Goal: Task Accomplishment & Management: Complete application form

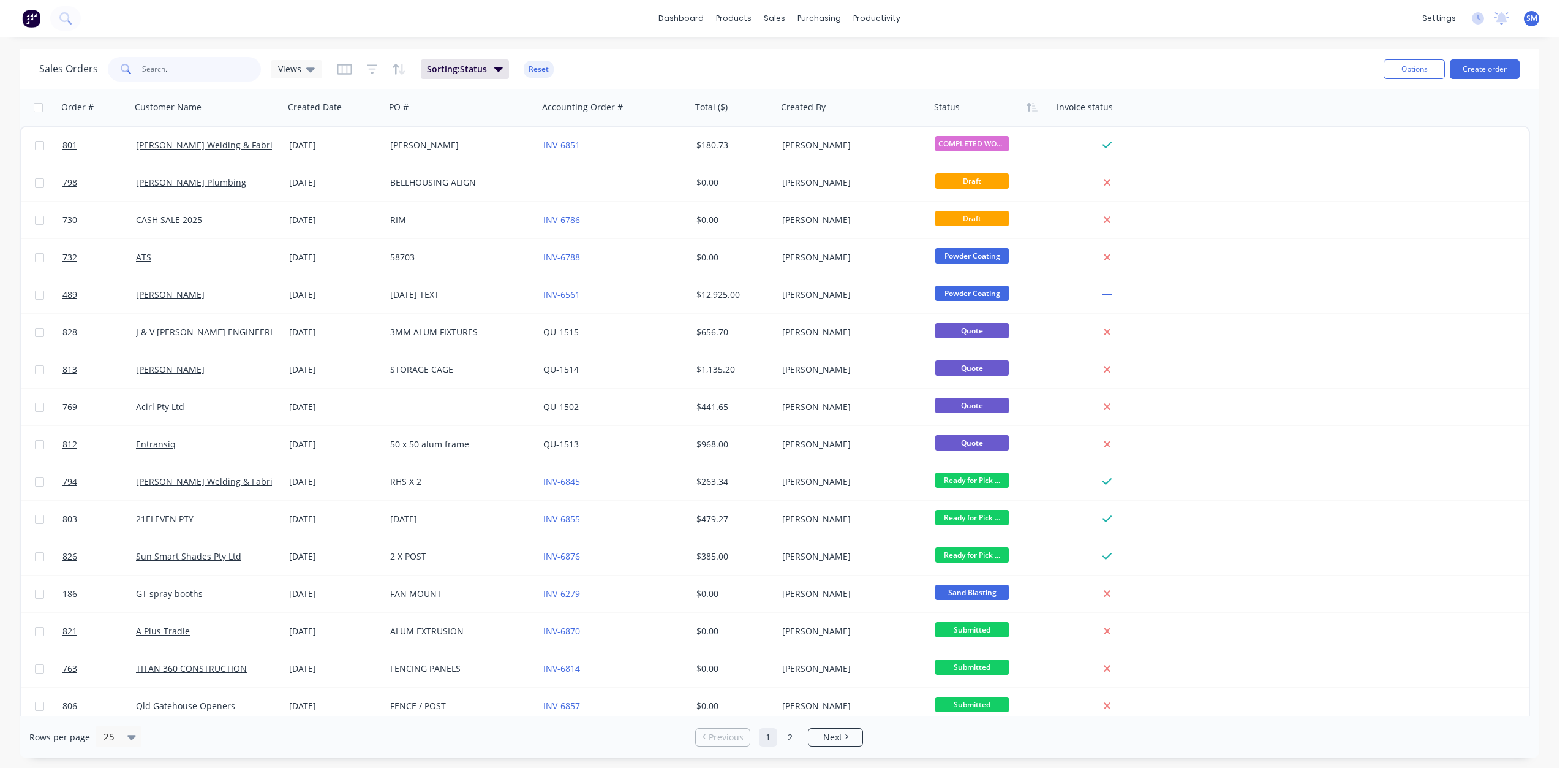
click at [157, 62] on input "text" at bounding box center [201, 70] width 119 height 25
type input "hans"
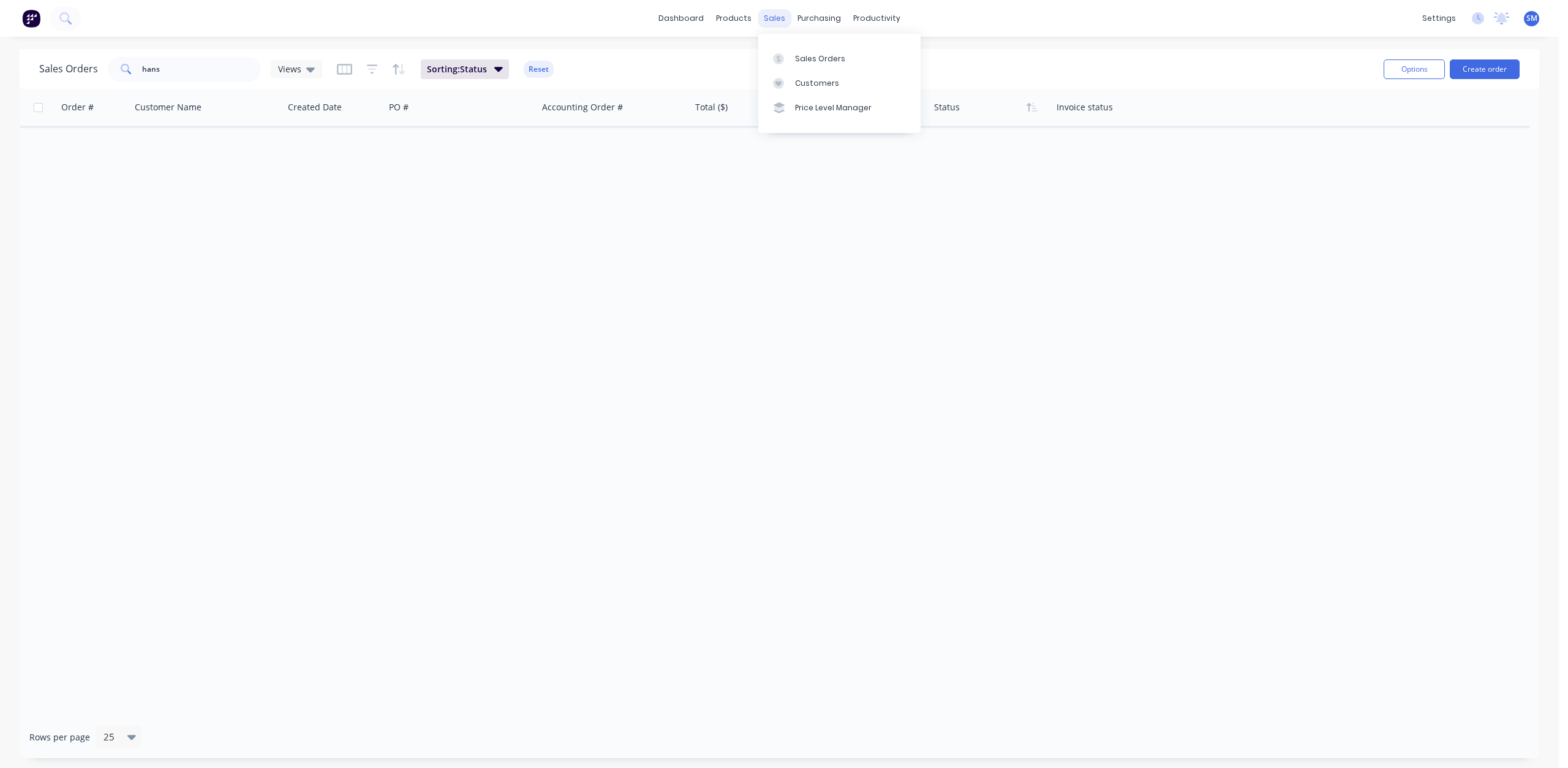
click at [774, 14] on div "sales" at bounding box center [774, 18] width 33 height 18
click at [809, 88] on div "Customers" at bounding box center [817, 83] width 44 height 11
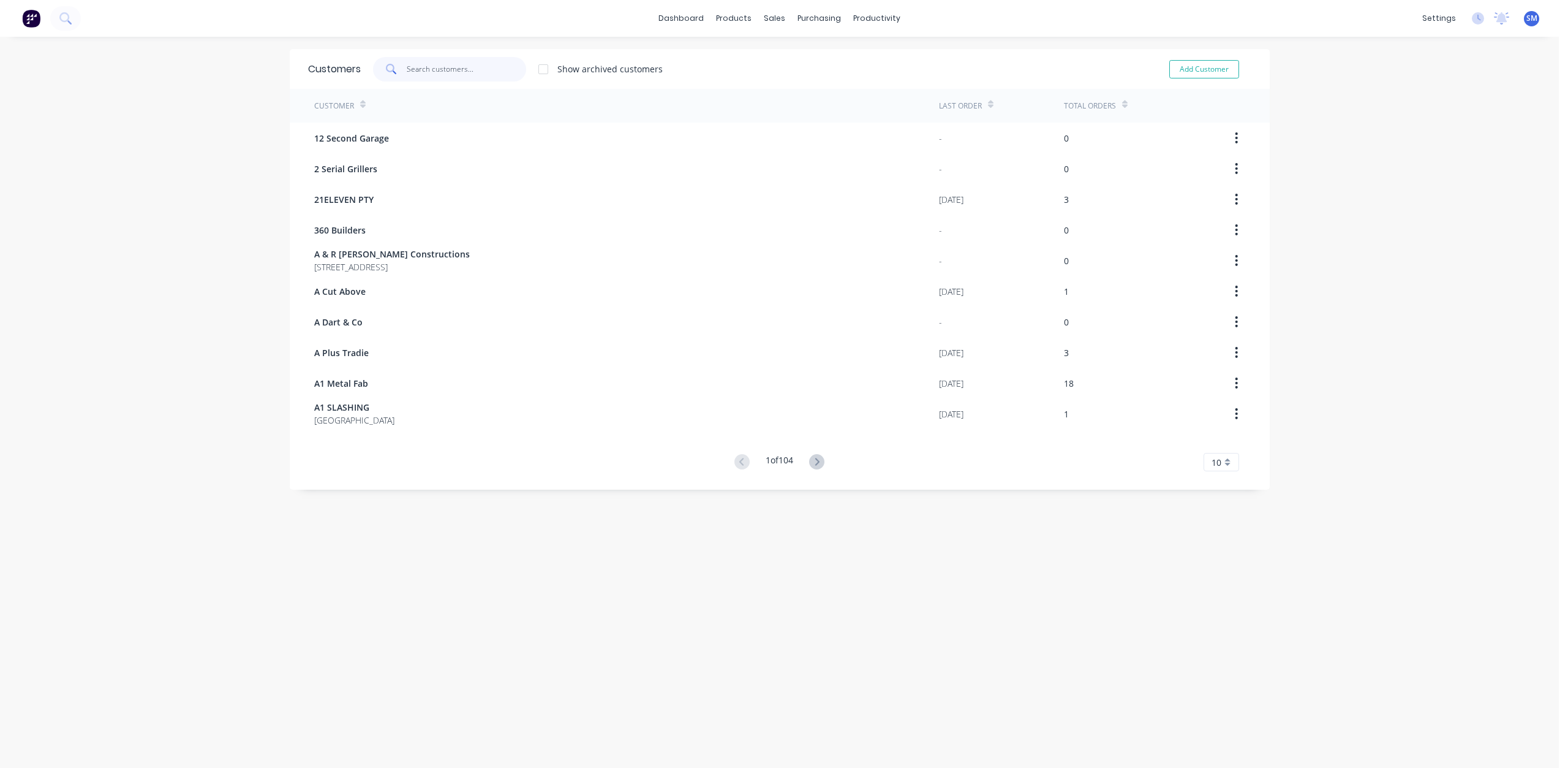
click at [429, 75] on input "text" at bounding box center [466, 70] width 119 height 25
type input "hans"
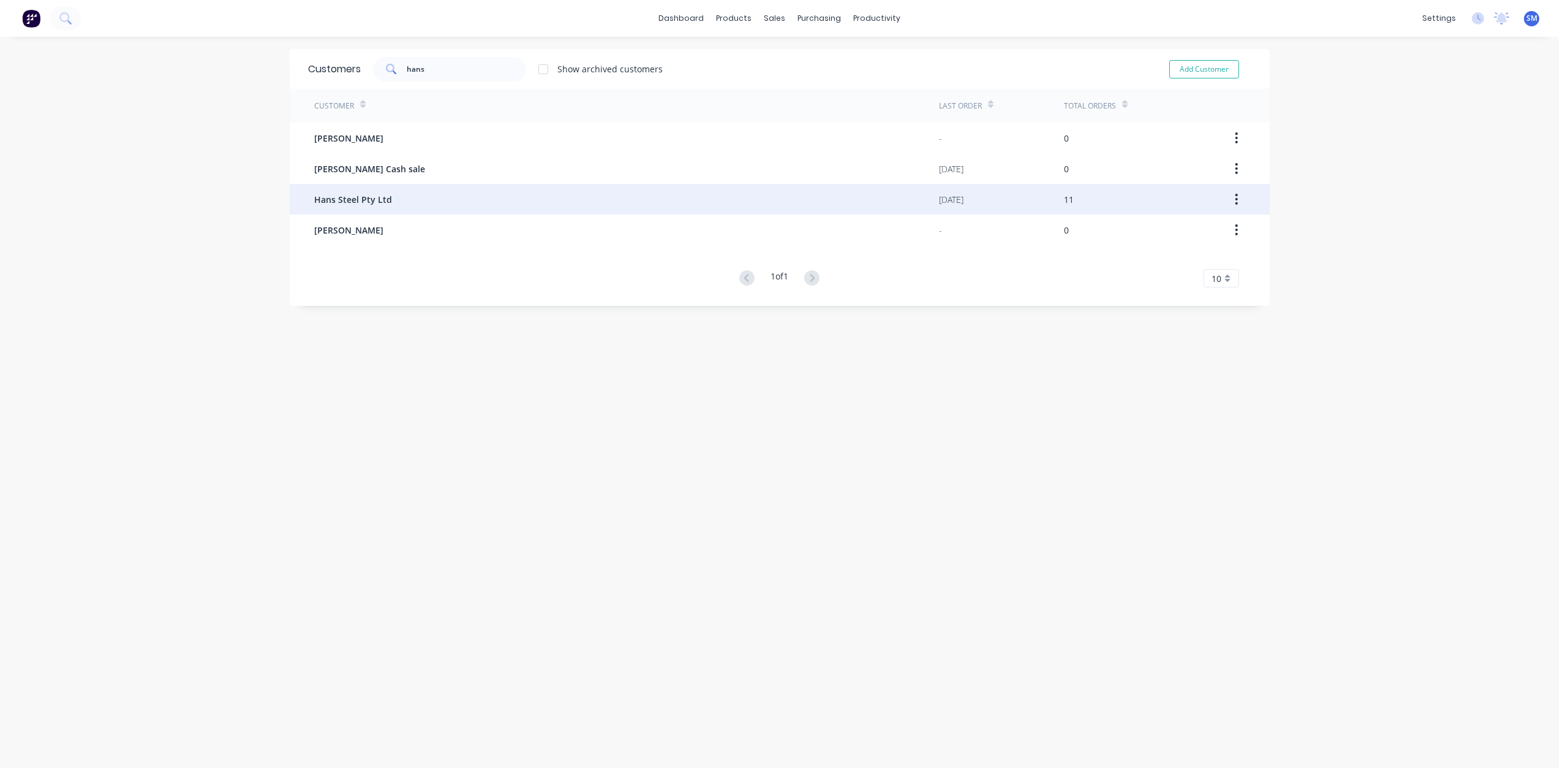
click at [360, 198] on span "Hans Steel Pty Ltd" at bounding box center [352, 199] width 77 height 12
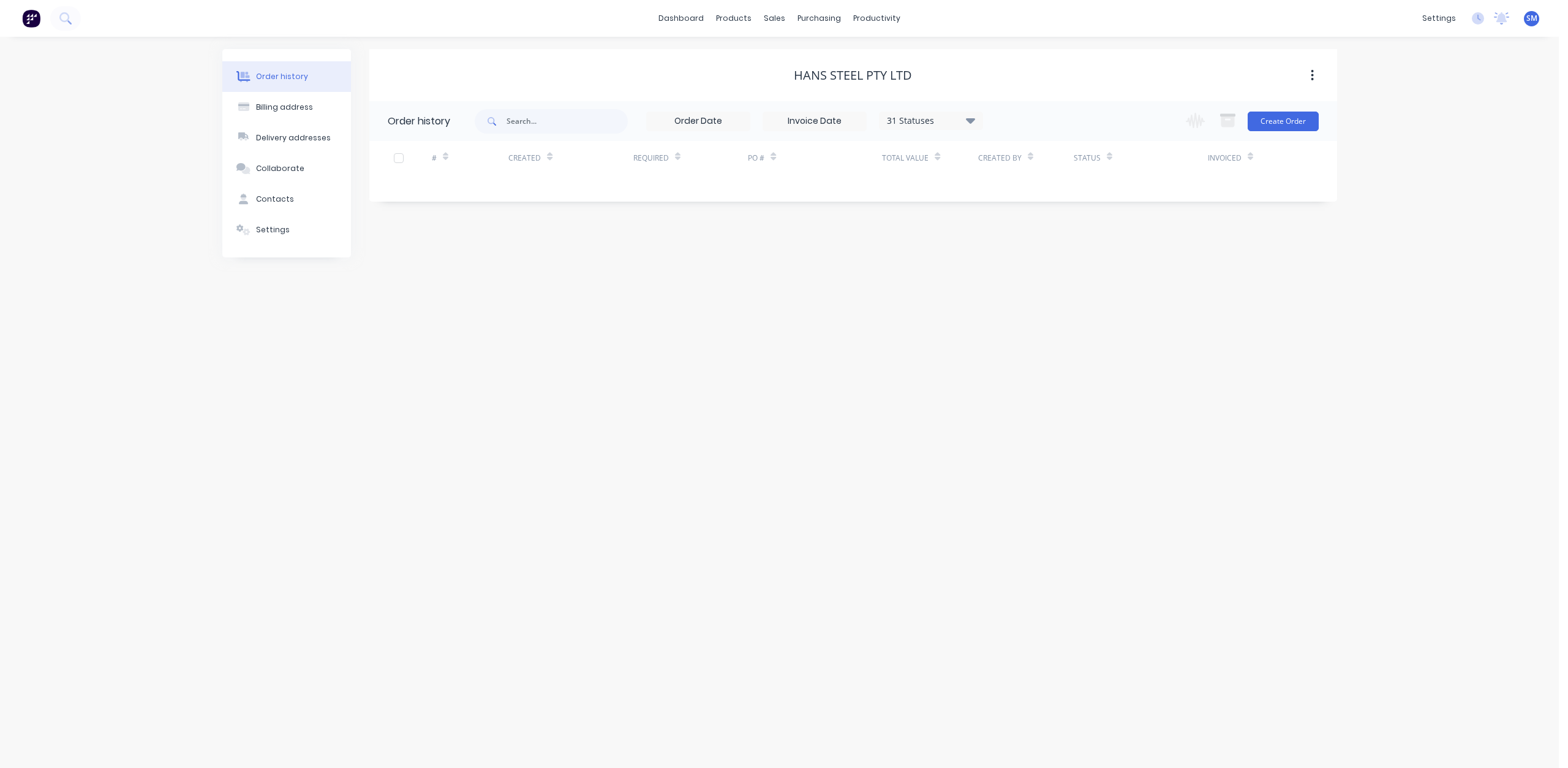
click at [975, 124] on icon at bounding box center [971, 119] width 10 height 14
click at [1032, 287] on label at bounding box center [1032, 287] width 0 height 0
click at [1032, 295] on input "checkbox" at bounding box center [1037, 292] width 10 height 11
checkbox input "true"
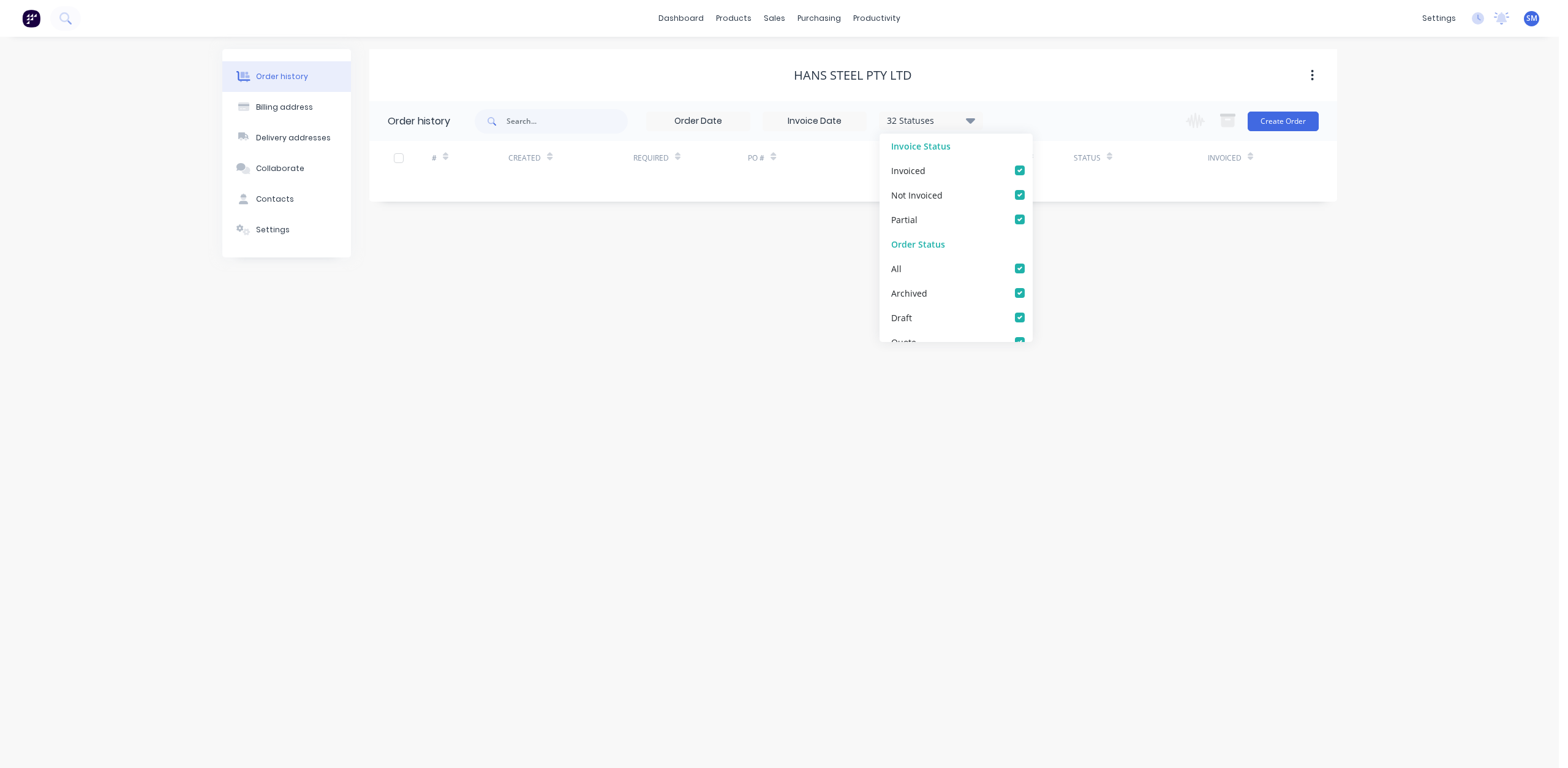
click at [826, 251] on div "Hans Steel Pty Ltd Order history 32 Statuses Invoice Status Invoiced Not Invoic…" at bounding box center [854, 153] width 968 height 208
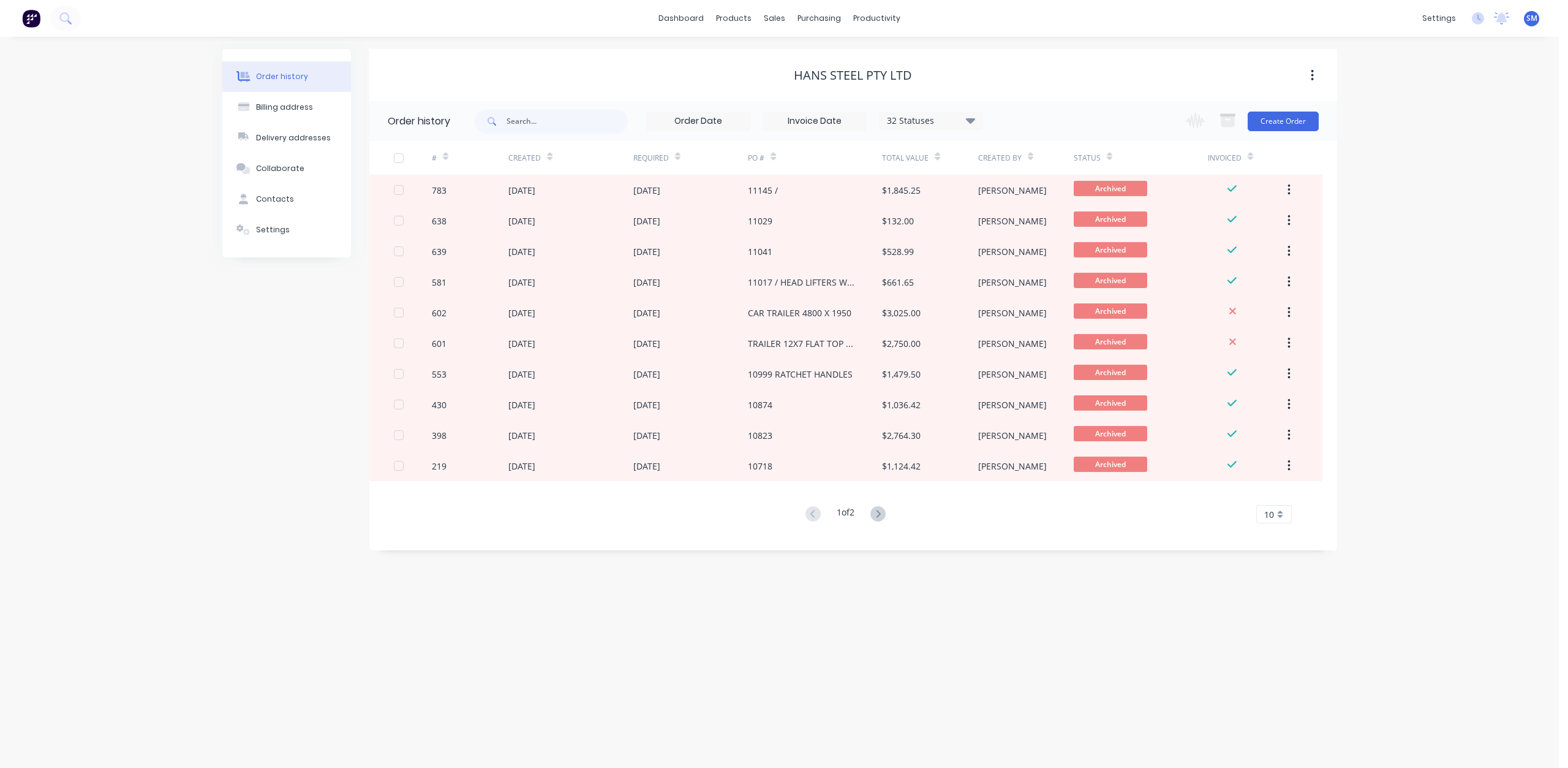
click at [1282, 517] on div "10" at bounding box center [1274, 514] width 35 height 18
click at [1276, 606] on div "20" at bounding box center [1274, 602] width 34 height 21
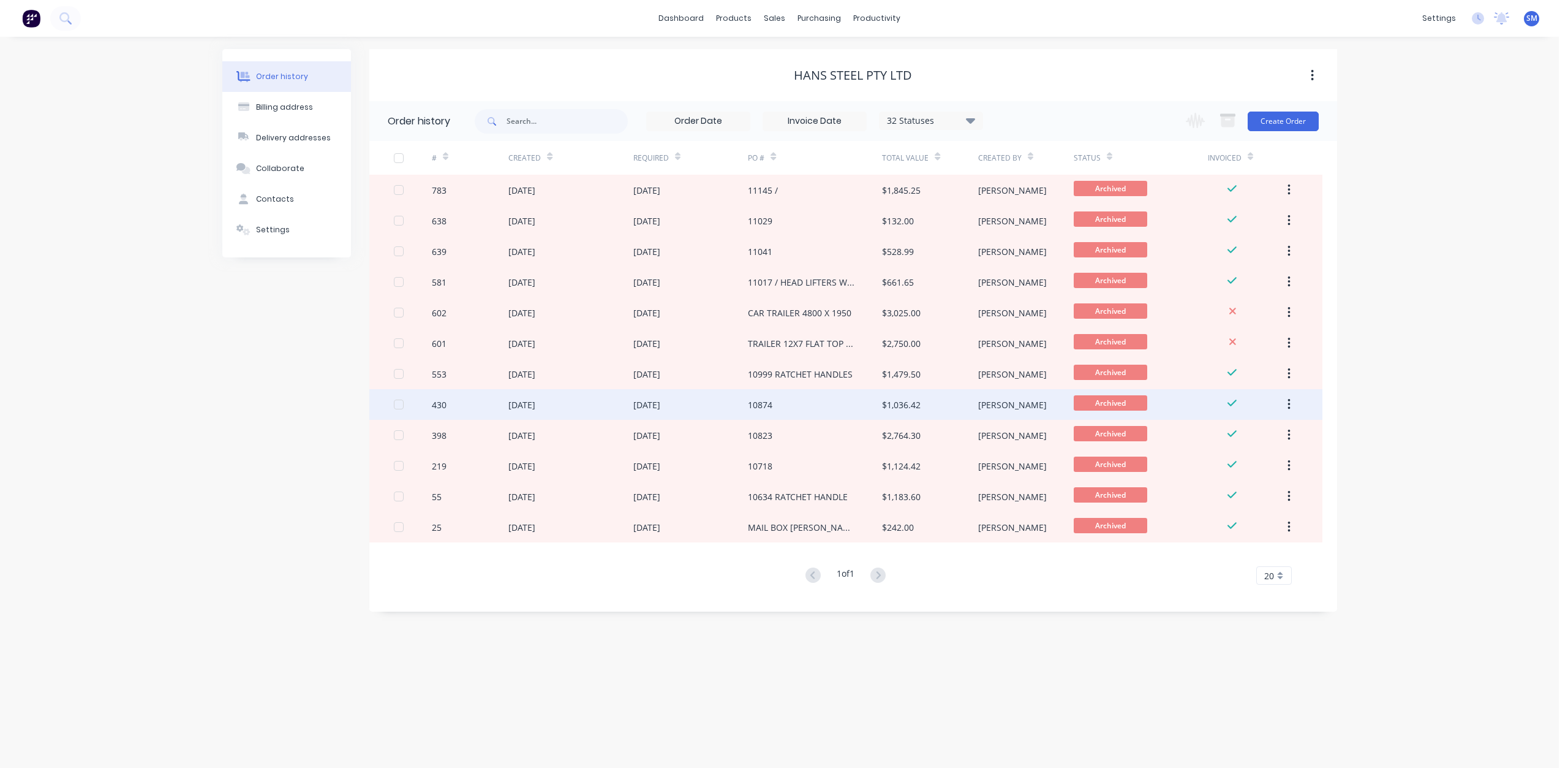
click at [645, 399] on div "[DATE]" at bounding box center [646, 404] width 27 height 12
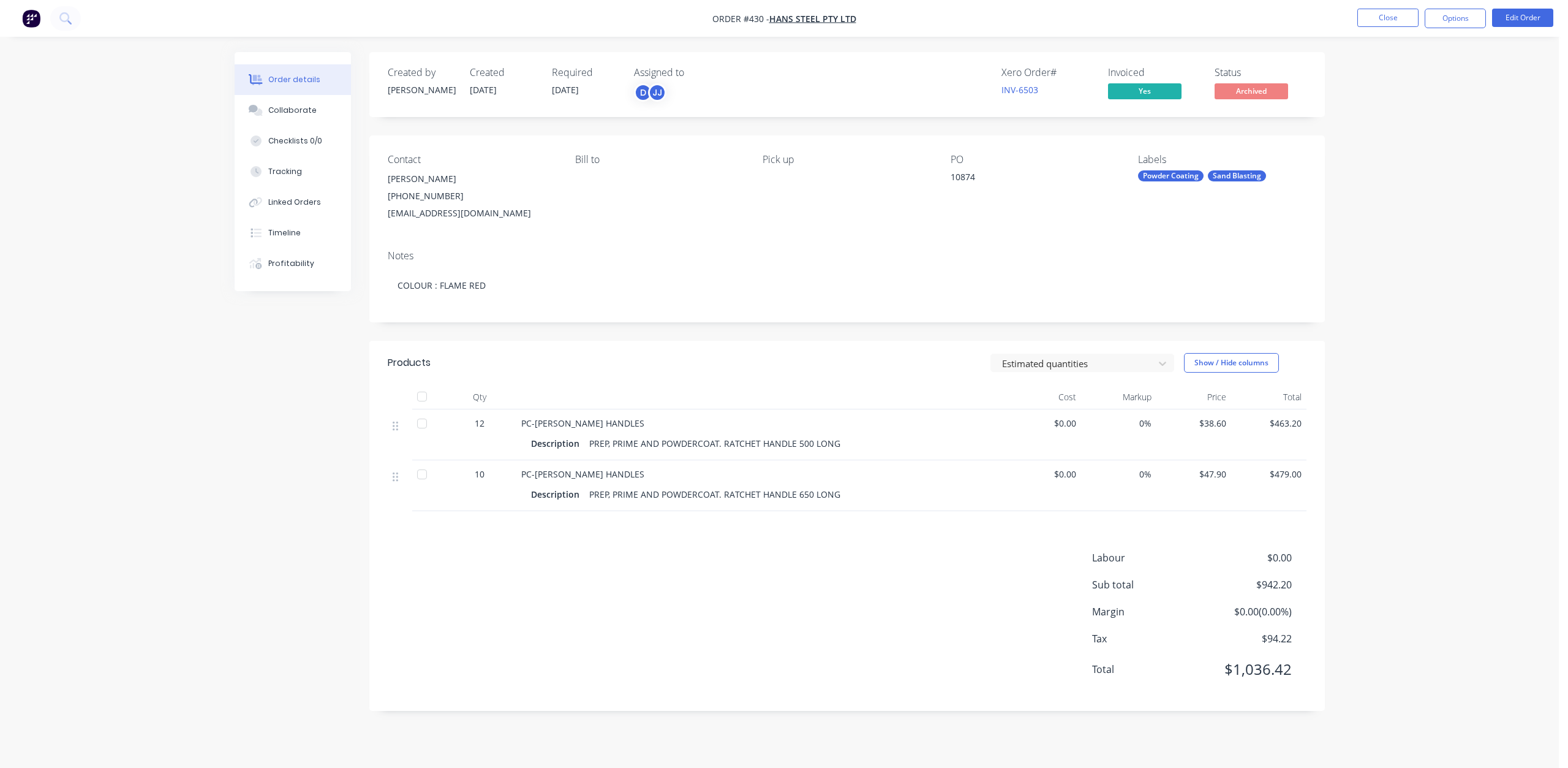
click at [1382, 5] on nav "Order #430 - [PERSON_NAME] Pty Ltd Close Options Edit Order" at bounding box center [784, 18] width 1568 height 36
click at [1380, 11] on button "Close" at bounding box center [1388, 17] width 61 height 18
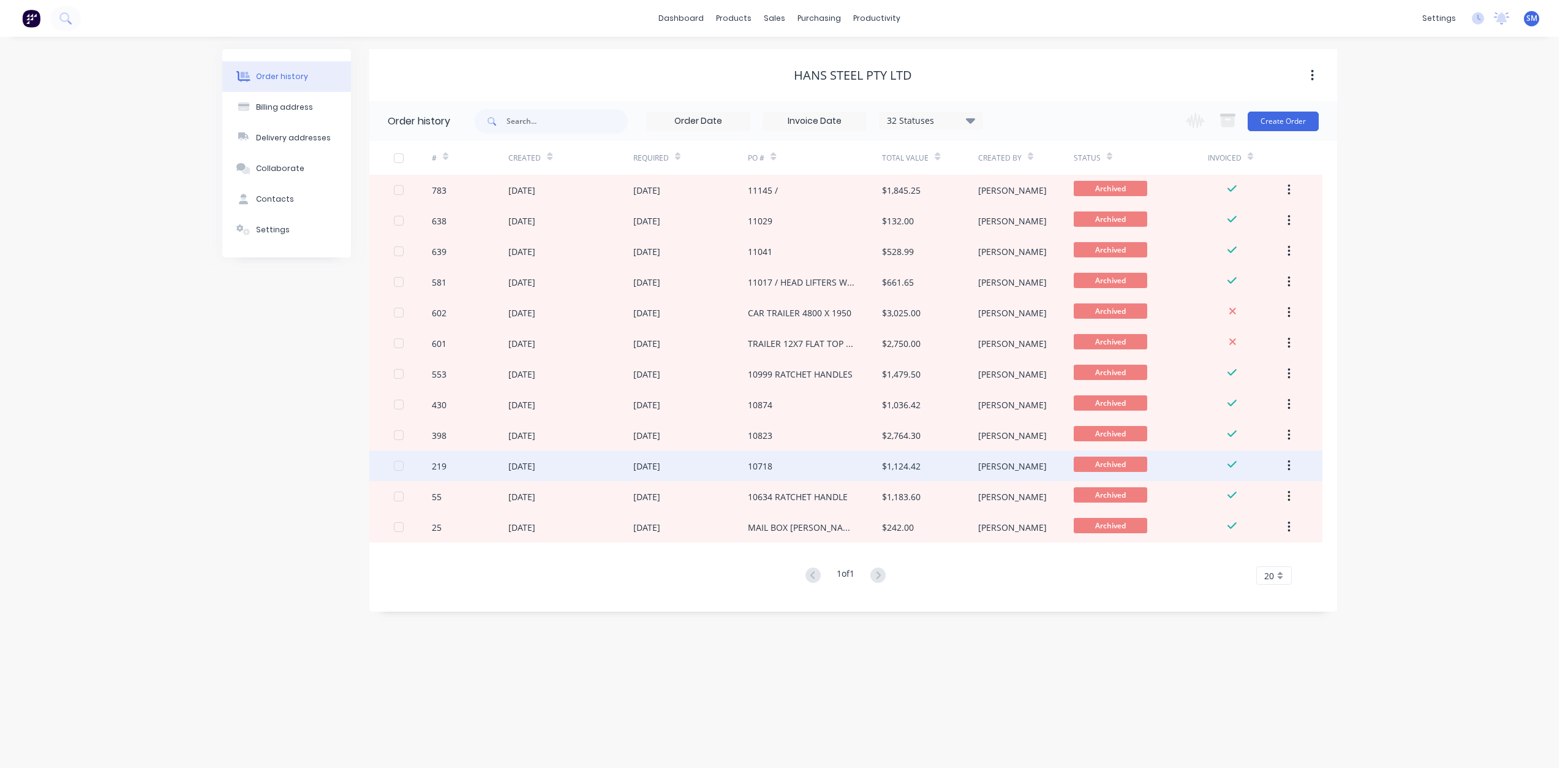
click at [755, 466] on div "10718" at bounding box center [760, 465] width 25 height 12
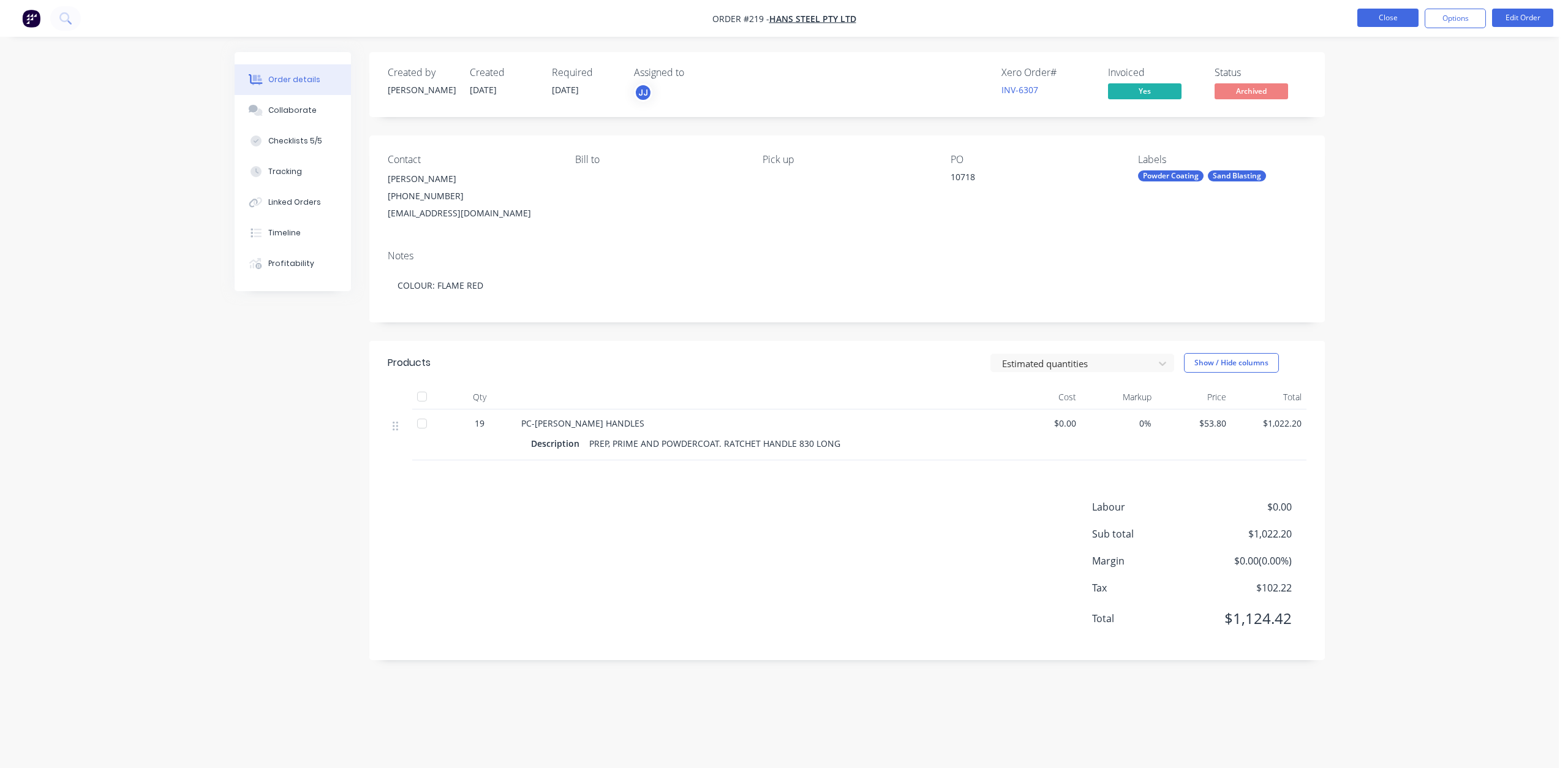
click at [1398, 23] on button "Close" at bounding box center [1388, 17] width 61 height 18
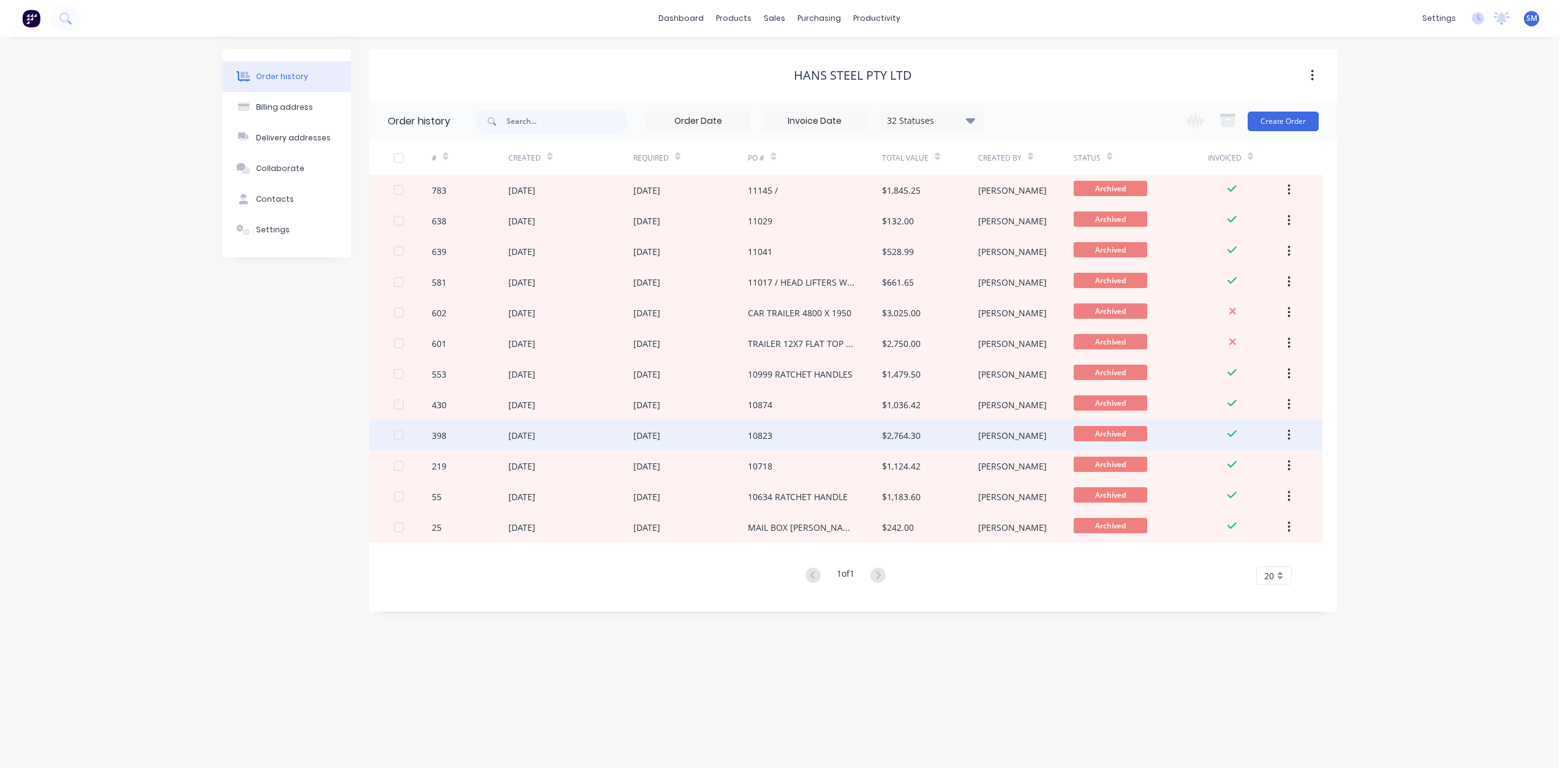
click at [761, 433] on div "10823" at bounding box center [760, 435] width 25 height 12
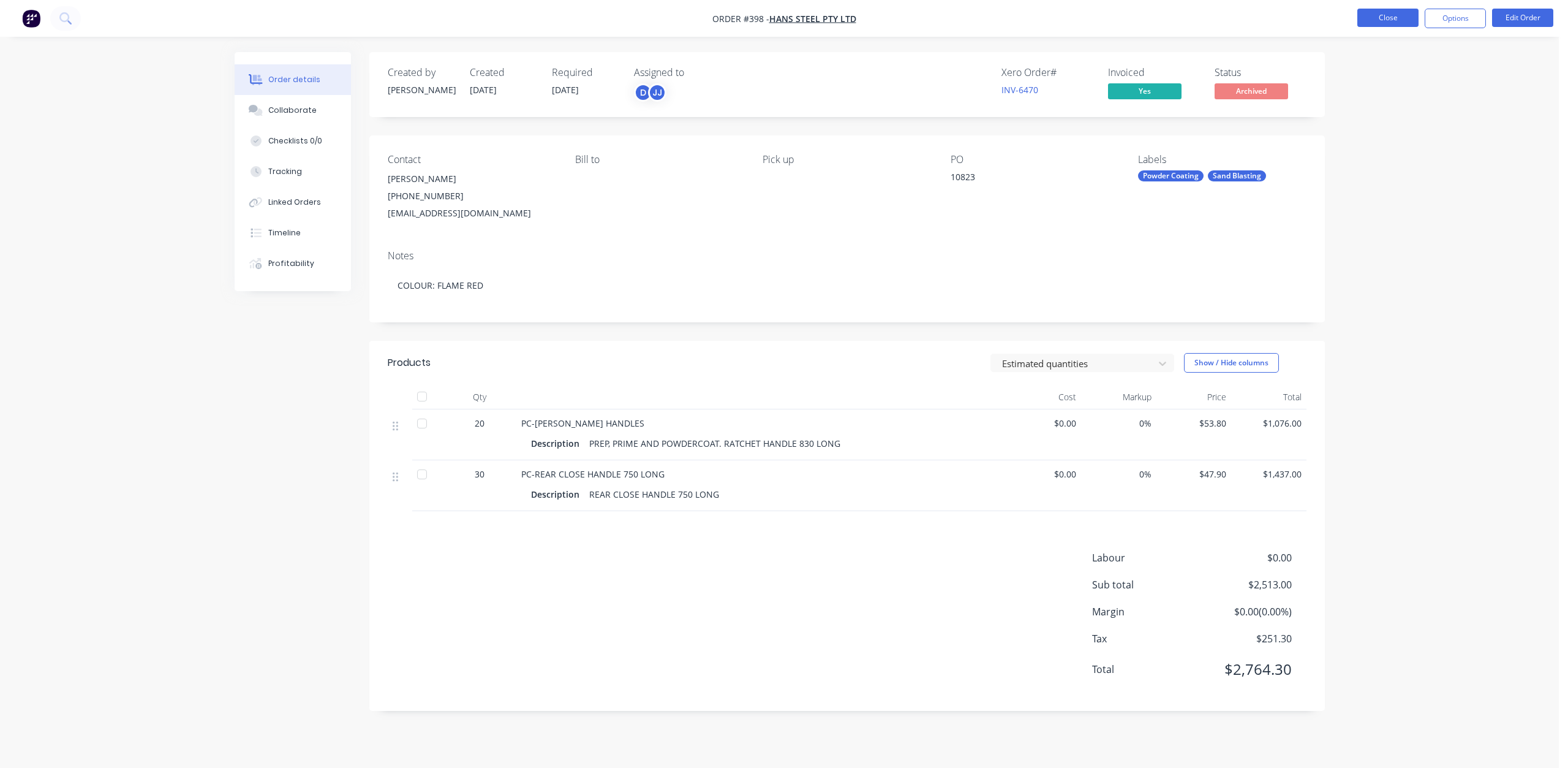
click at [1374, 13] on button "Close" at bounding box center [1388, 17] width 61 height 18
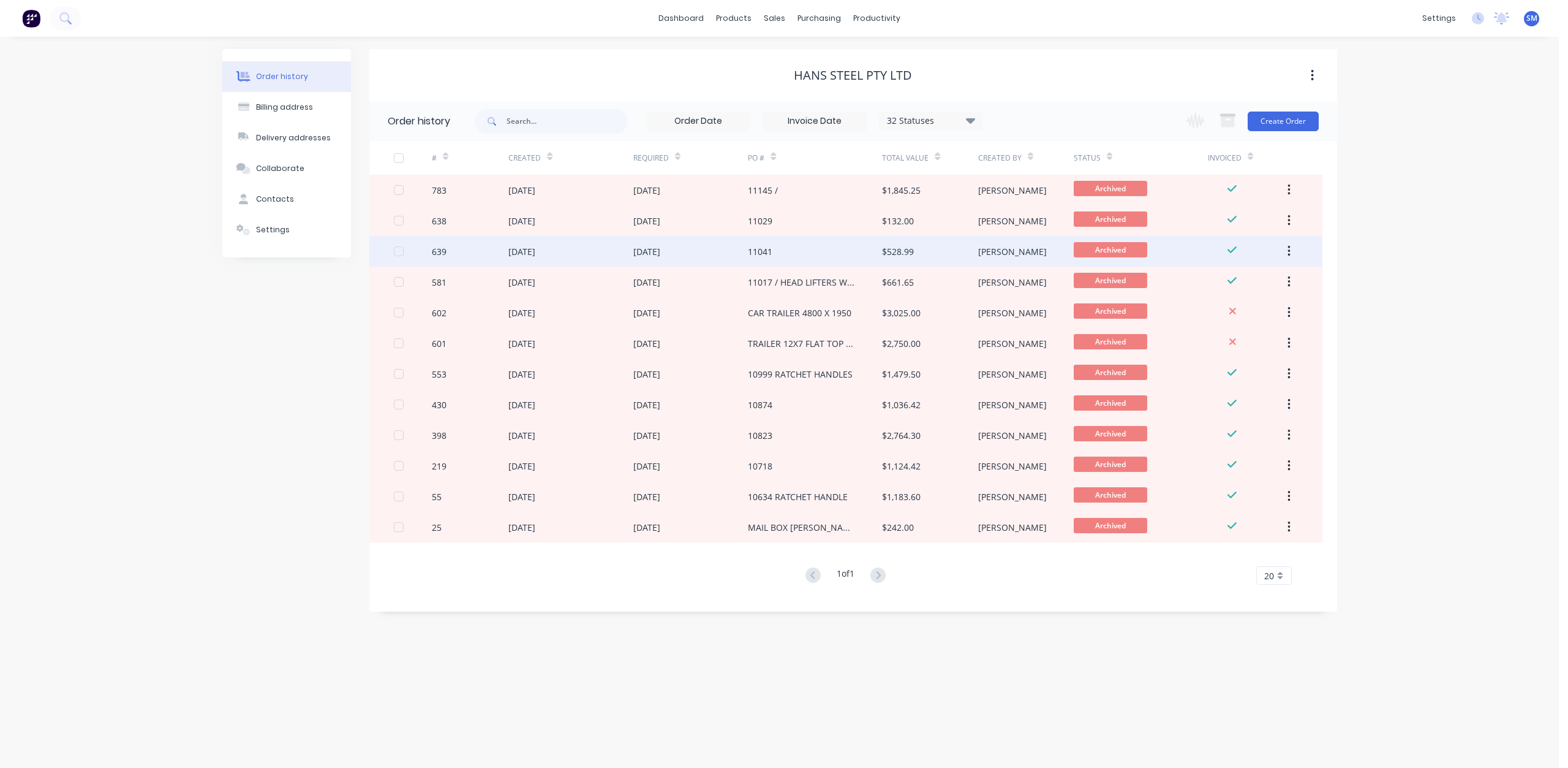
click at [631, 259] on div "[DATE]" at bounding box center [570, 251] width 124 height 31
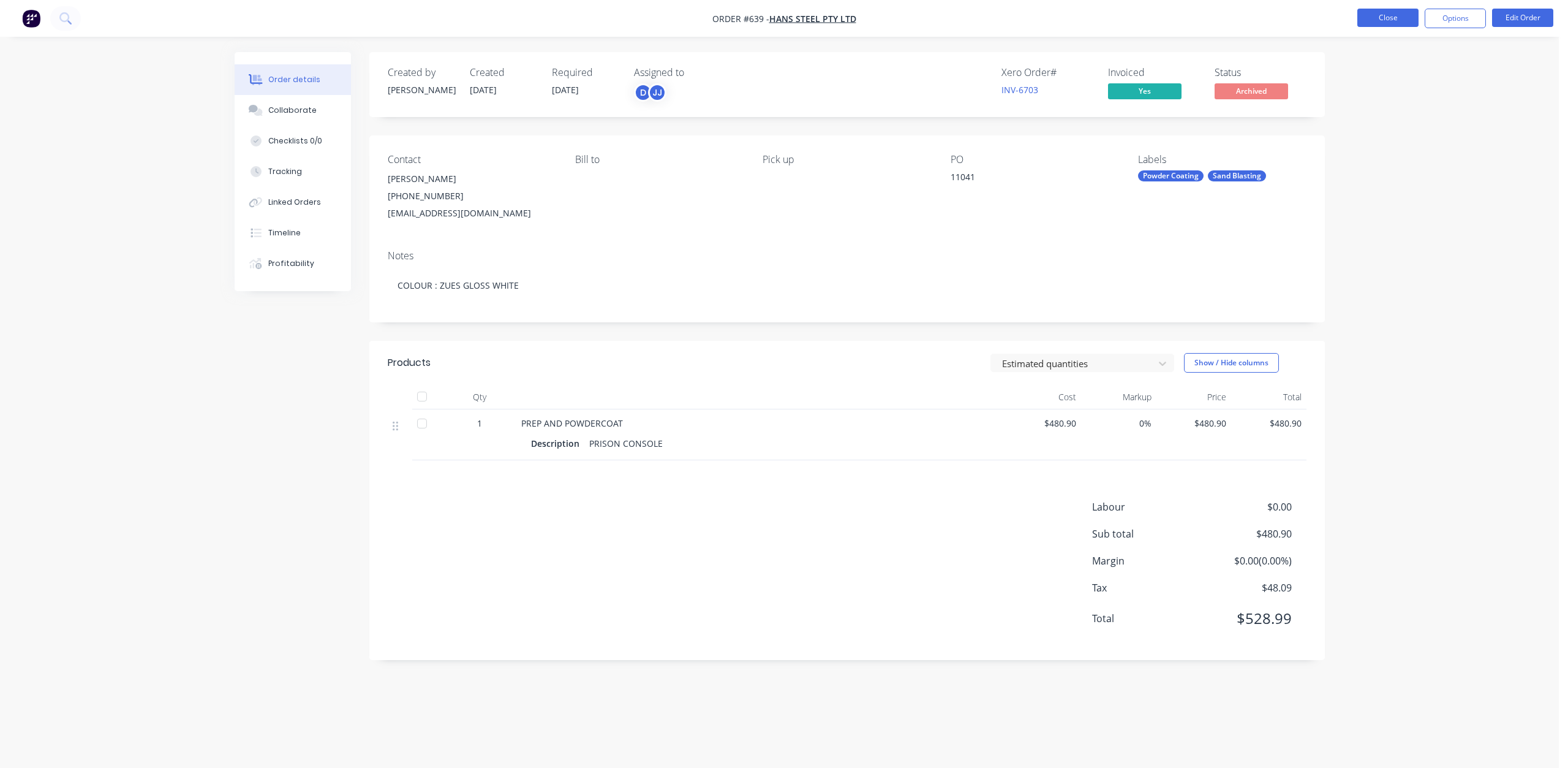
click at [1393, 14] on button "Close" at bounding box center [1388, 17] width 61 height 18
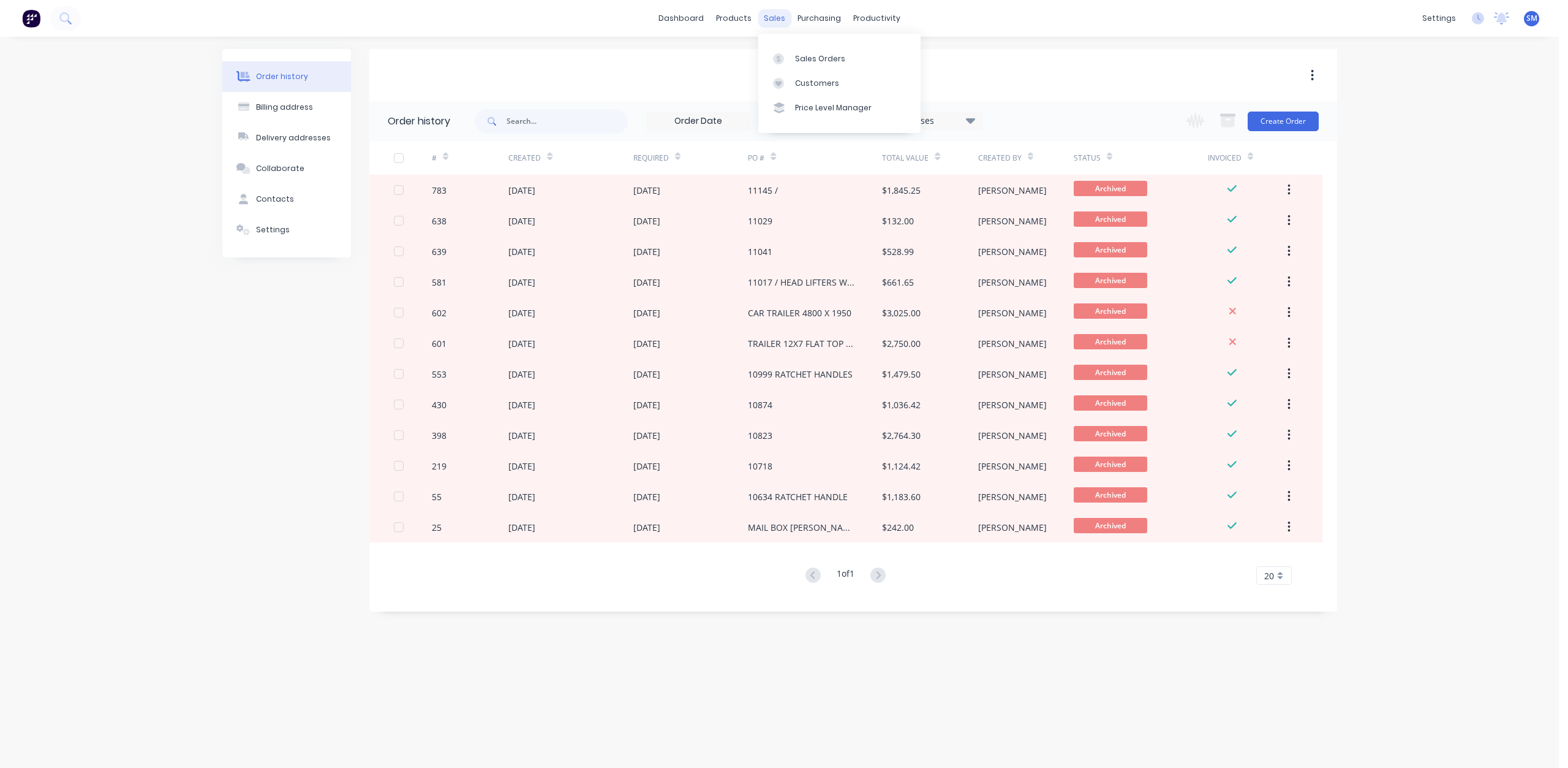
click at [776, 14] on div "sales" at bounding box center [774, 18] width 33 height 18
click at [803, 61] on div "Sales Orders" at bounding box center [820, 59] width 51 height 11
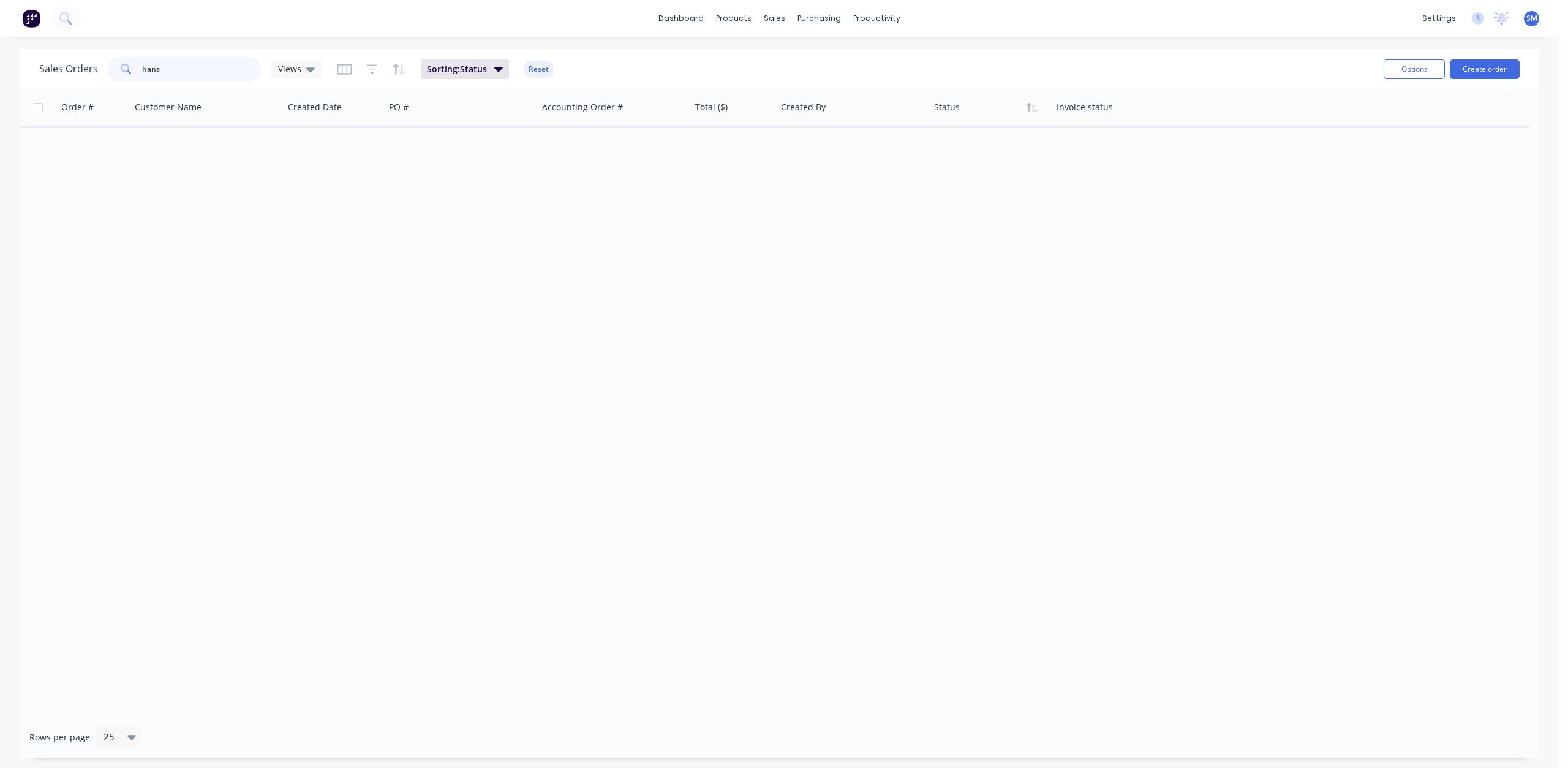
drag, startPoint x: 159, startPoint y: 66, endPoint x: 105, endPoint y: 66, distance: 54.0
click at [105, 66] on div "Sales Orders hans Views" at bounding box center [180, 70] width 283 height 25
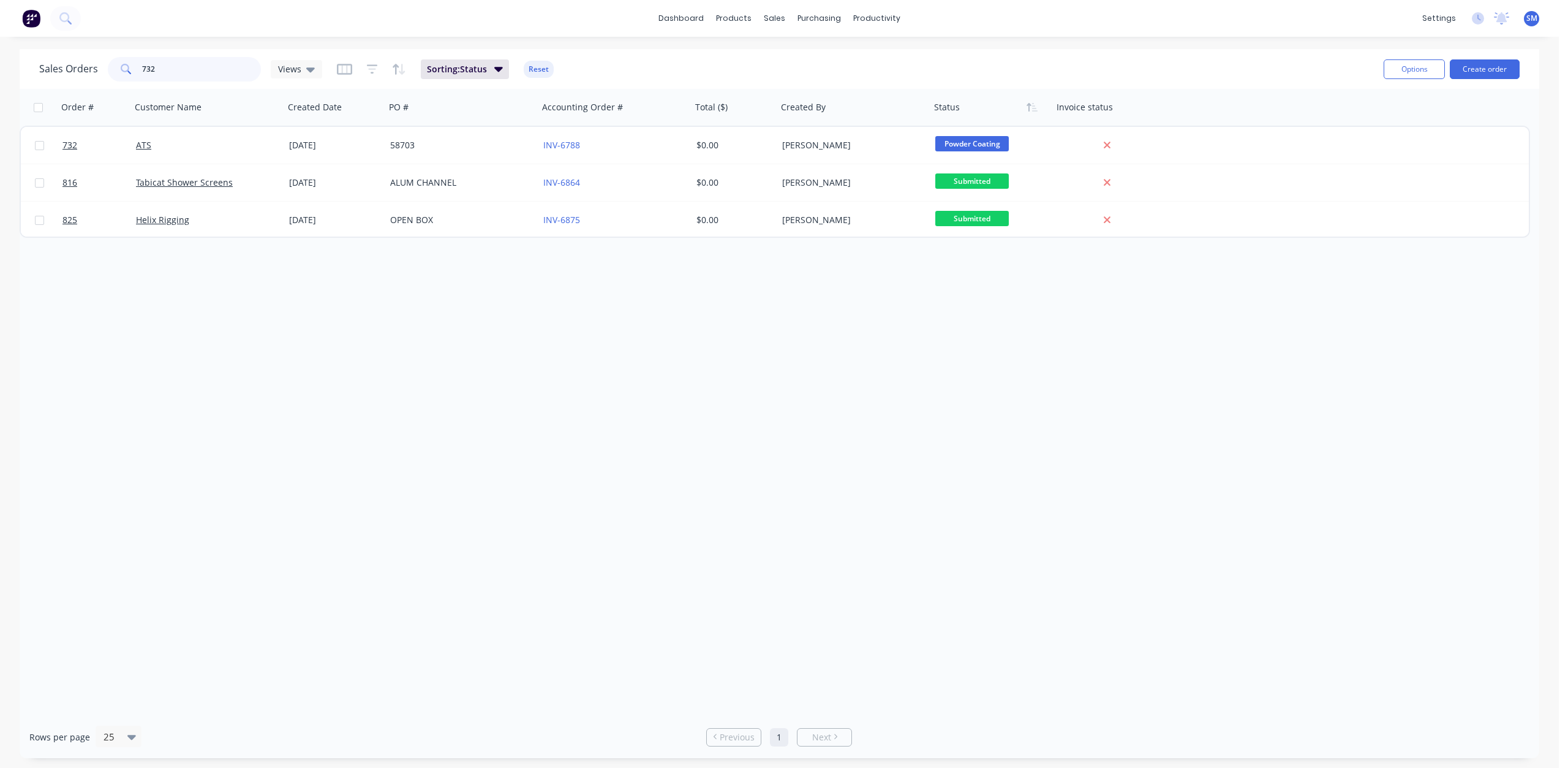
type input "732"
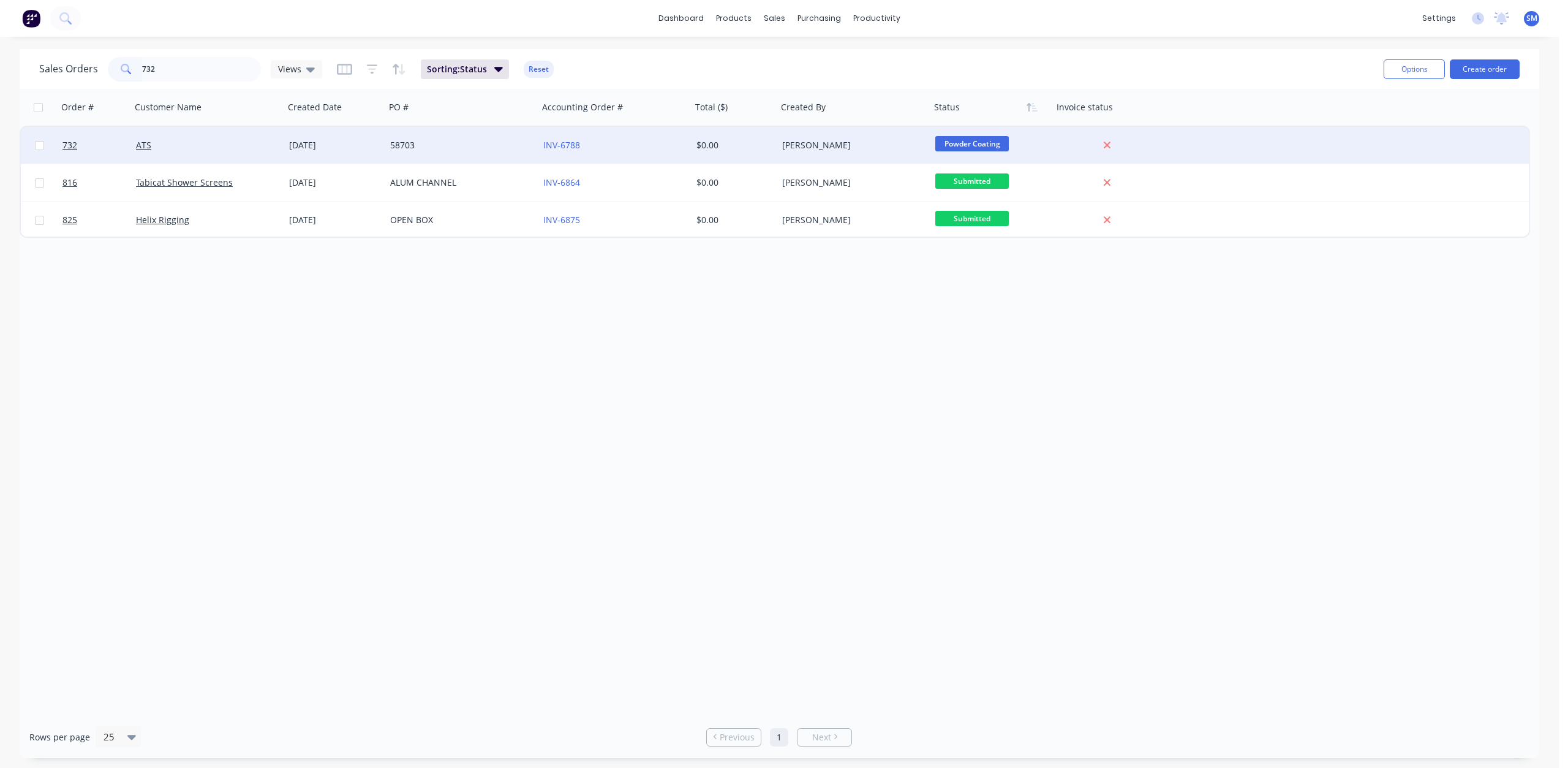
click at [419, 134] on div "58703" at bounding box center [462, 145] width 153 height 36
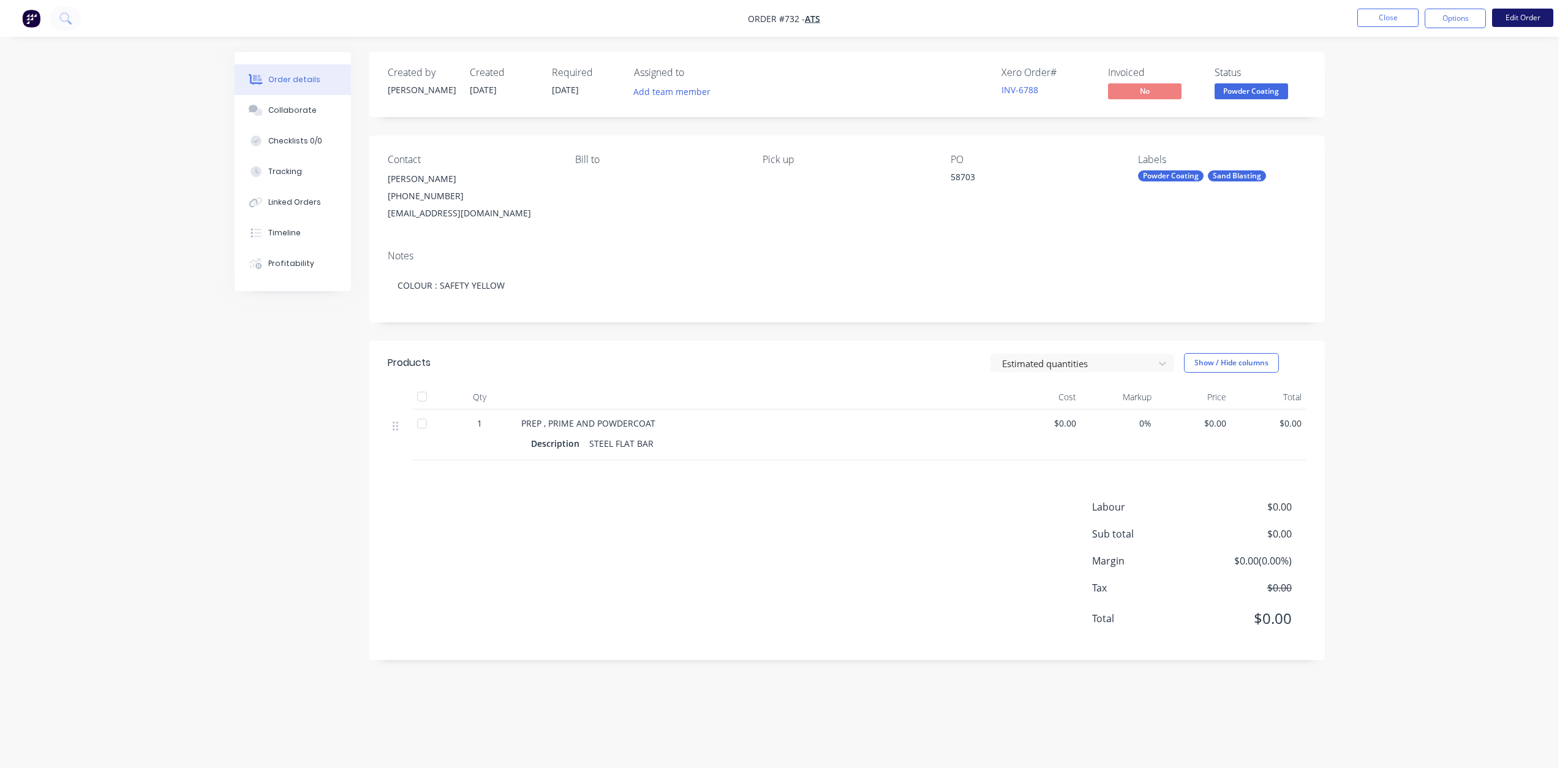
click at [1521, 15] on button "Edit Order" at bounding box center [1523, 17] width 61 height 18
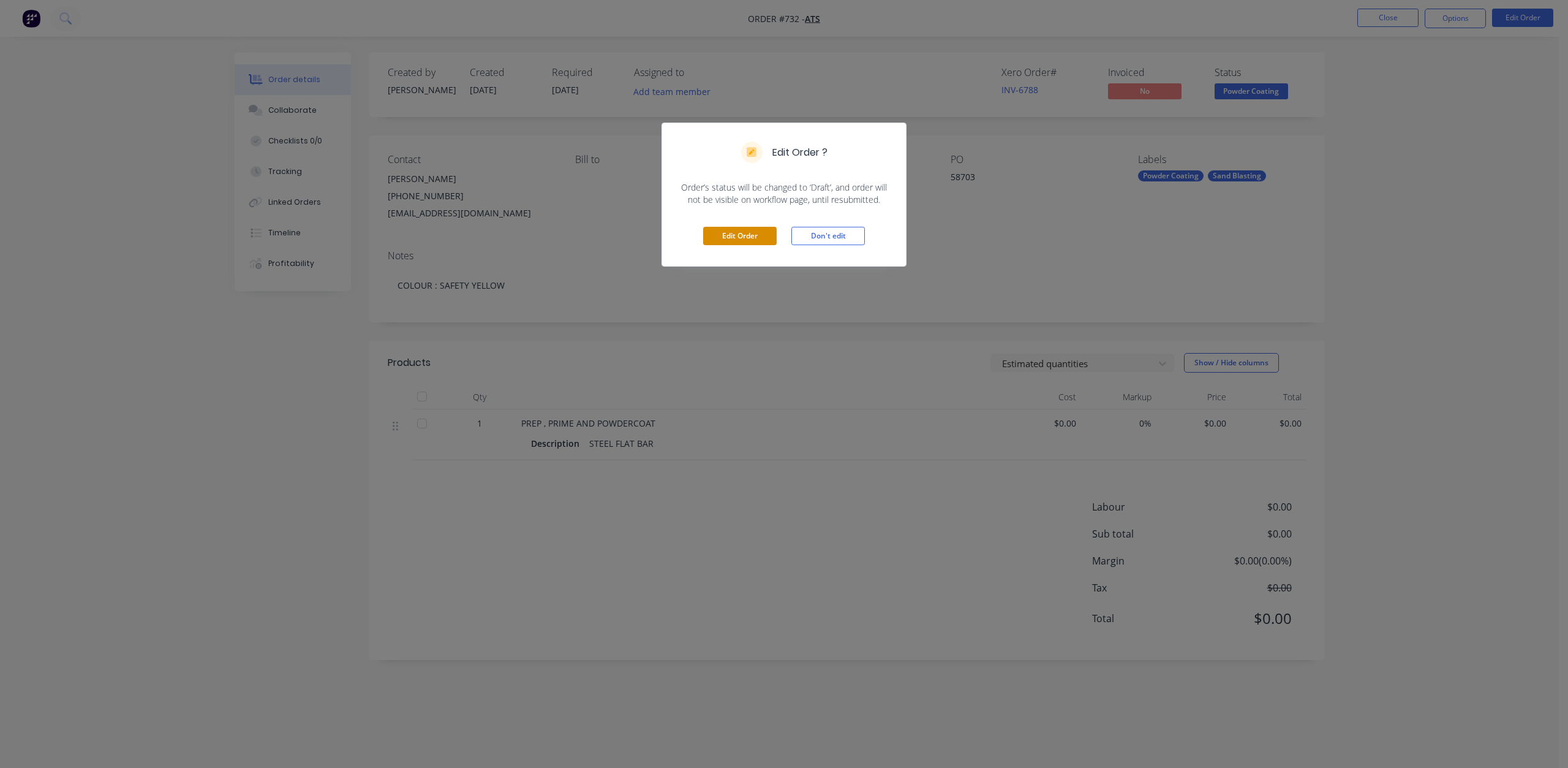
click at [751, 235] on button "Edit Order" at bounding box center [739, 235] width 74 height 18
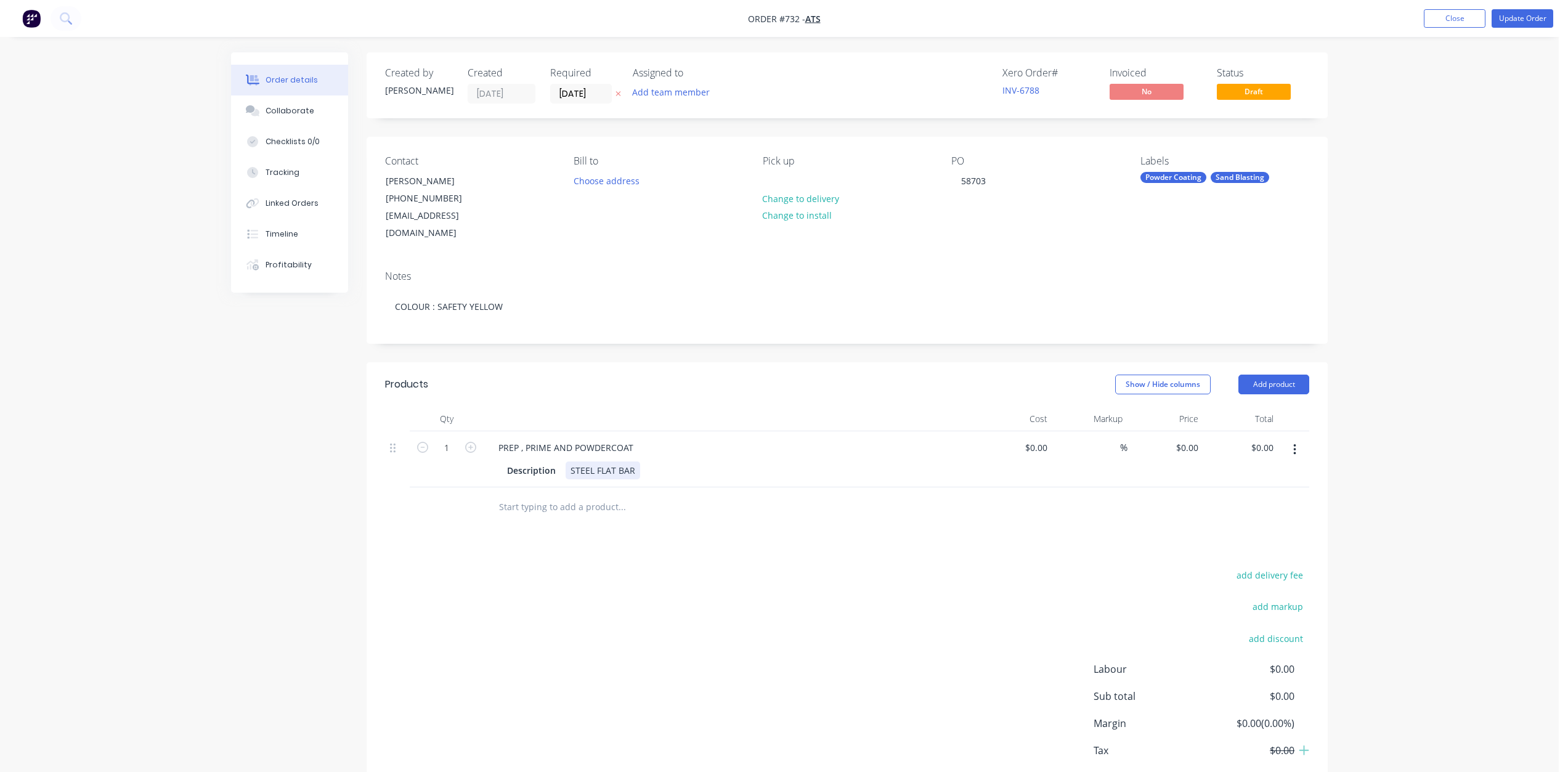
click at [637, 461] on div "STEEL FLAT BAR" at bounding box center [603, 470] width 75 height 18
click at [637, 461] on div "STEEL FLAT BAR QTY 19" at bounding box center [618, 470] width 106 height 18
click at [602, 469] on div "STEEL FLAT BAR QTY 19" at bounding box center [603, 476] width 75 height 31
click at [1048, 439] on input "0" at bounding box center [1038, 447] width 29 height 18
type input "$1,298.65"
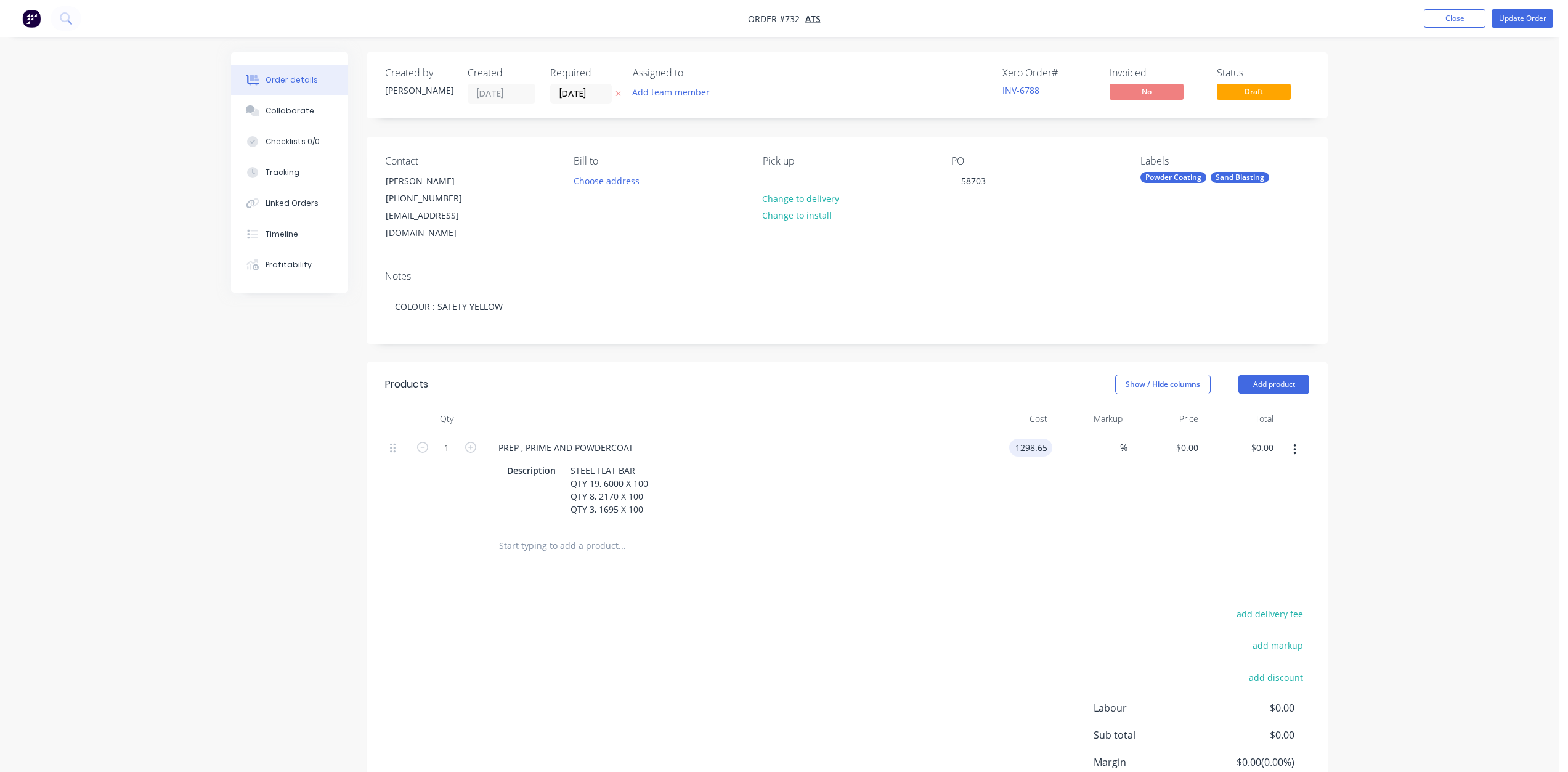
type input "$1,298.65"
drag, startPoint x: 1070, startPoint y: 447, endPoint x: 1081, endPoint y: 453, distance: 12.5
click at [1076, 451] on div "%" at bounding box center [1090, 478] width 76 height 95
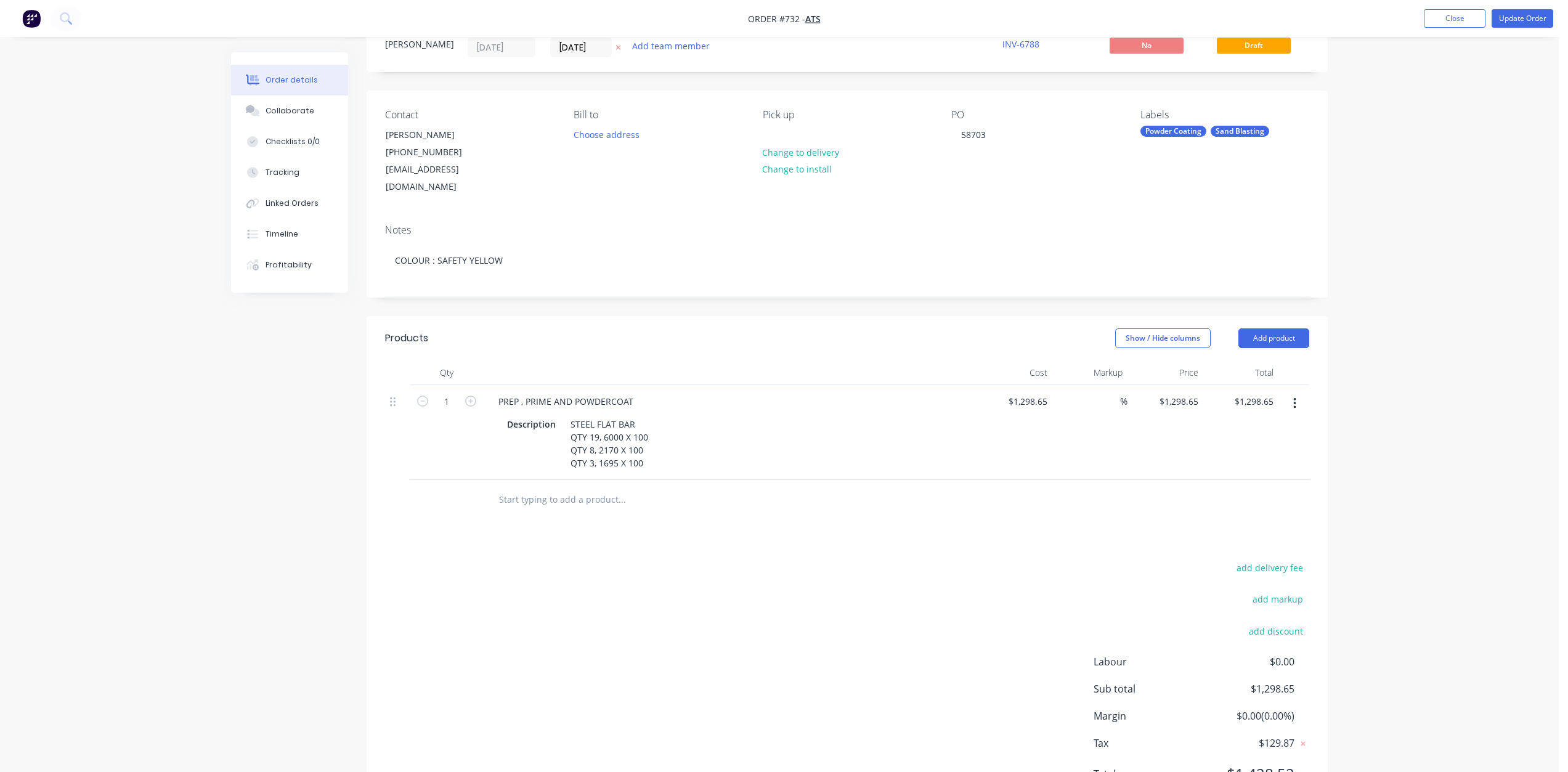
scroll to position [91, 0]
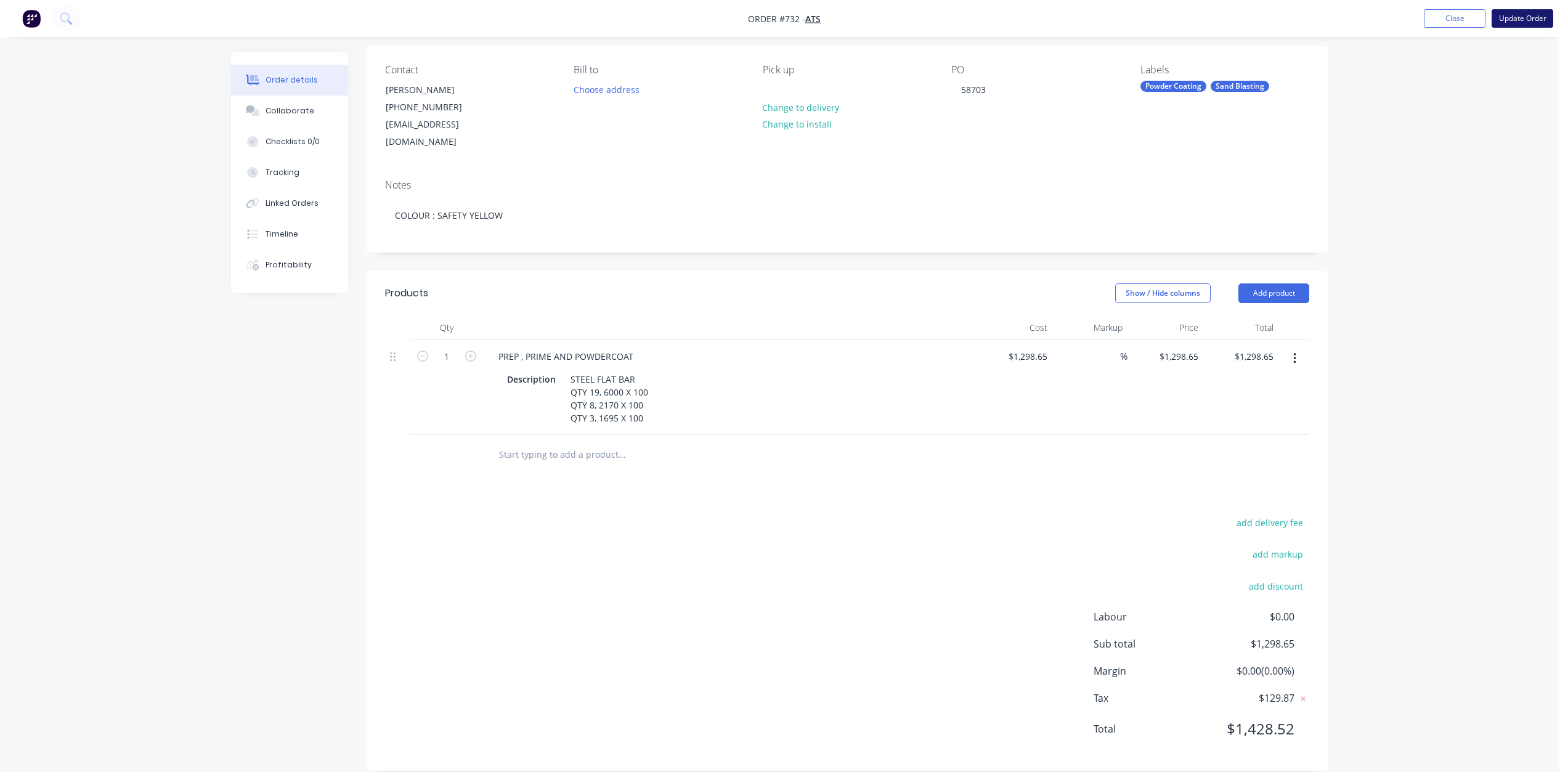
click at [1513, 22] on button "Update Order" at bounding box center [1522, 18] width 61 height 18
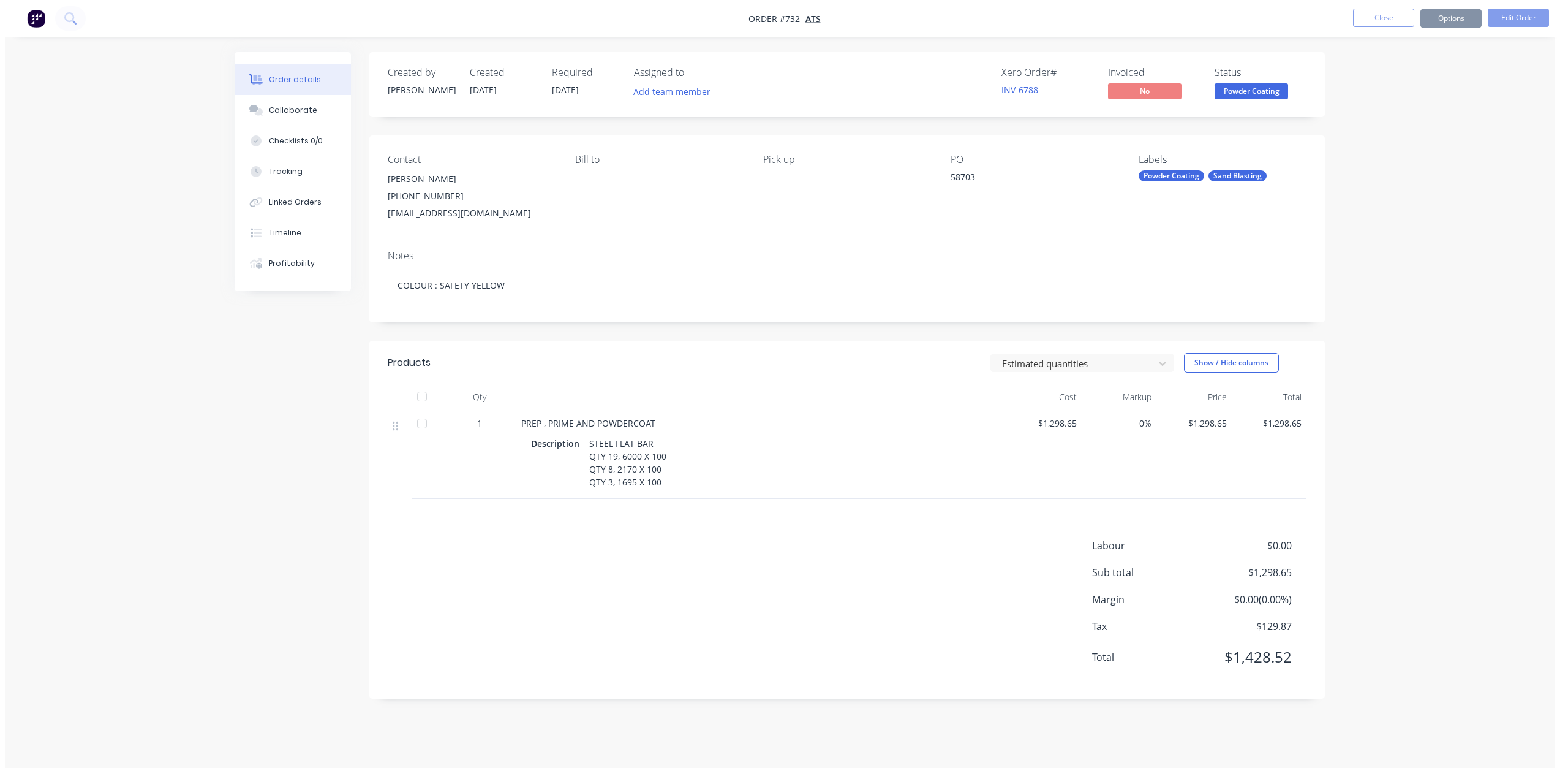
scroll to position [0, 0]
click at [1395, 20] on button "Close" at bounding box center [1388, 17] width 61 height 18
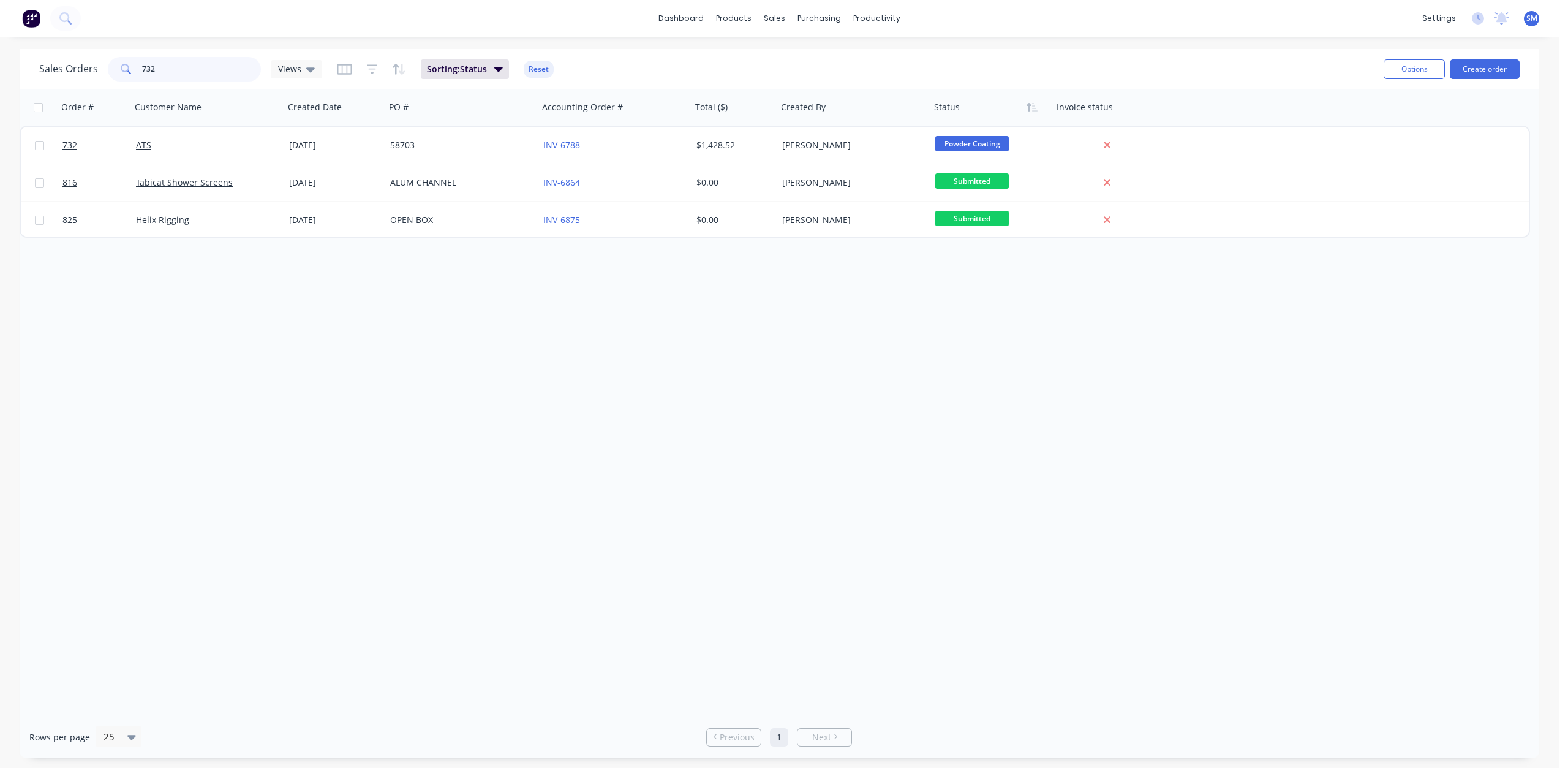
drag, startPoint x: 171, startPoint y: 68, endPoint x: 107, endPoint y: 68, distance: 64.0
click at [108, 68] on div "732" at bounding box center [184, 70] width 153 height 25
click at [769, 19] on div "sales" at bounding box center [774, 18] width 33 height 18
click at [805, 83] on div "Customers" at bounding box center [817, 83] width 44 height 11
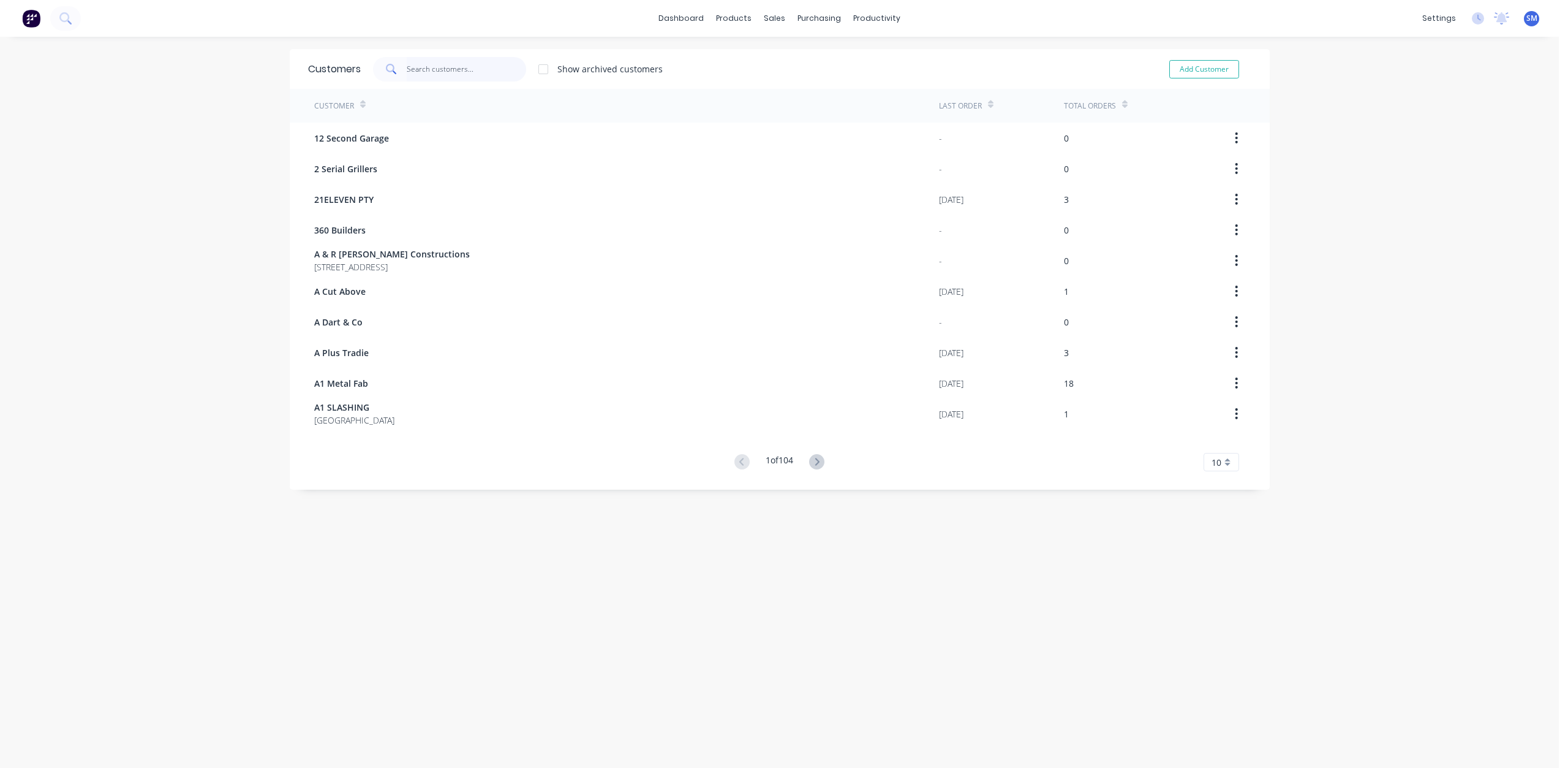
click at [408, 71] on input "text" at bounding box center [466, 70] width 119 height 25
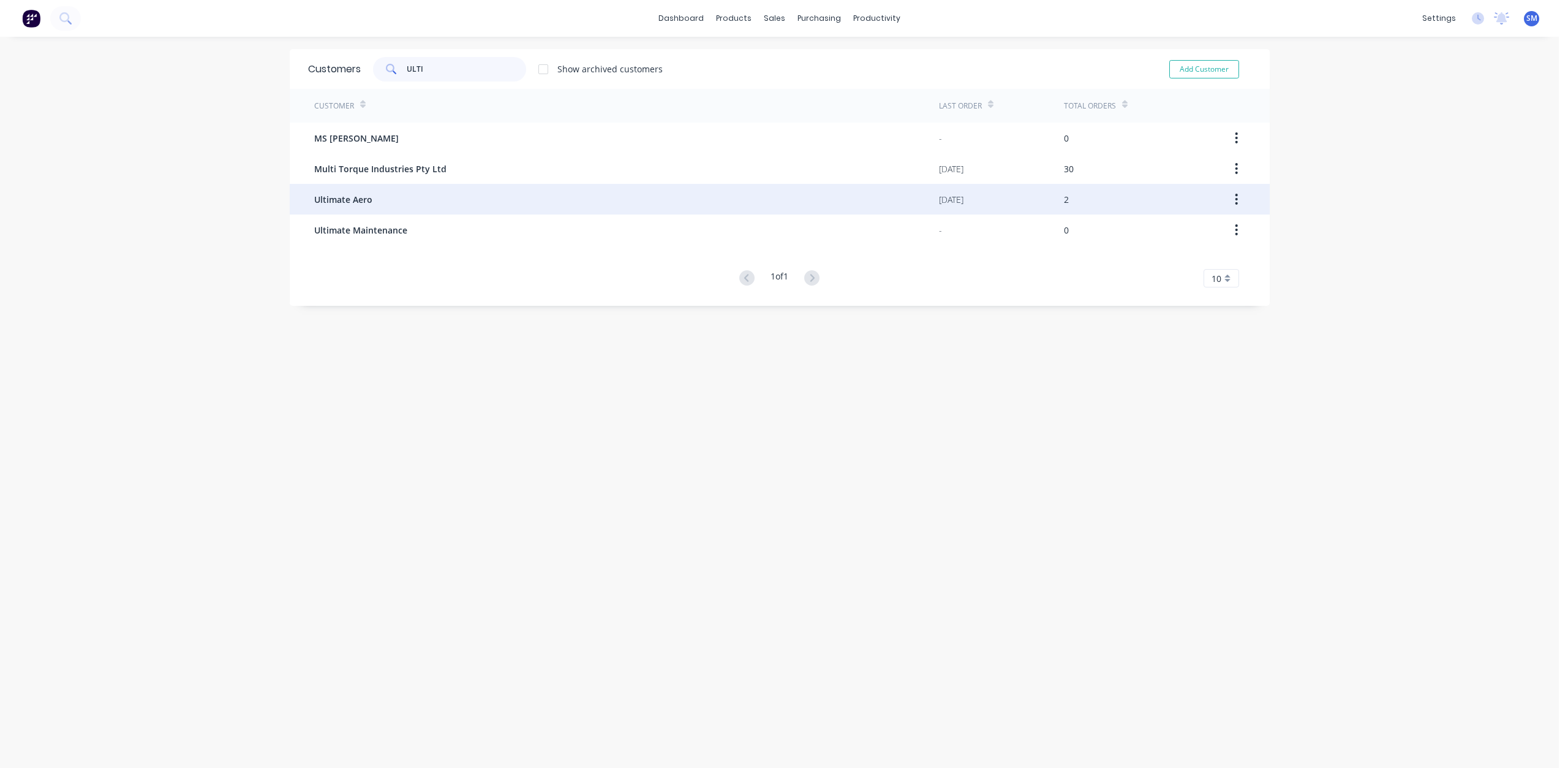
type input "ULTI"
click at [350, 199] on span "Ultimate Aero" at bounding box center [343, 199] width 58 height 12
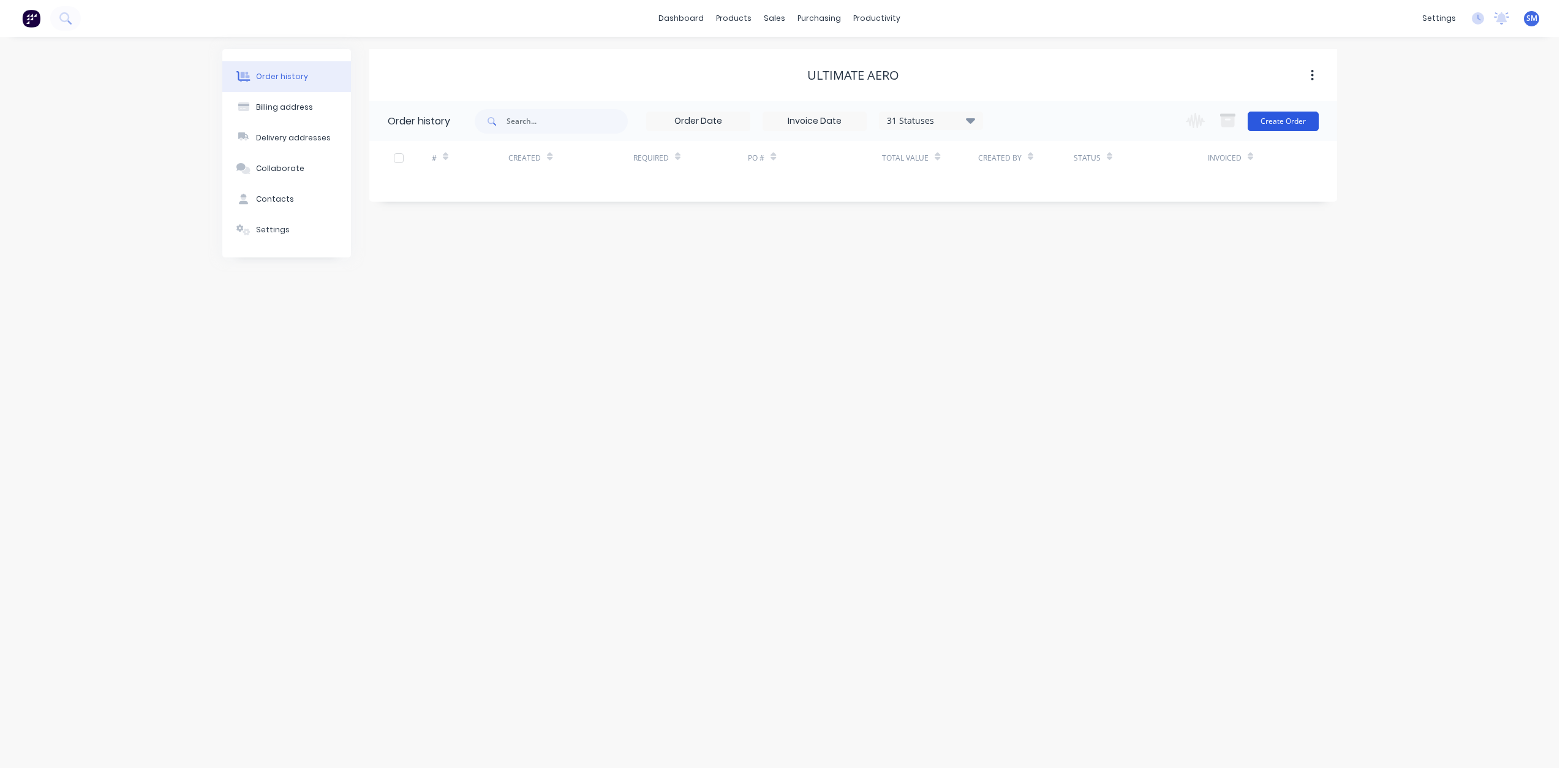
click at [1271, 120] on button "Create Order" at bounding box center [1283, 121] width 71 height 20
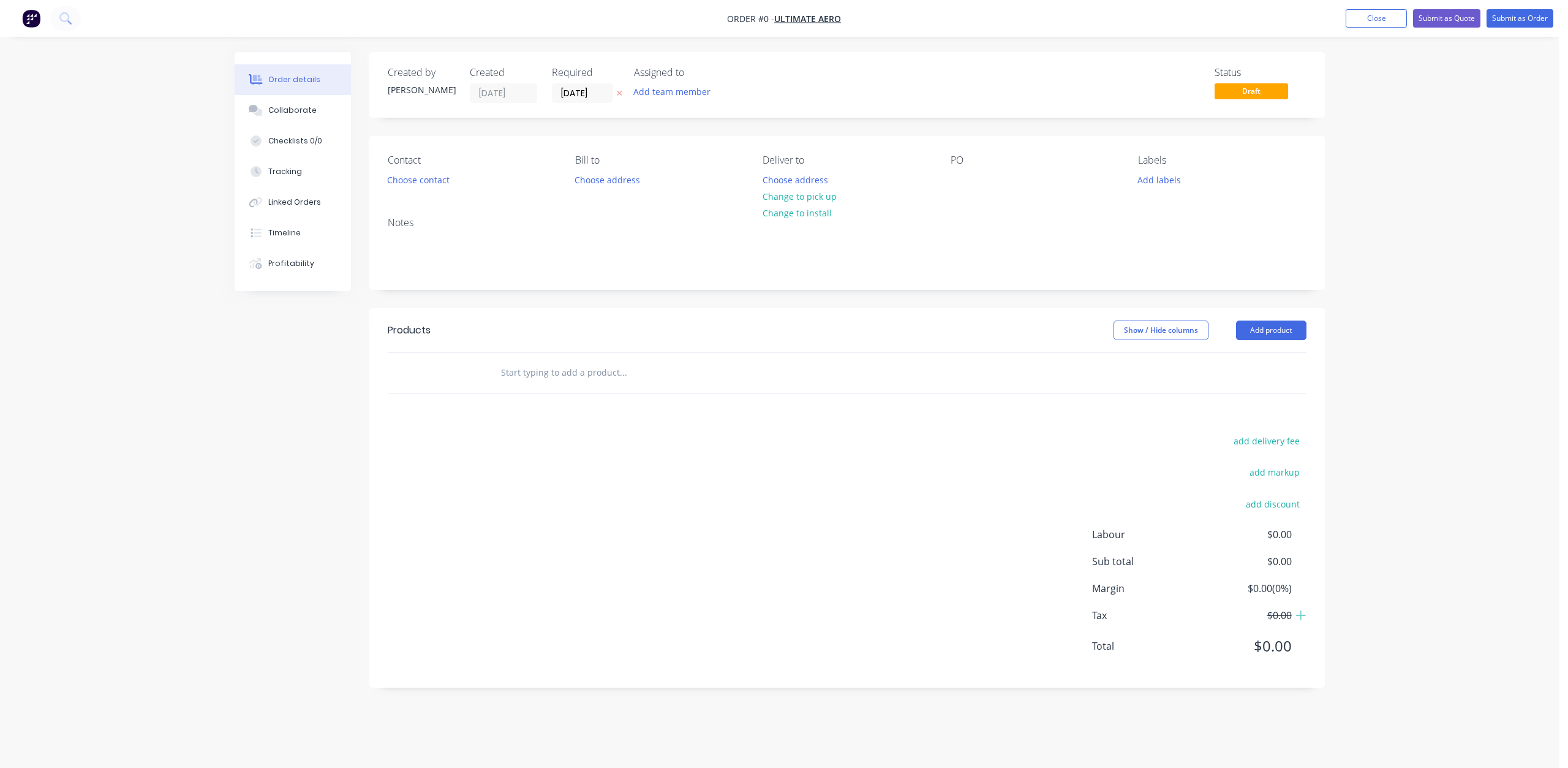
drag, startPoint x: 581, startPoint y: 94, endPoint x: 587, endPoint y: 107, distance: 14.3
click at [580, 94] on input "[DATE]" at bounding box center [583, 93] width 60 height 18
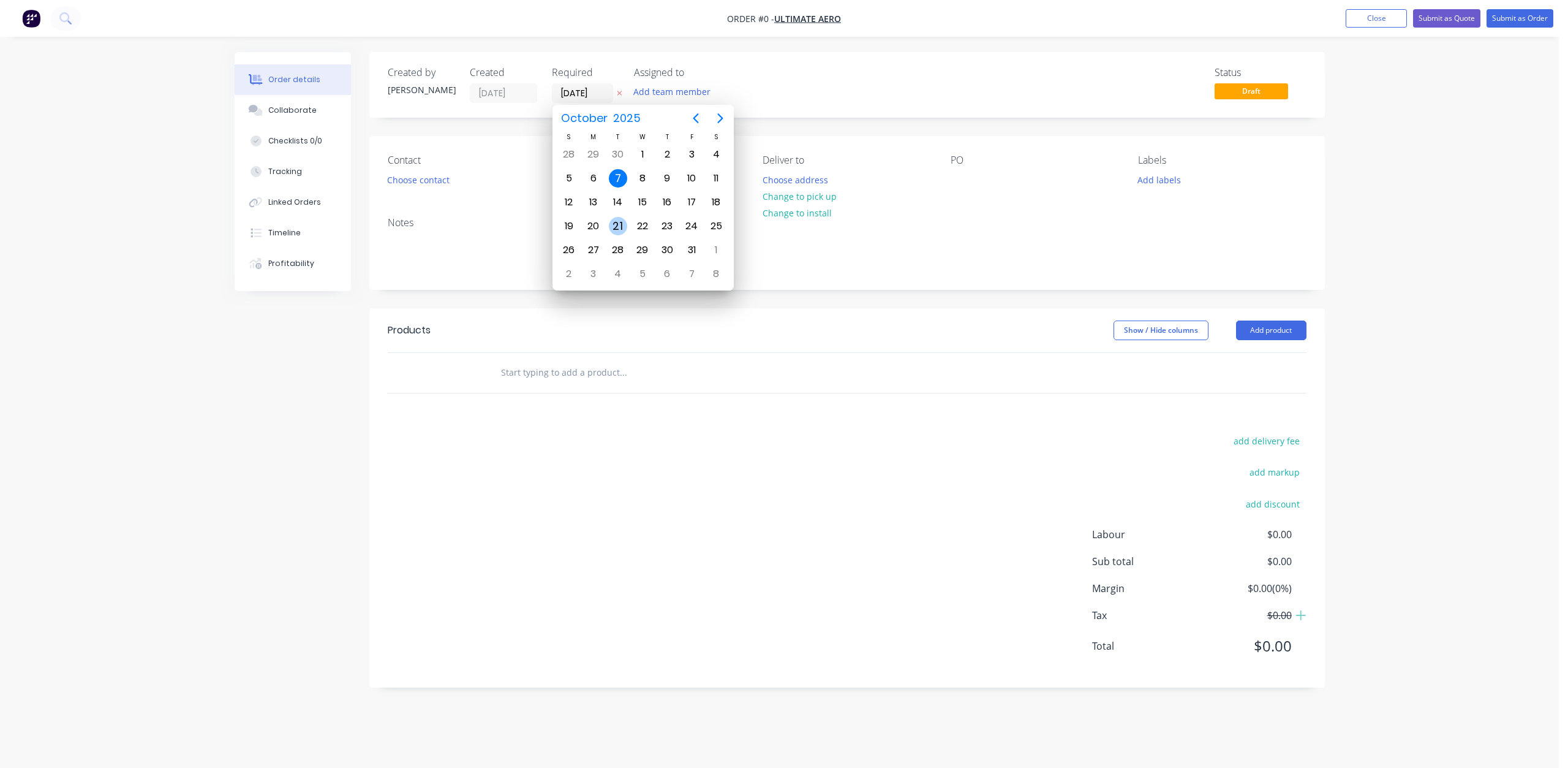
click at [615, 228] on div "21" at bounding box center [618, 225] width 18 height 18
type input "[DATE]"
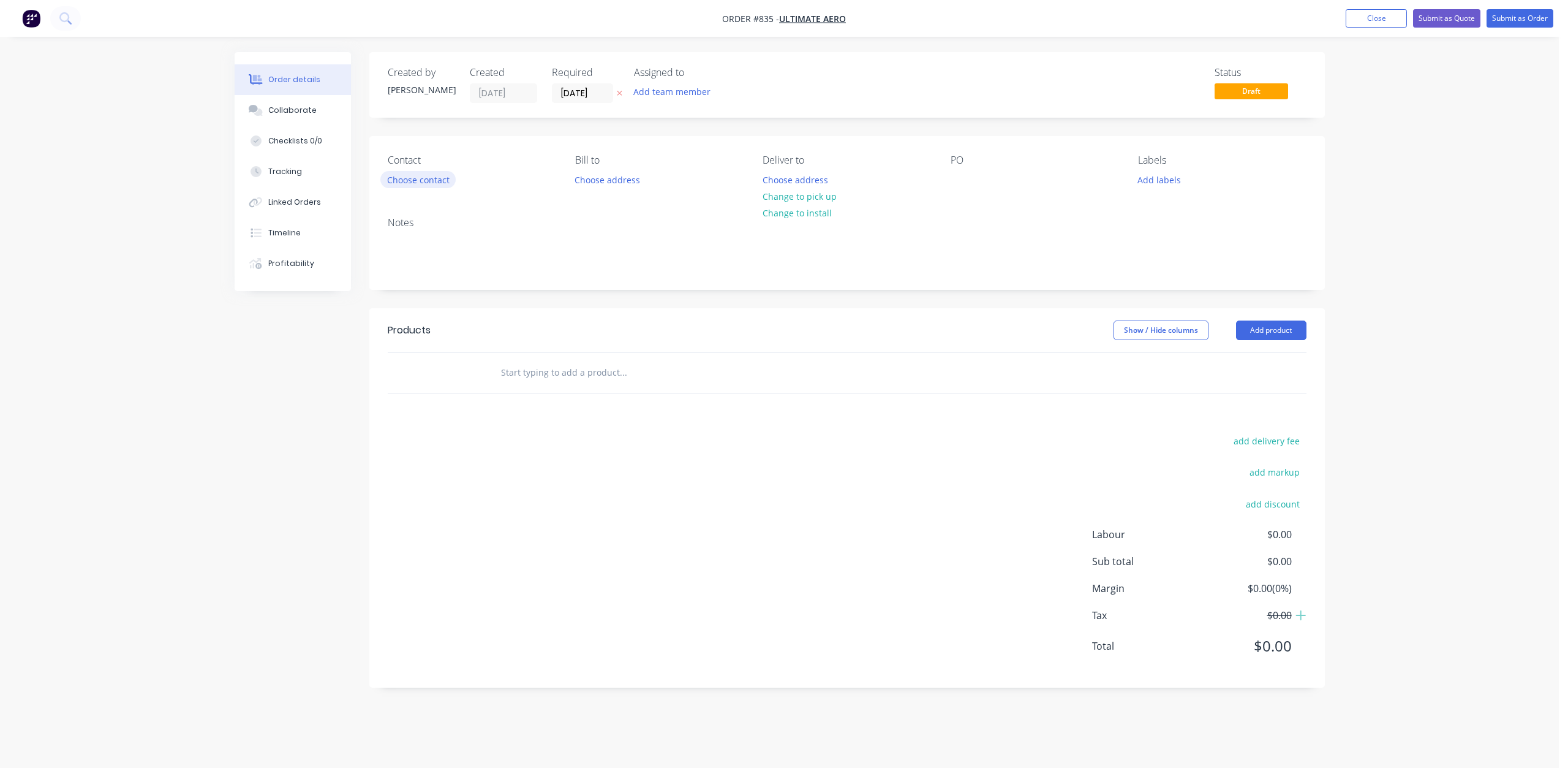
click at [413, 181] on button "Choose contact" at bounding box center [417, 179] width 75 height 16
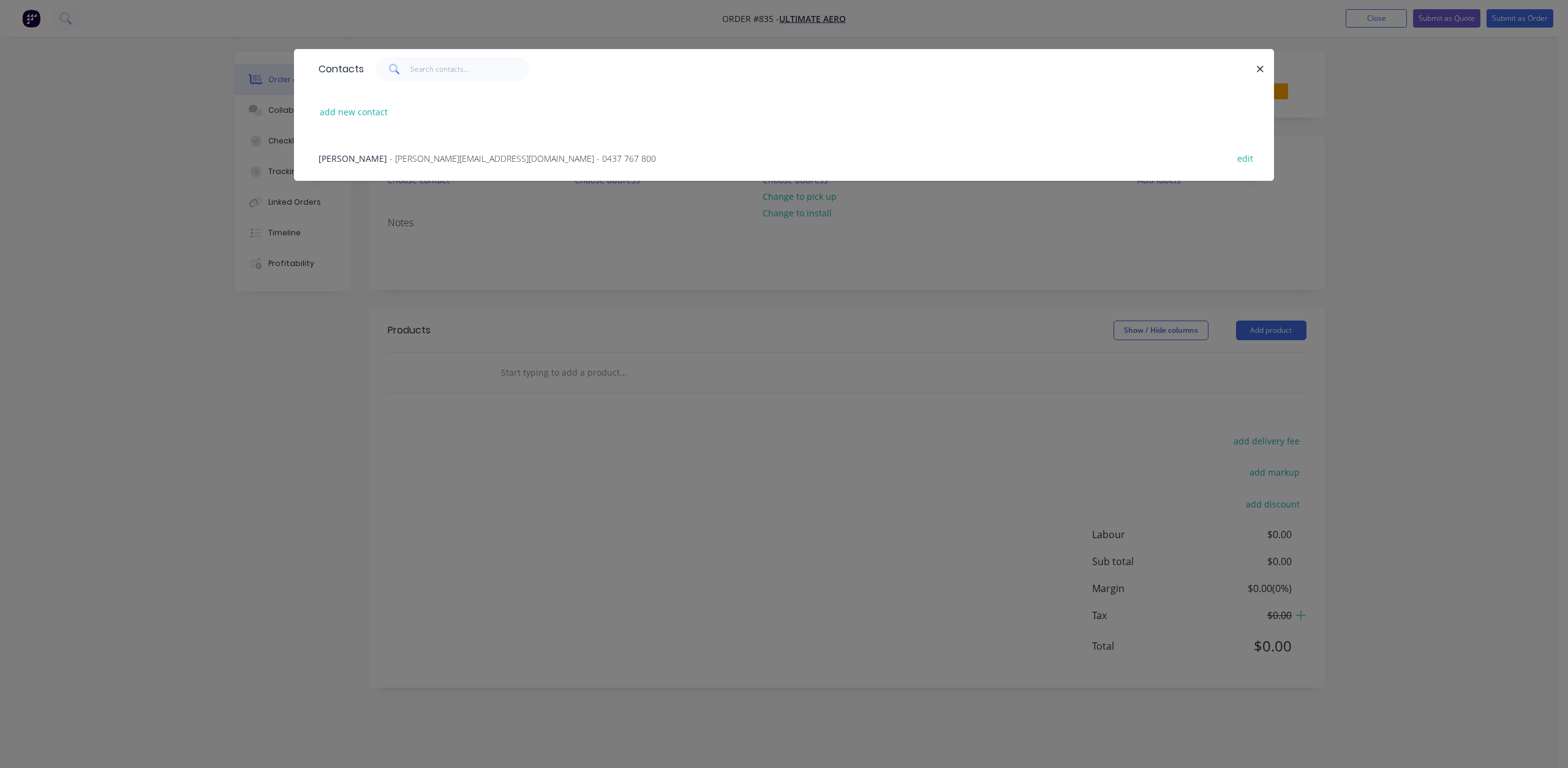
click at [390, 159] on span "- [PERSON_NAME][EMAIL_ADDRESS][DOMAIN_NAME] - 0437 767 800" at bounding box center [522, 159] width 266 height 11
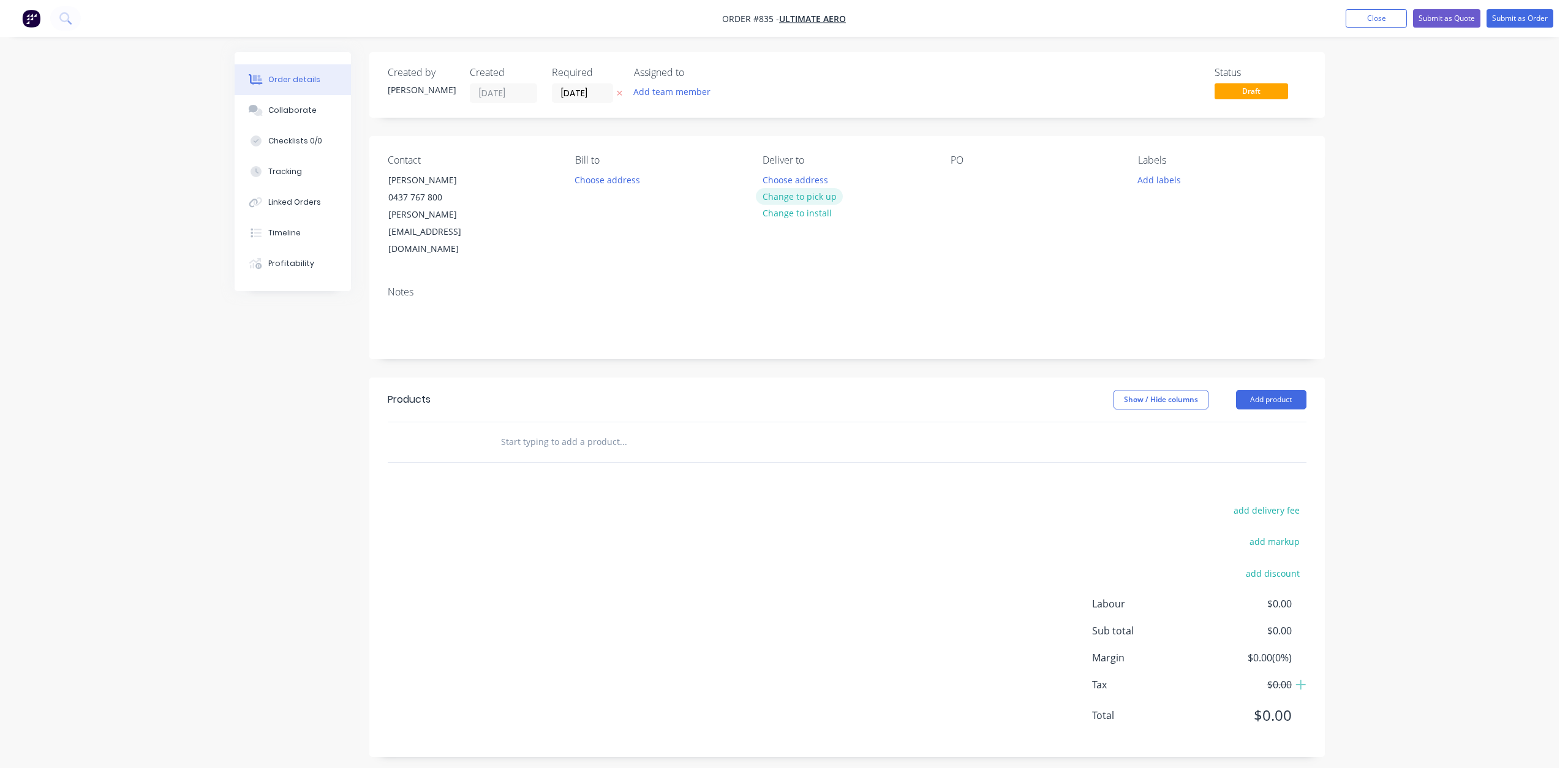
click at [789, 198] on button "Change to pick up" at bounding box center [799, 196] width 87 height 16
click at [953, 175] on div at bounding box center [961, 180] width 20 height 18
click at [1143, 178] on button "Add labels" at bounding box center [1159, 179] width 56 height 16
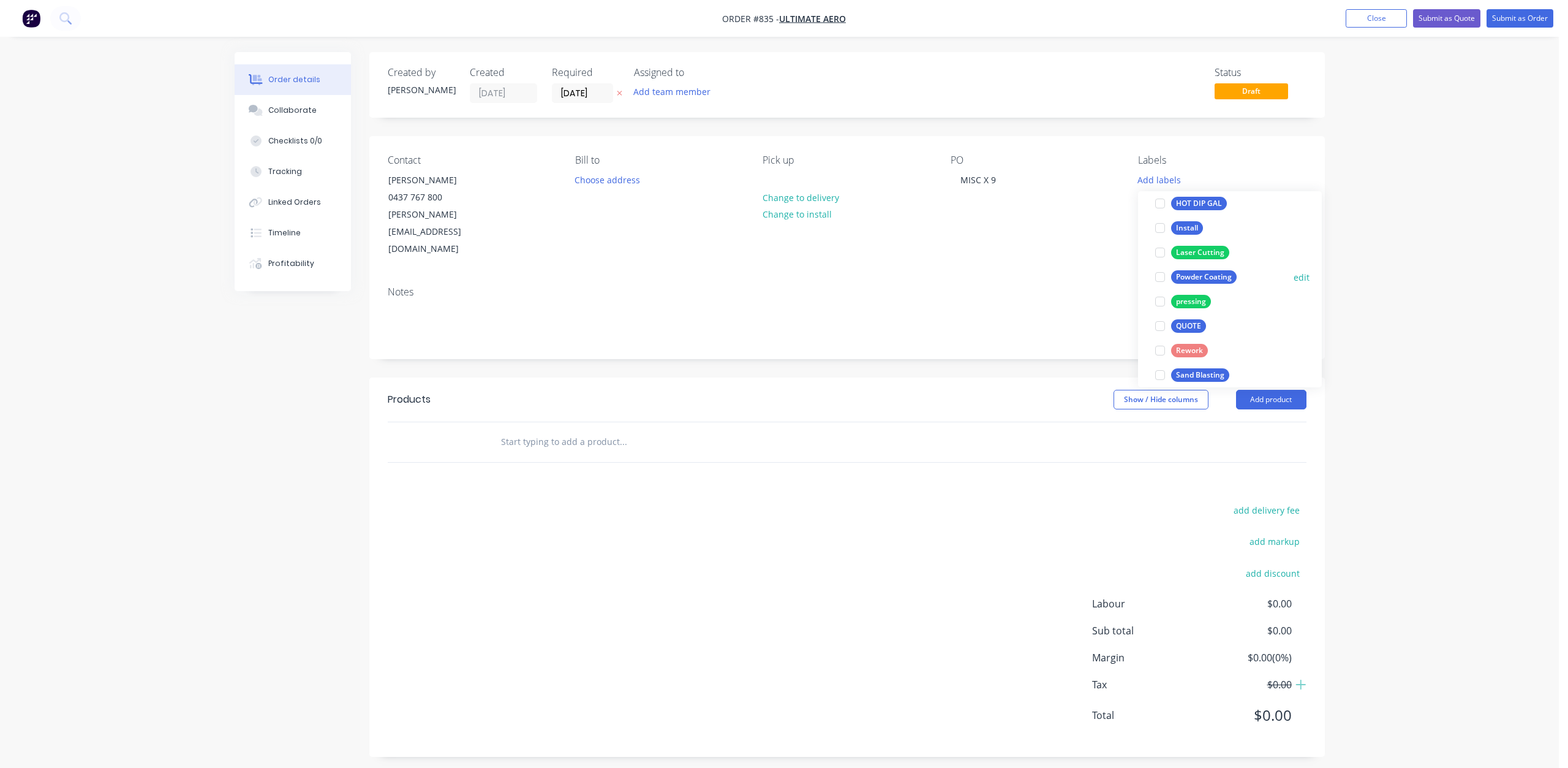
click at [1164, 276] on div at bounding box center [1160, 277] width 25 height 25
click at [1156, 370] on div at bounding box center [1160, 369] width 25 height 25
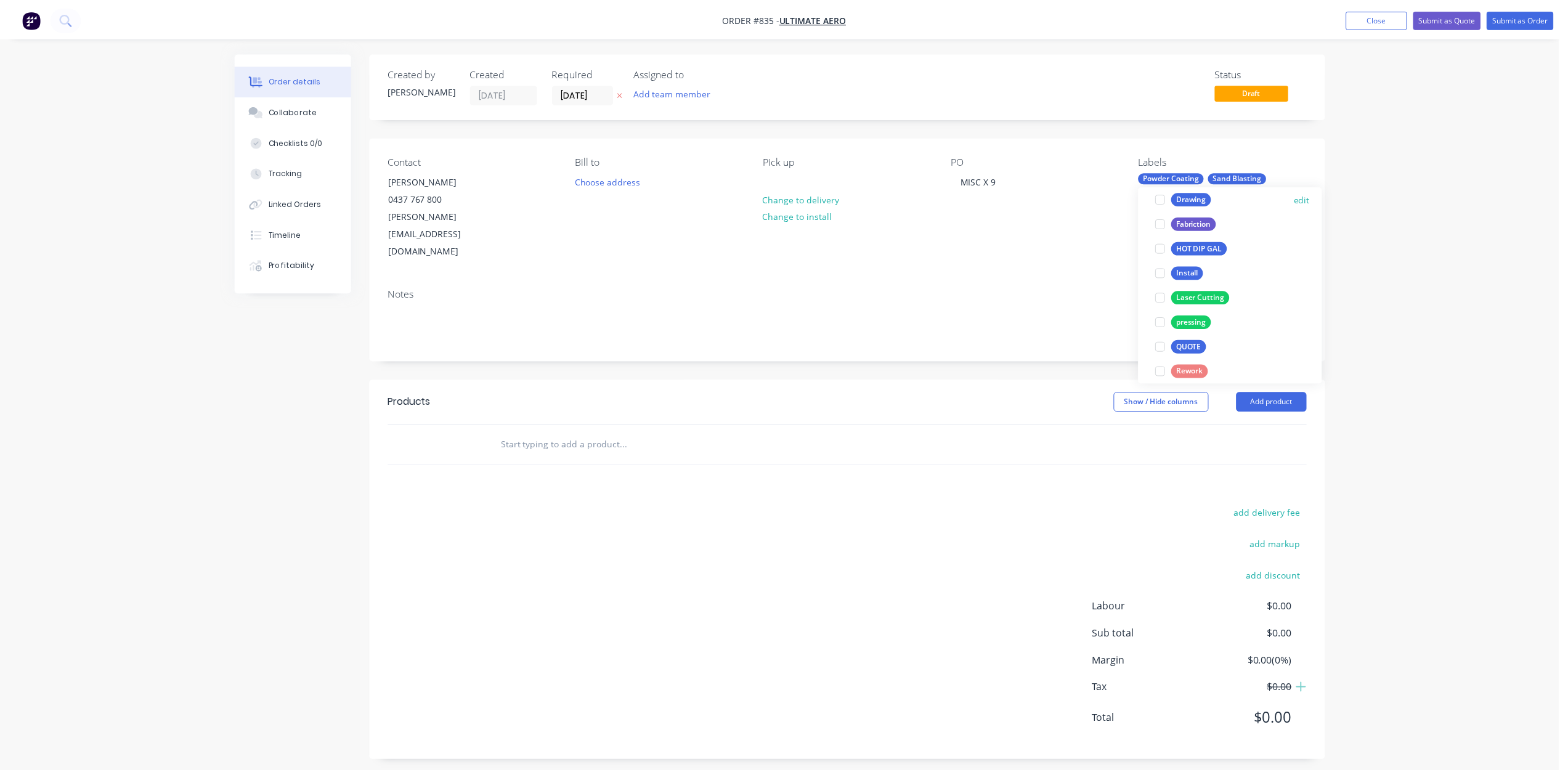
scroll to position [0, 0]
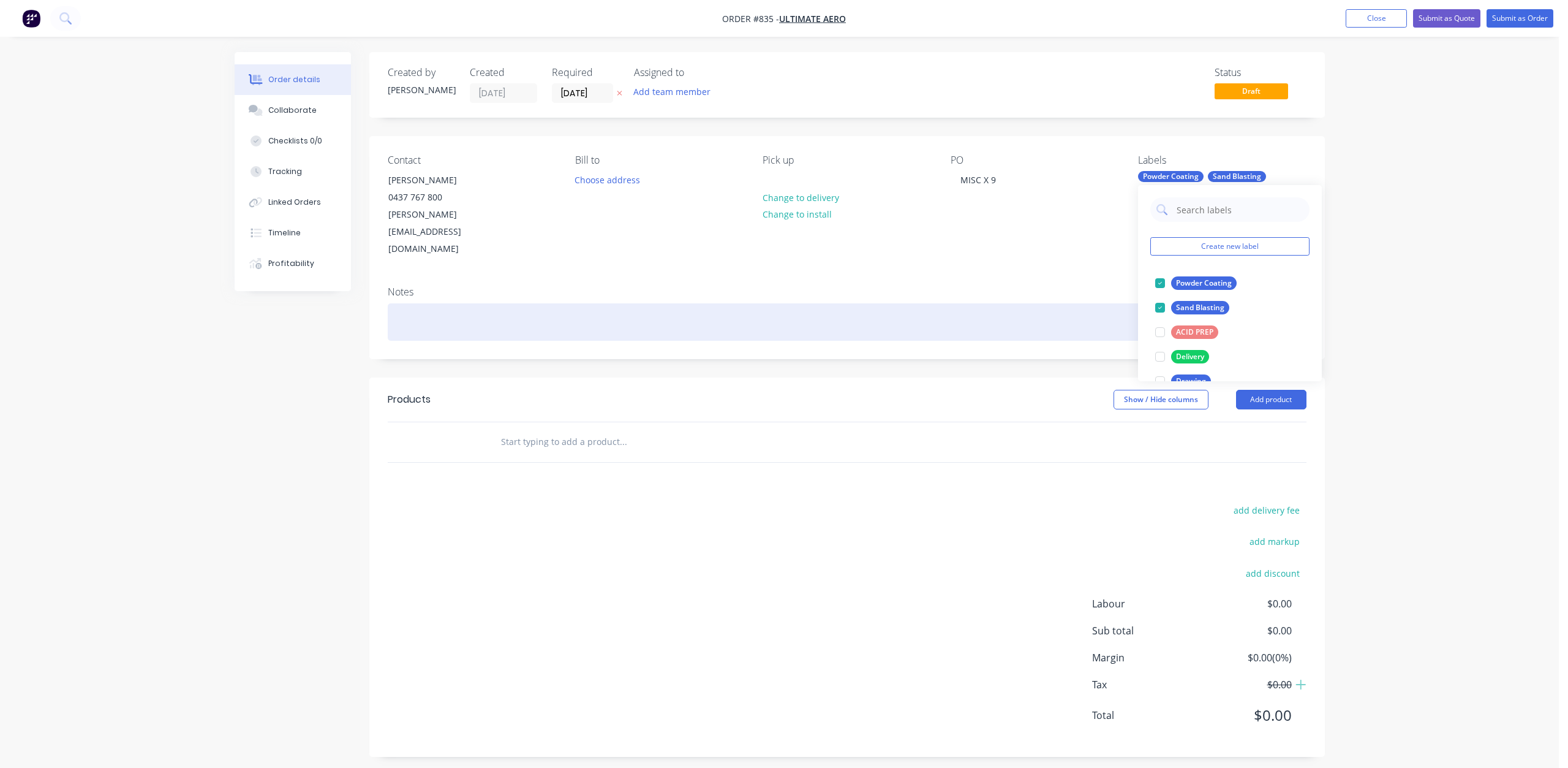
click at [409, 304] on div at bounding box center [847, 322] width 919 height 37
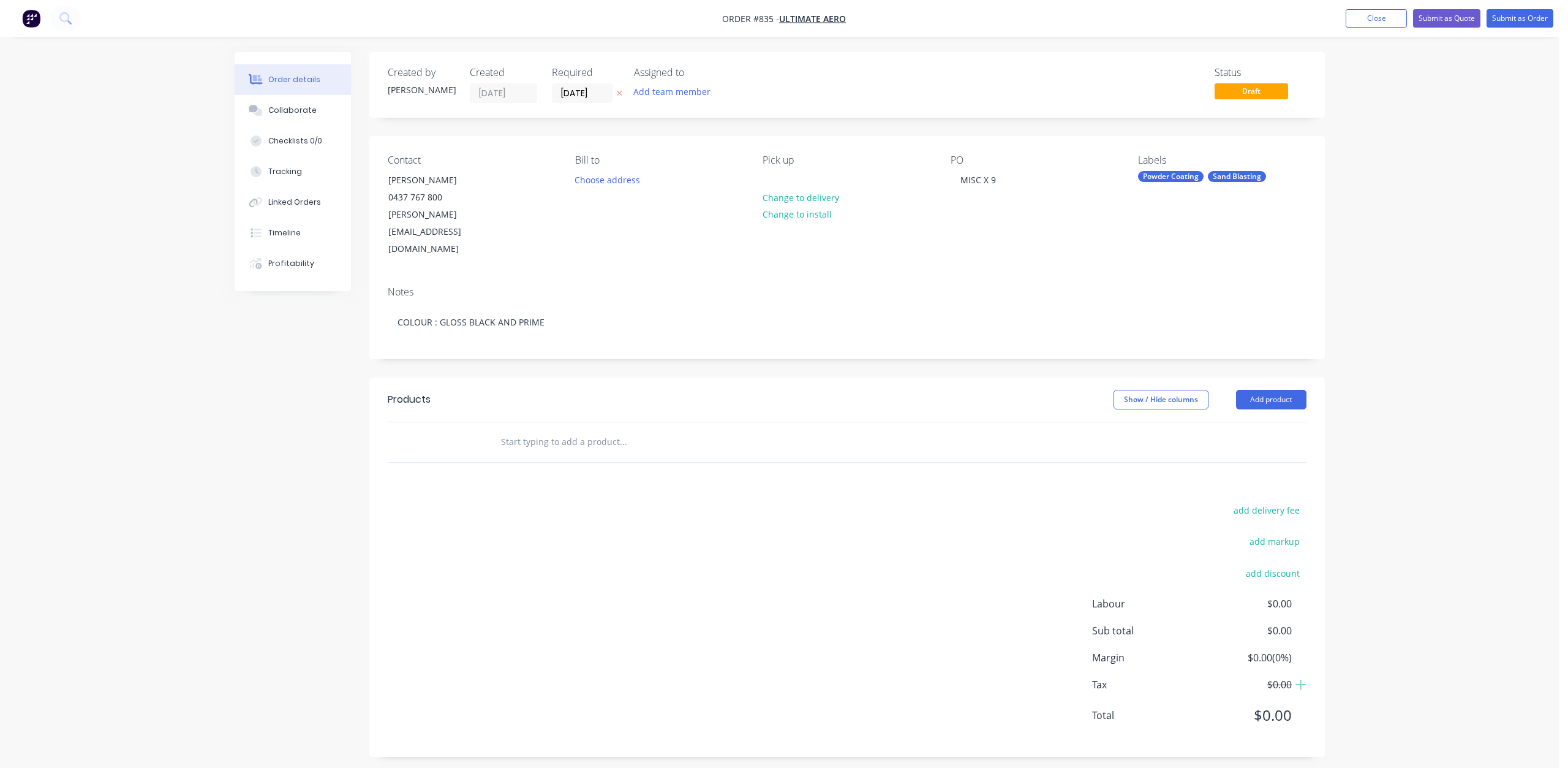
click at [525, 430] on input "text" at bounding box center [623, 442] width 245 height 25
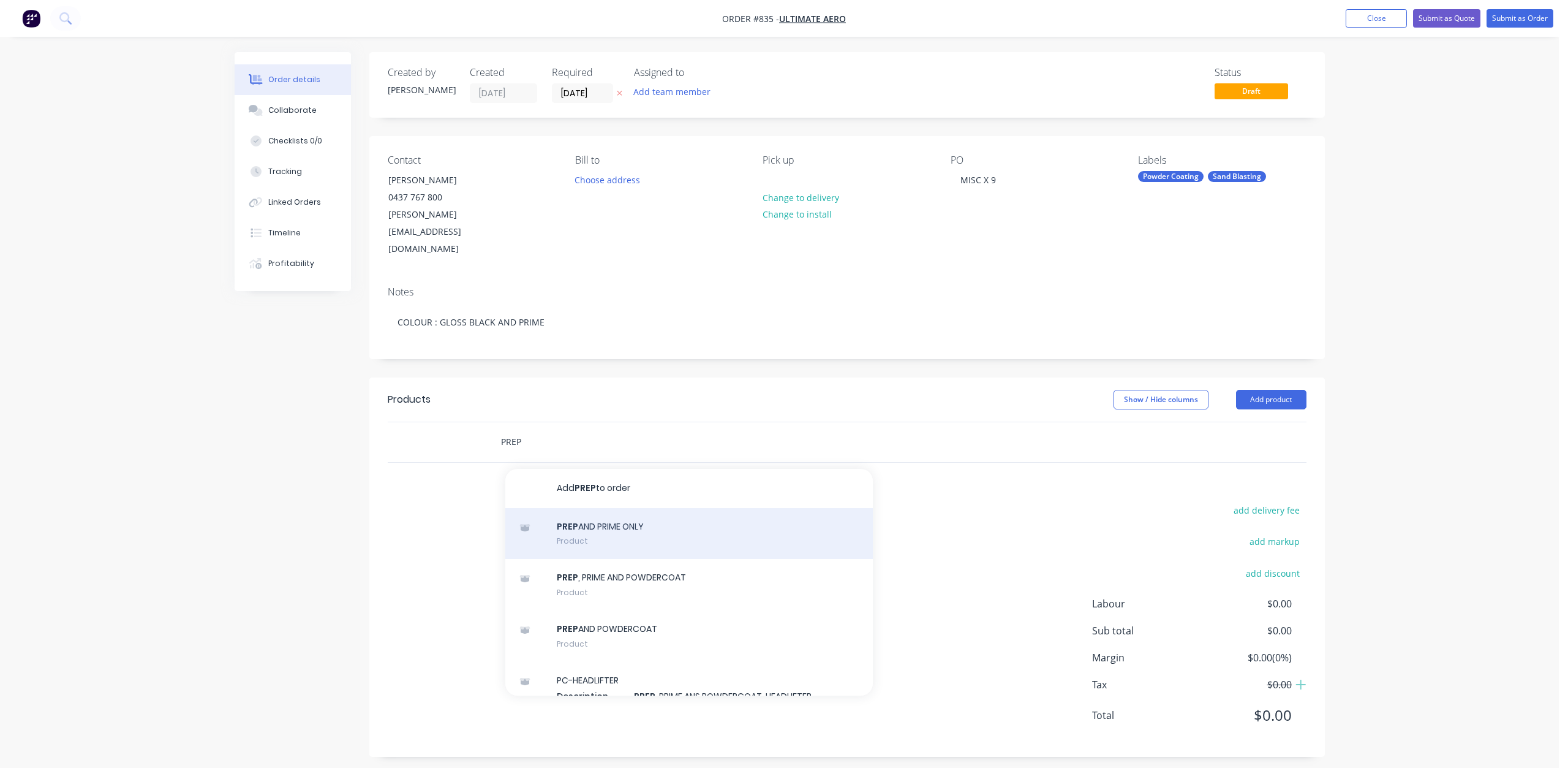
type input "PREP"
click at [594, 508] on div "PREP AND PRIME ONLY Product" at bounding box center [689, 534] width 368 height 52
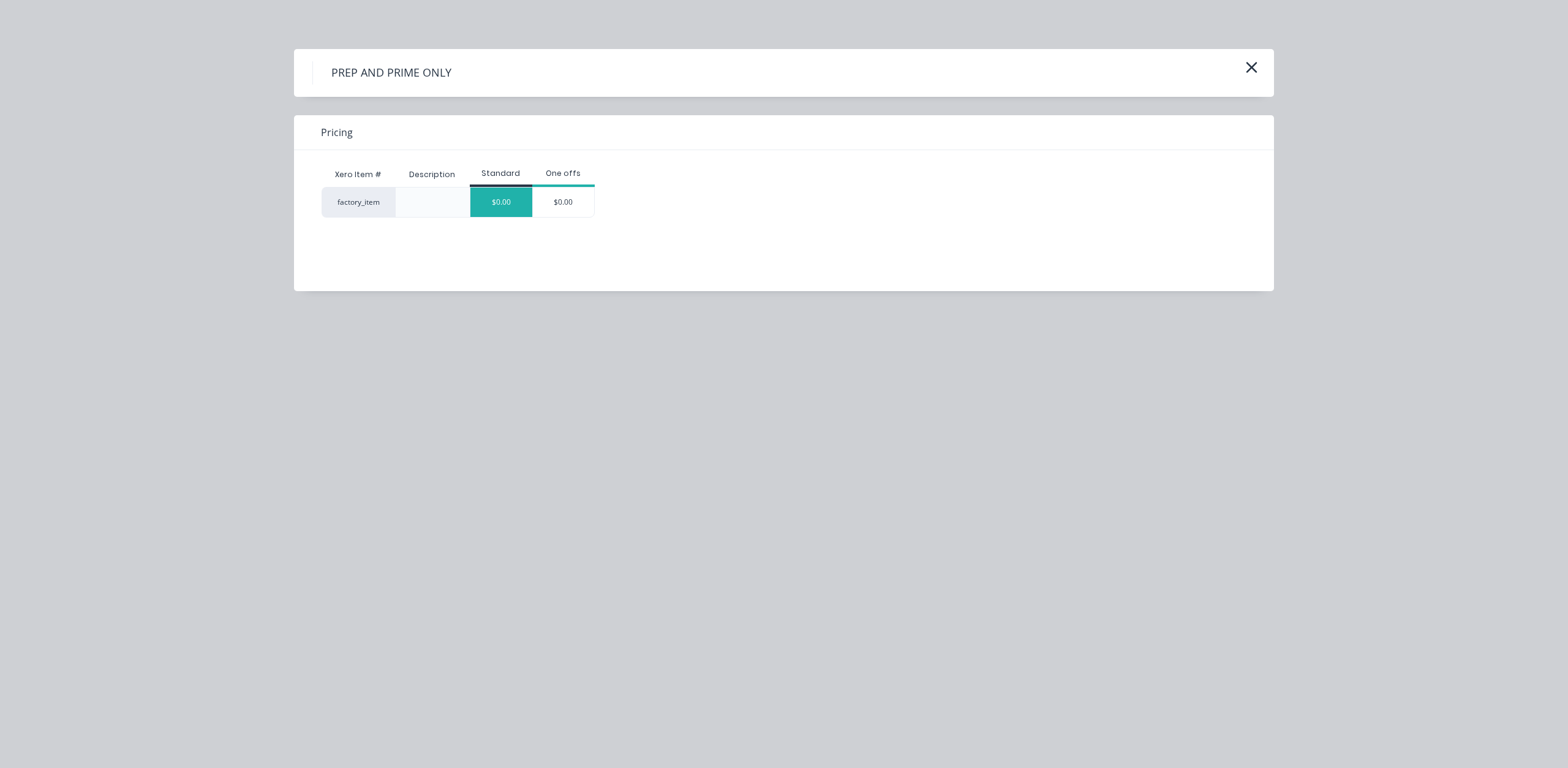
click at [493, 205] on div "$0.00" at bounding box center [501, 202] width 62 height 30
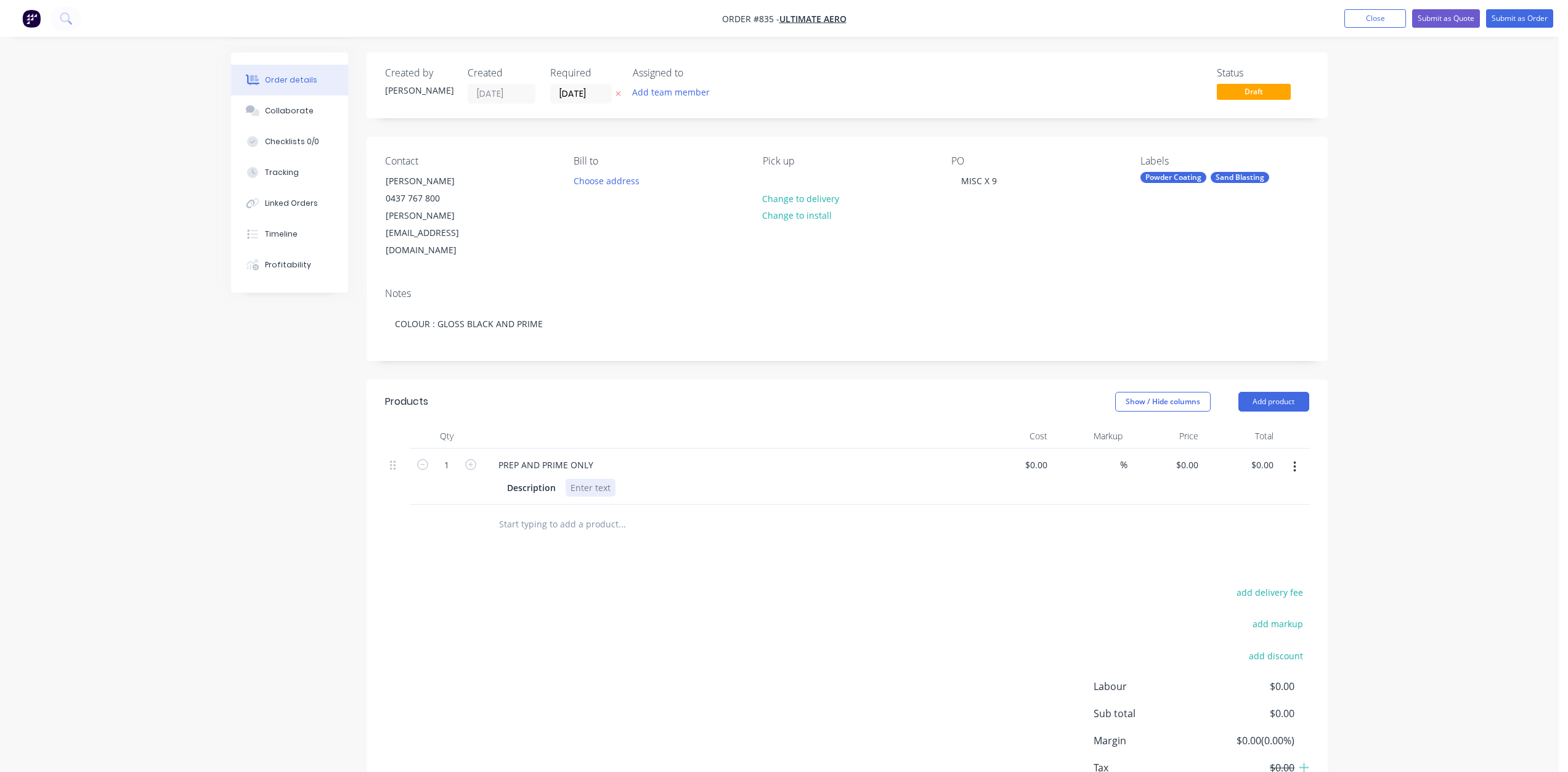
click at [586, 478] on div at bounding box center [591, 487] width 50 height 18
click at [492, 512] on div at bounding box center [673, 524] width 370 height 25
click at [521, 512] on input "text" at bounding box center [621, 524] width 247 height 25
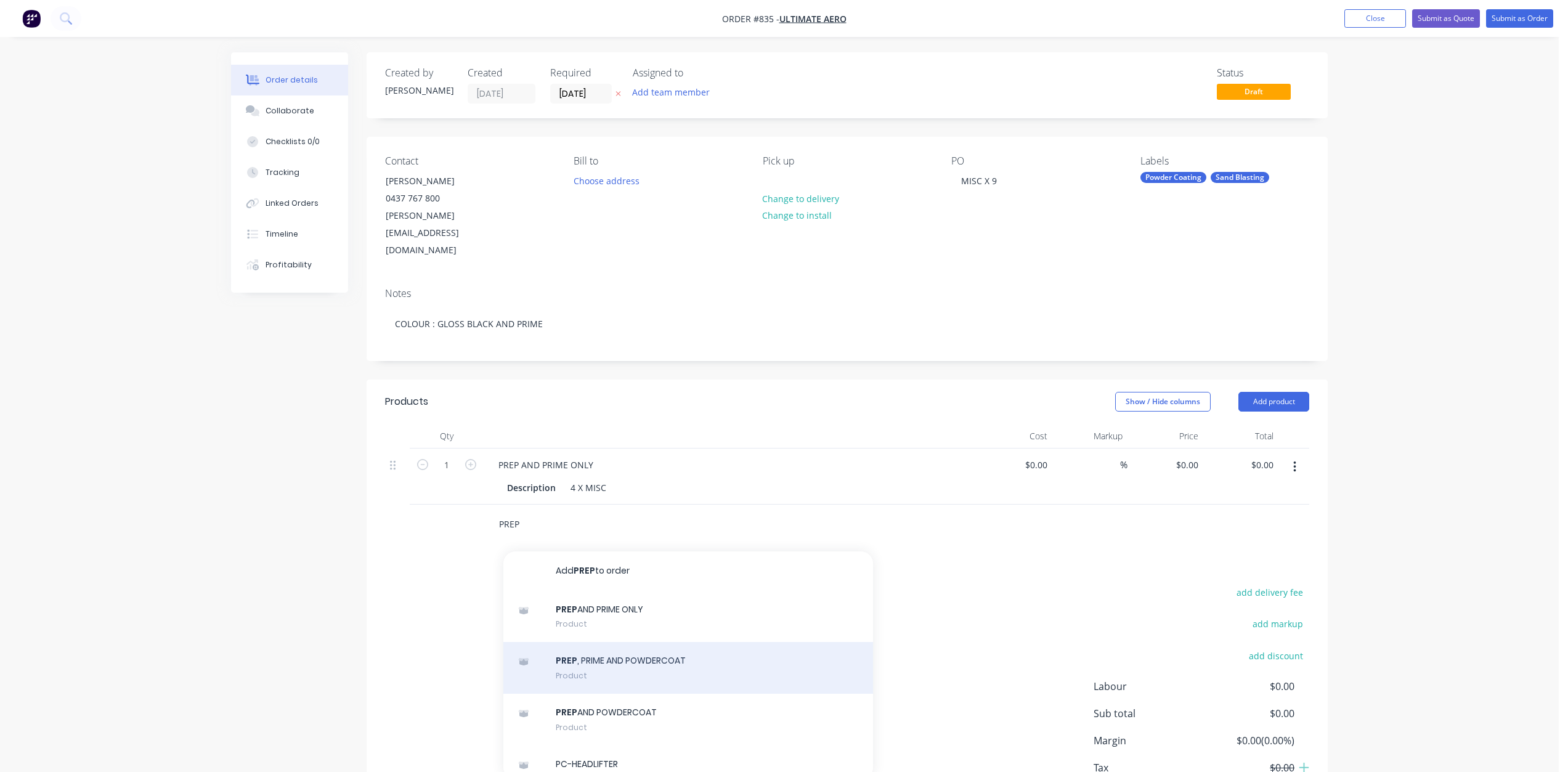
type input "PREP"
click at [623, 641] on div "PREP , PRIME AND POWDERCOAT Product" at bounding box center [688, 667] width 370 height 52
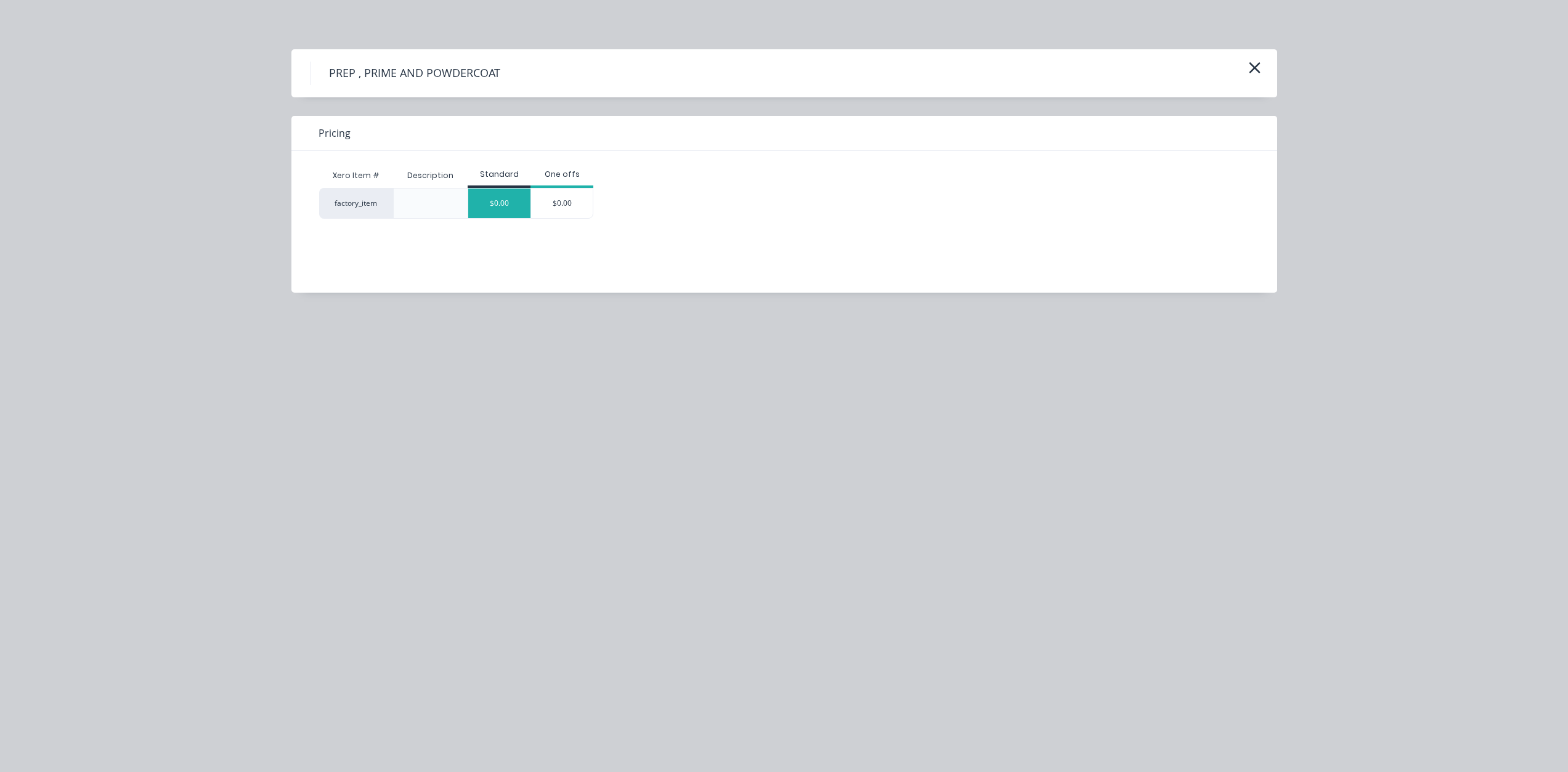
click at [516, 208] on div "$0.00" at bounding box center [499, 203] width 62 height 30
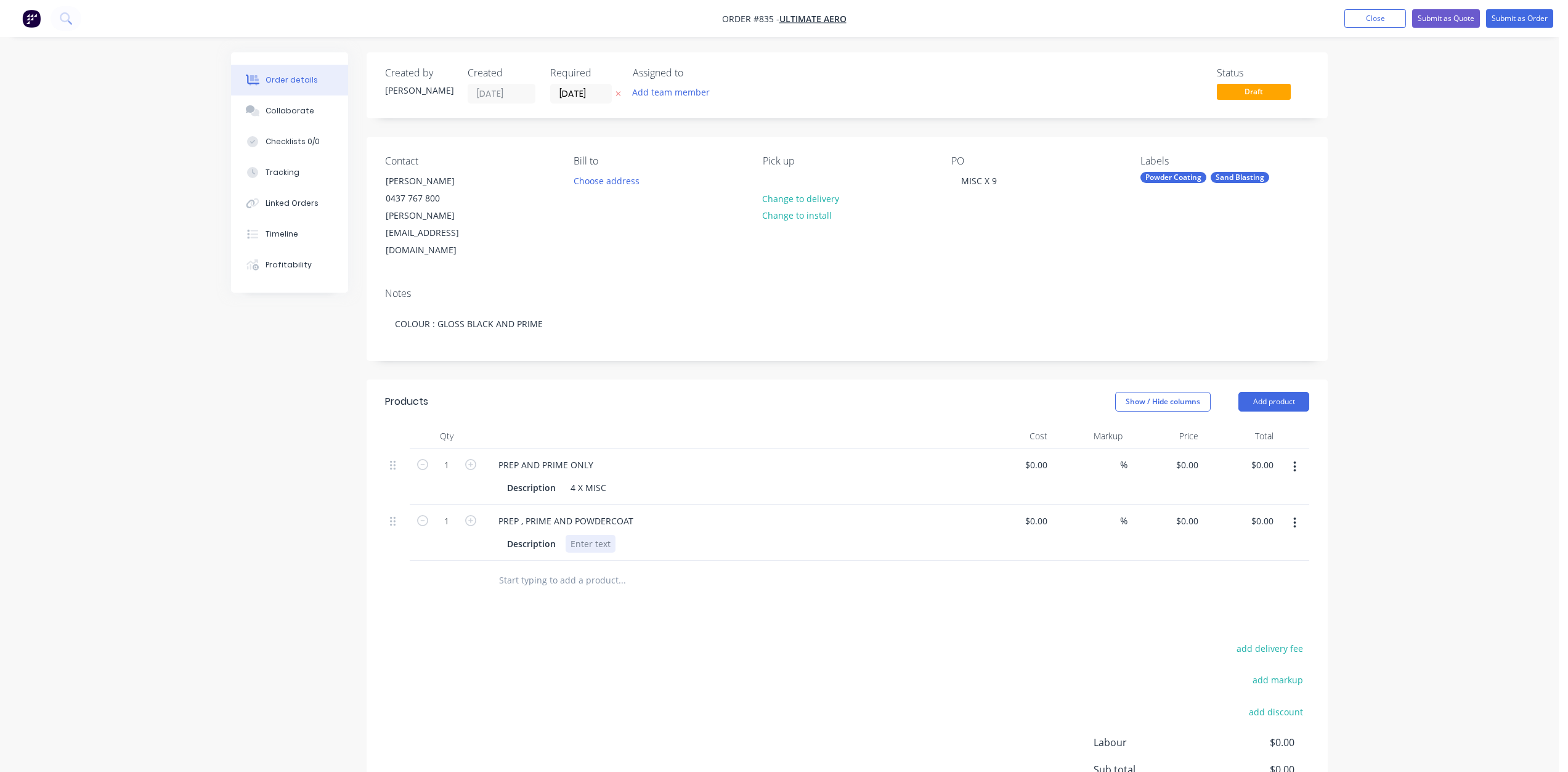
click at [577, 535] on div at bounding box center [591, 543] width 50 height 18
click at [607, 478] on div "4 X MISC" at bounding box center [588, 487] width 45 height 18
click at [639, 547] on div "5 X MISC FRAME" at bounding box center [604, 563] width 77 height 31
drag, startPoint x: 569, startPoint y: 467, endPoint x: 594, endPoint y: 483, distance: 29.7
click at [569, 478] on div "4 X MISC PRIME" at bounding box center [588, 494] width 45 height 31
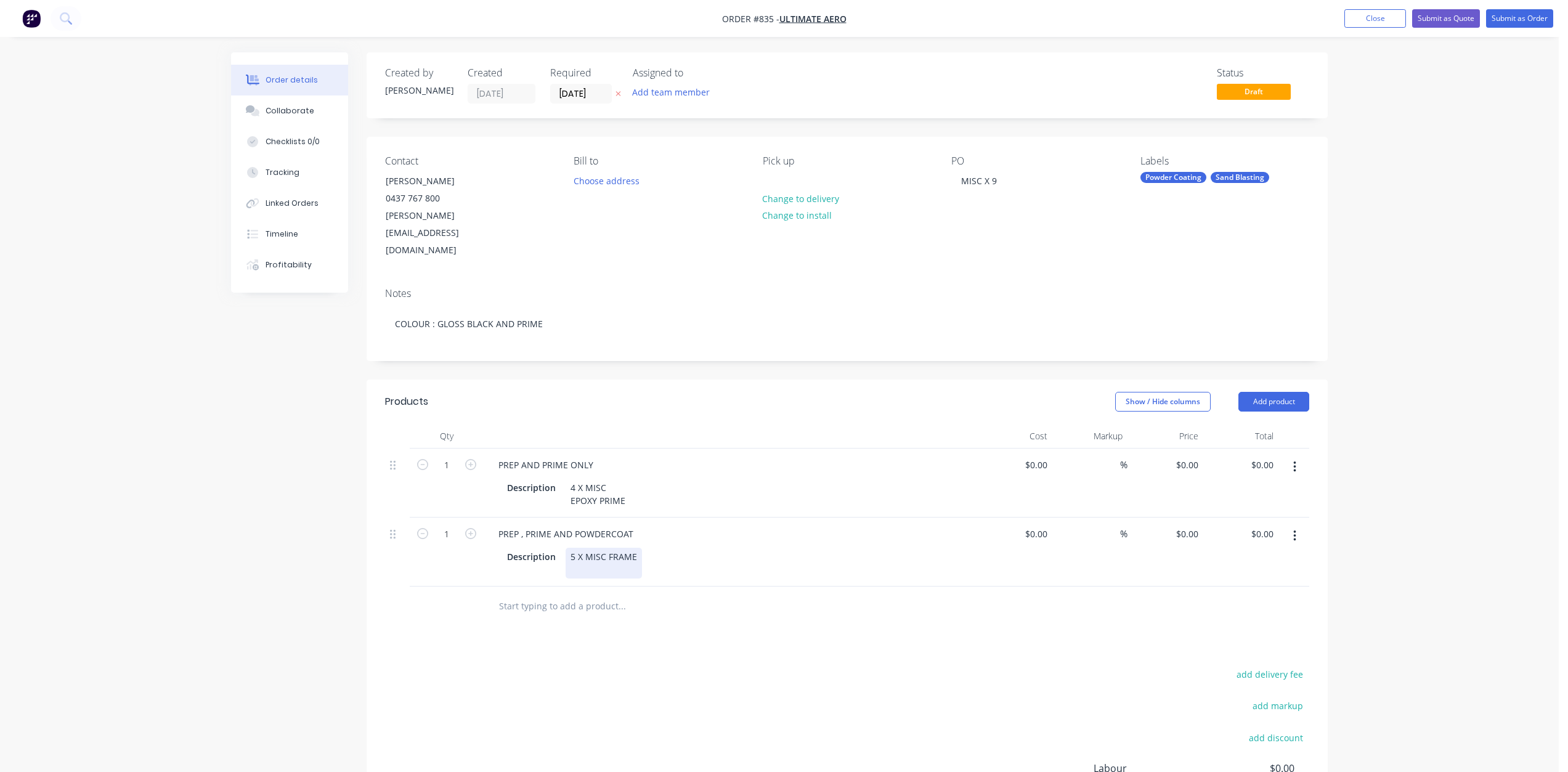
click at [639, 547] on div "5 X MISC FRAME" at bounding box center [604, 563] width 77 height 31
click at [611, 547] on div "5 X MISC FRAME GLOSS BLAK" at bounding box center [604, 563] width 77 height 31
click at [615, 547] on div "5 X MISC FRAME GLOSS BLAK" at bounding box center [604, 563] width 77 height 31
click at [700, 547] on div "Description 5 X MISC FRAME GLOSS BLACK" at bounding box center [728, 563] width 451 height 31
click at [1513, 13] on button "Submit as Order" at bounding box center [1519, 18] width 67 height 18
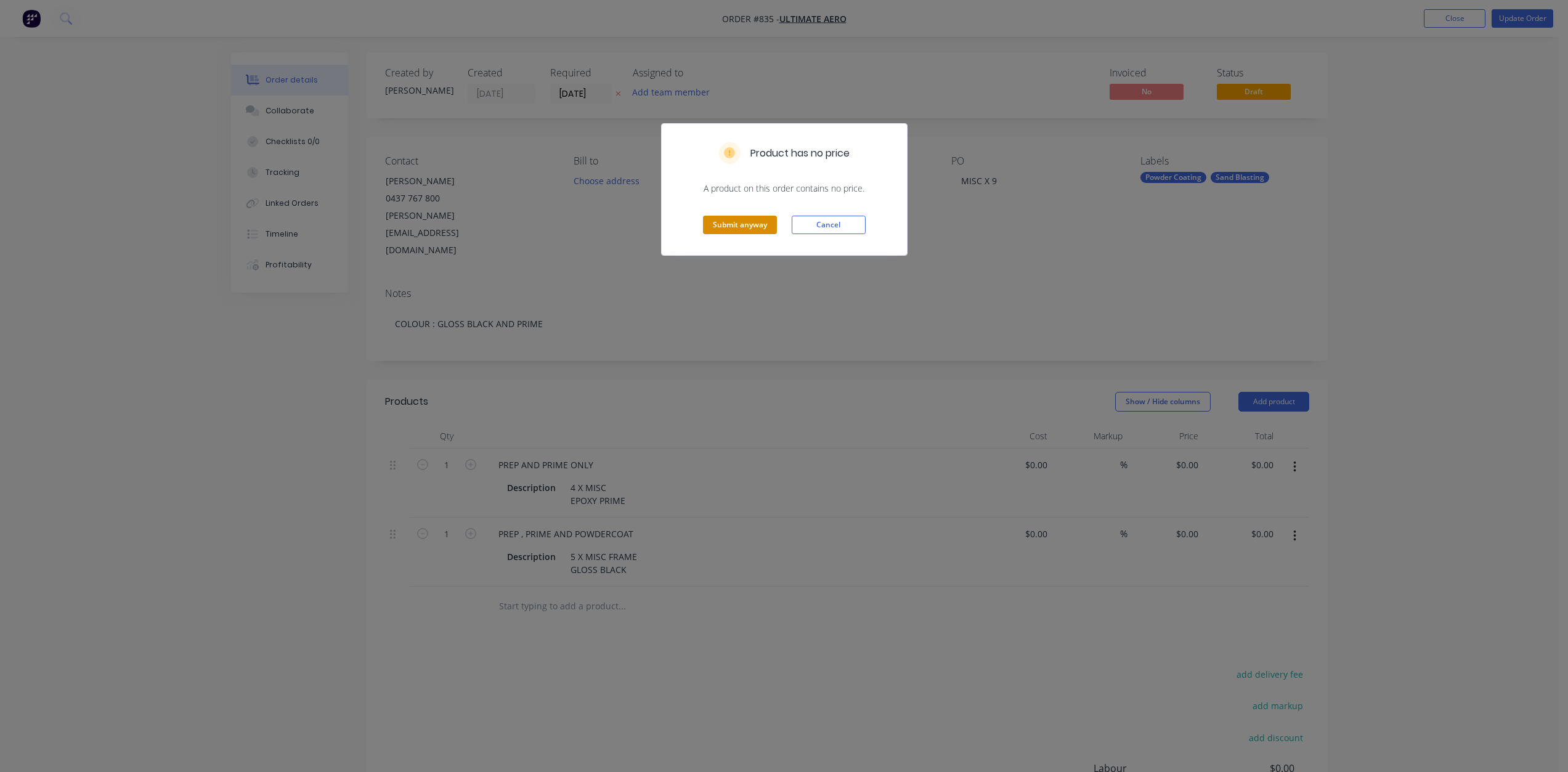
click at [739, 225] on button "Submit anyway" at bounding box center [739, 225] width 74 height 18
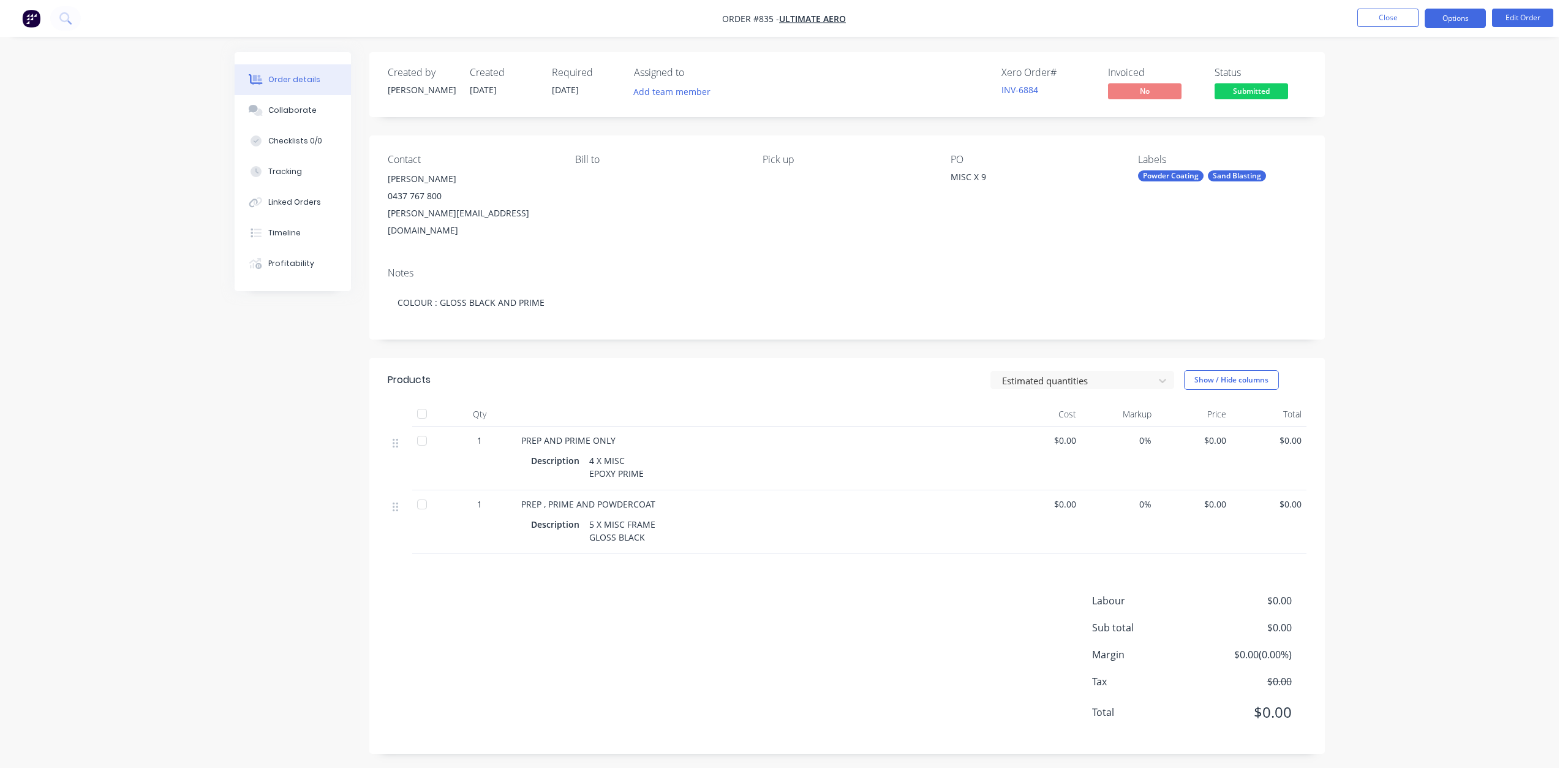
click at [1451, 19] on button "Options" at bounding box center [1455, 18] width 61 height 20
click at [1389, 149] on div "Work Order" at bounding box center [1419, 148] width 113 height 18
click at [1377, 123] on div "Without pricing" at bounding box center [1419, 123] width 113 height 18
click at [290, 117] on button "Collaborate" at bounding box center [293, 110] width 117 height 31
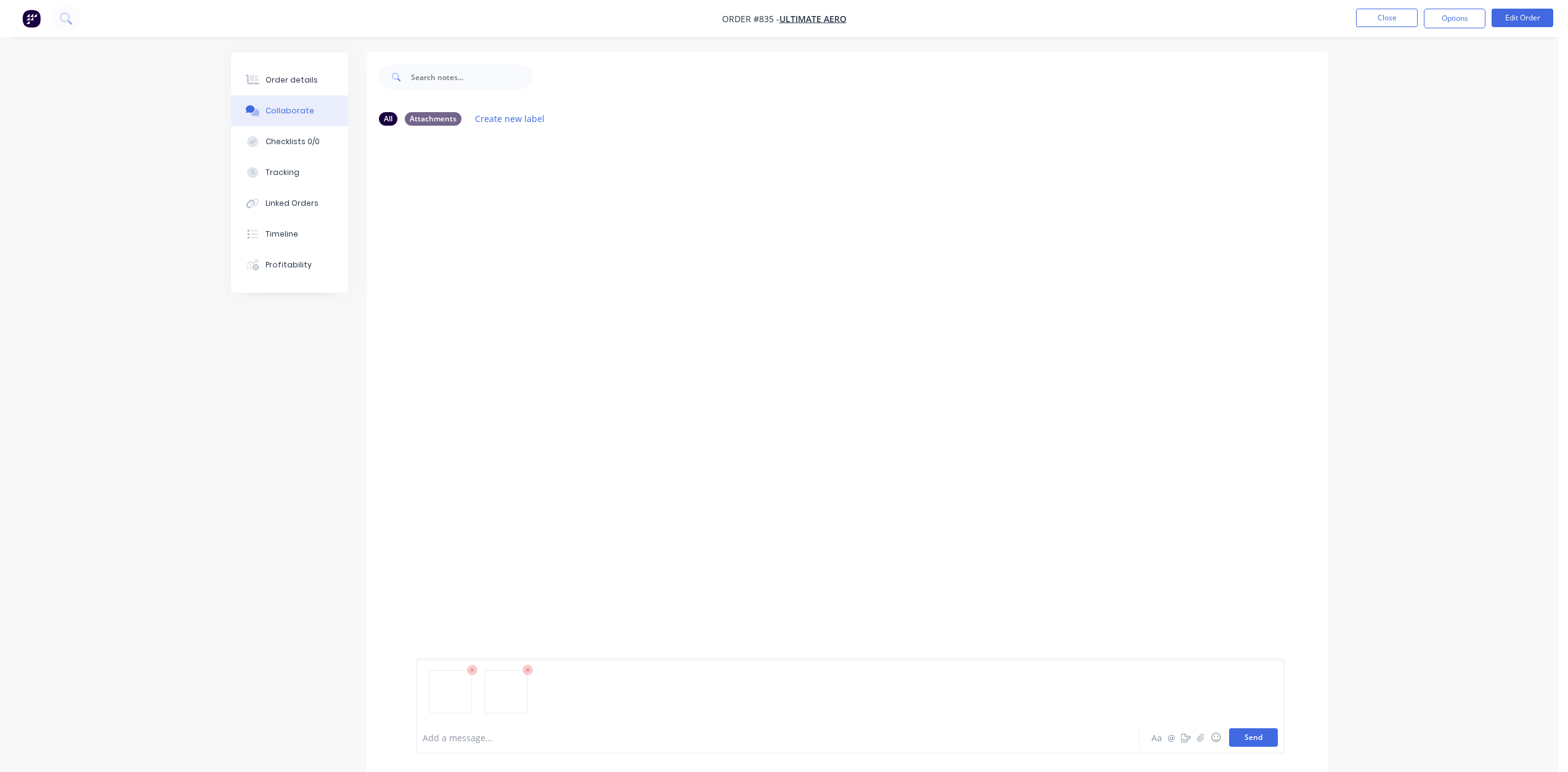
click at [1251, 736] on button "Send" at bounding box center [1253, 736] width 49 height 18
click at [1392, 23] on button "Close" at bounding box center [1387, 17] width 61 height 18
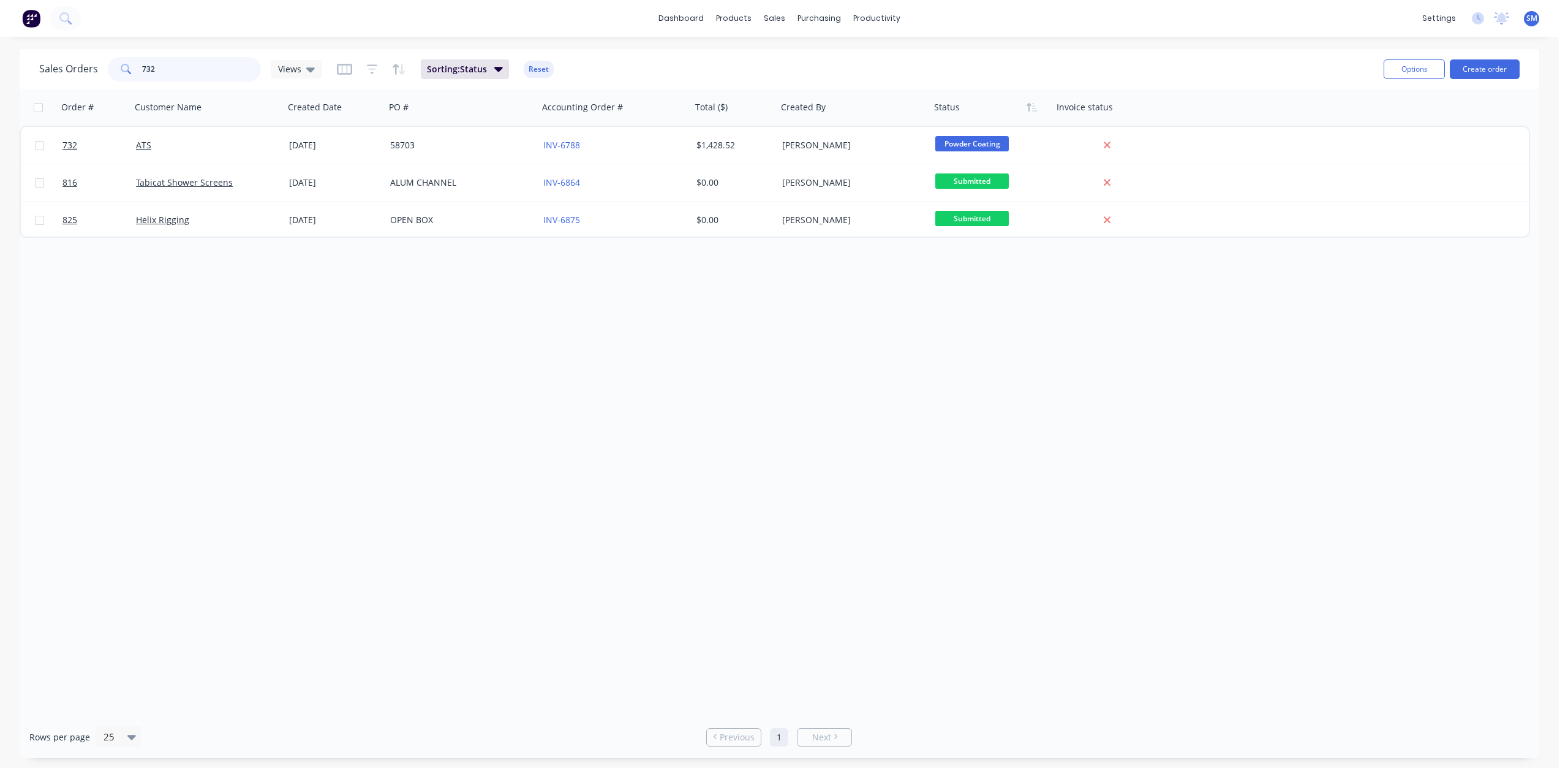
drag, startPoint x: 185, startPoint y: 70, endPoint x: 85, endPoint y: 71, distance: 100.0
click at [85, 71] on div "Sales Orders 732 Views" at bounding box center [180, 70] width 283 height 25
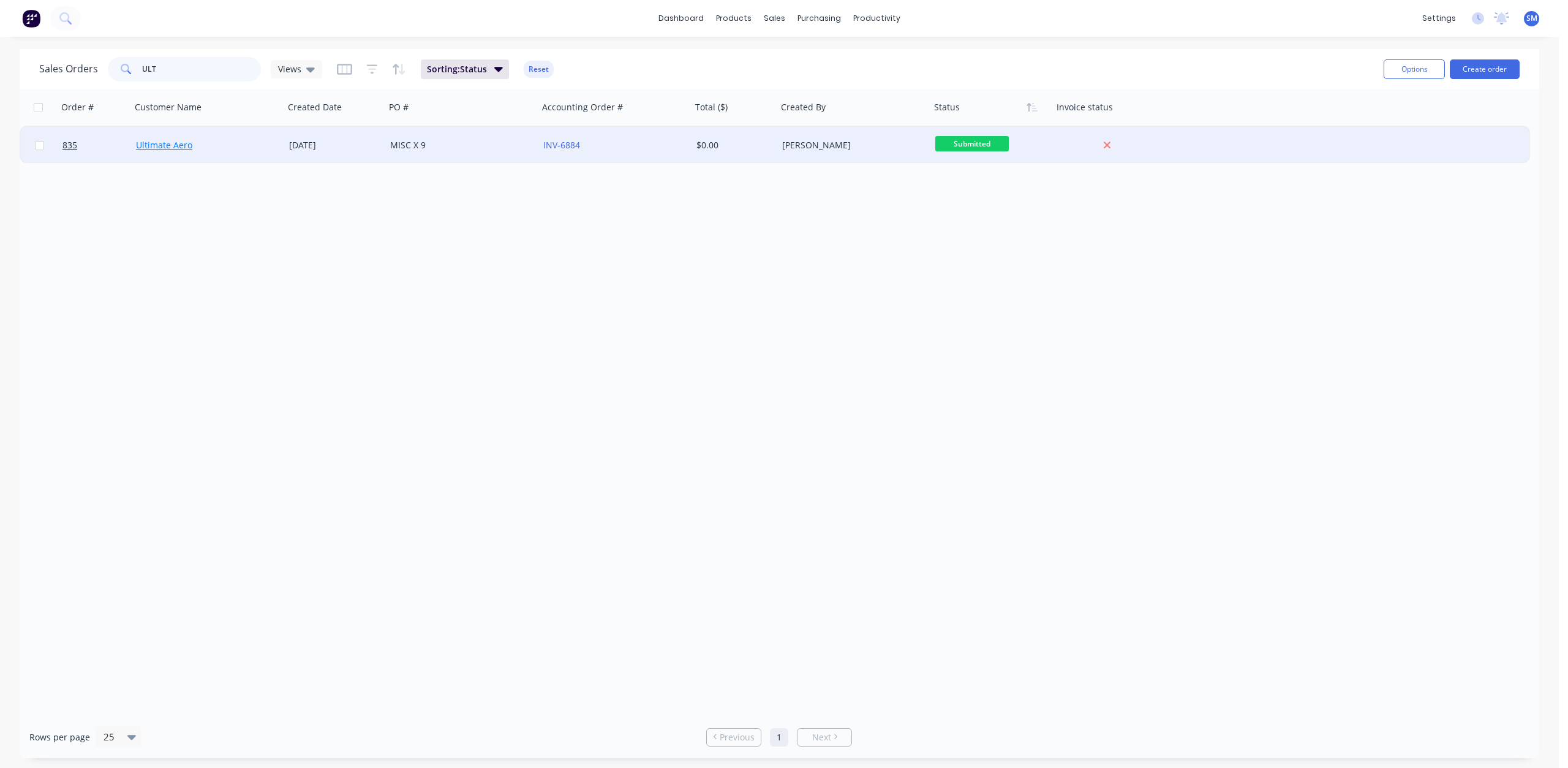
type input "ULT"
click at [171, 145] on link "Ultimate Aero" at bounding box center [163, 145] width 56 height 11
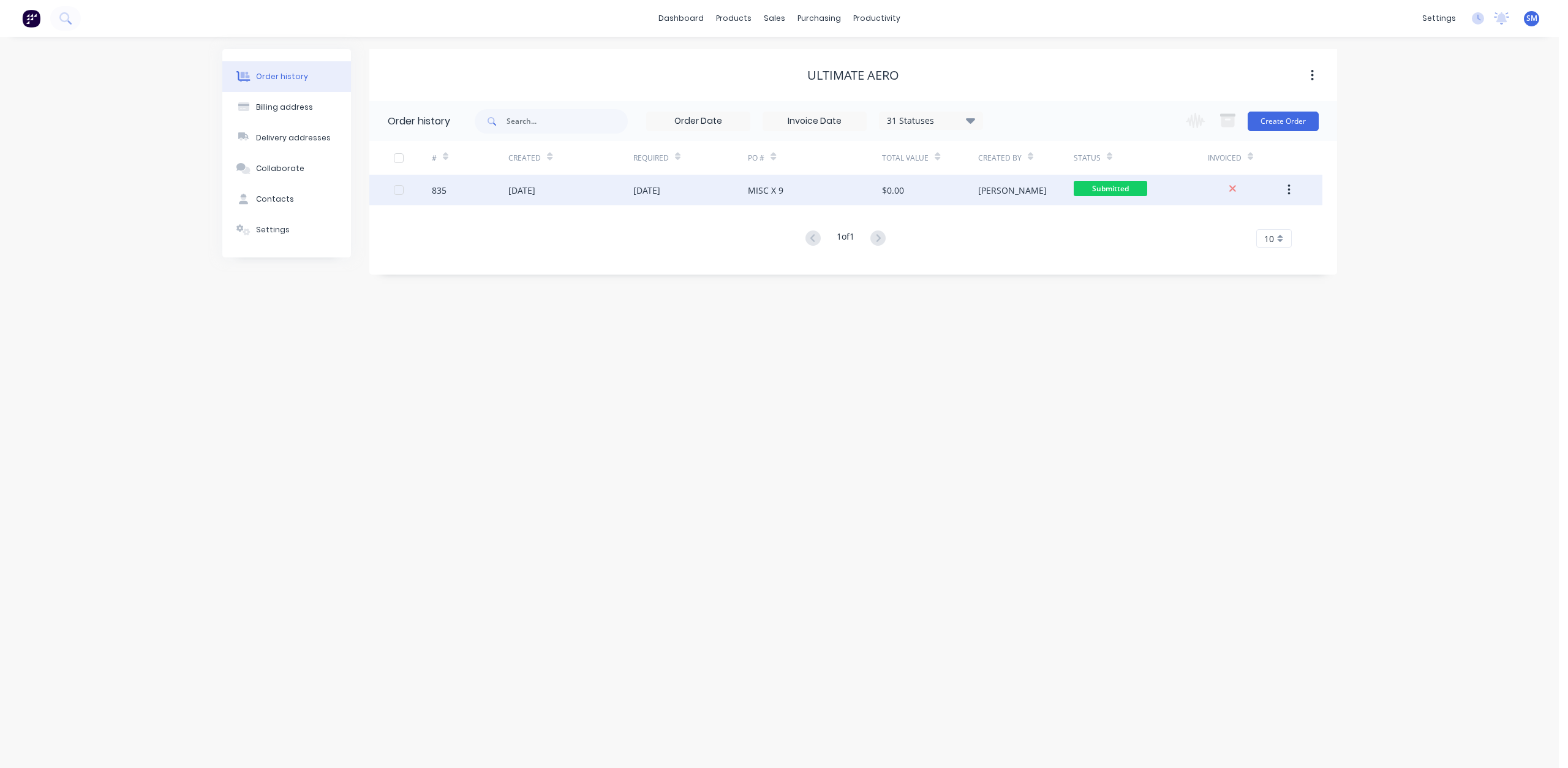
click at [962, 193] on div "$0.00" at bounding box center [930, 190] width 95 height 31
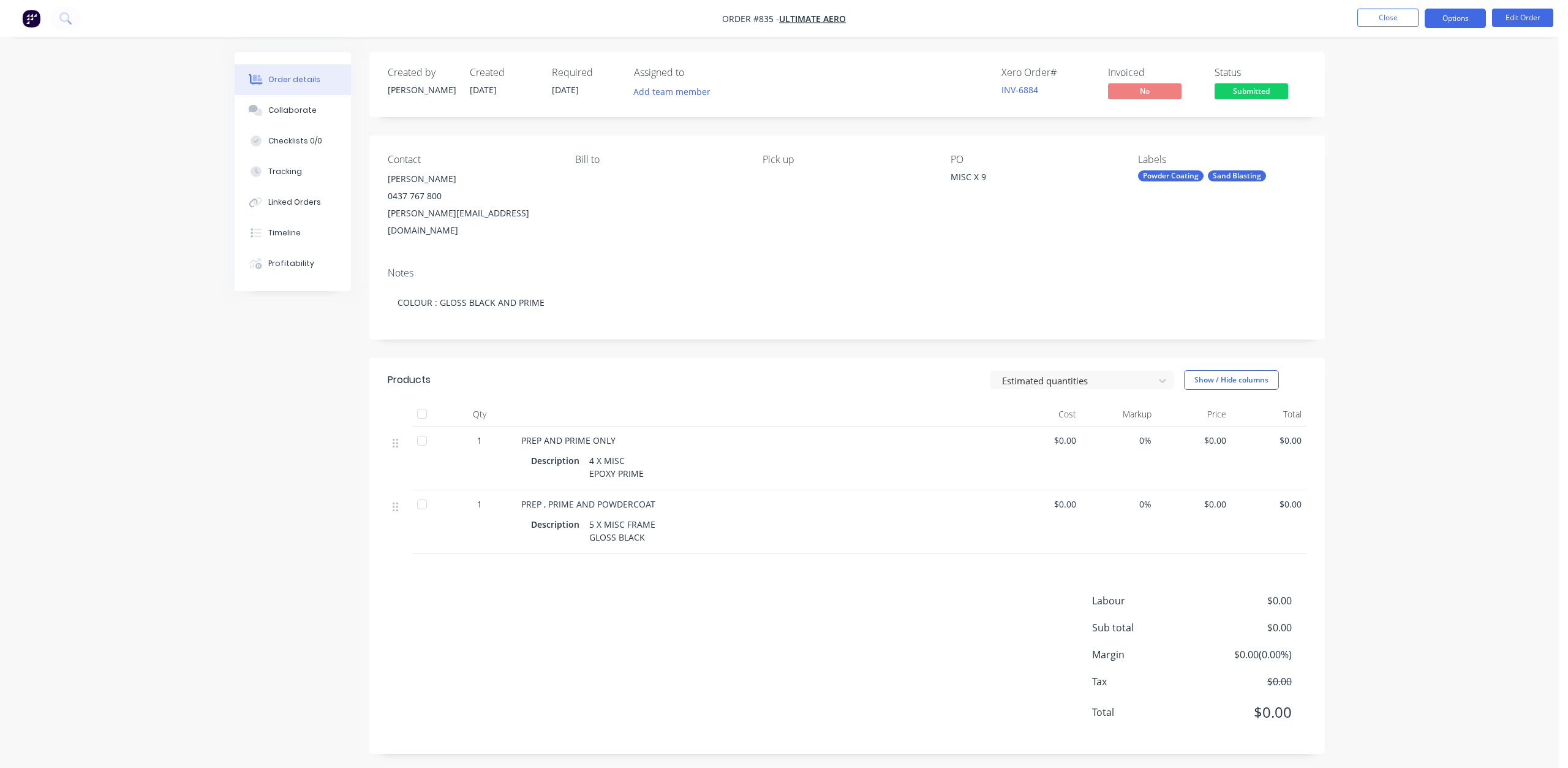
click at [1455, 19] on button "Options" at bounding box center [1455, 18] width 61 height 20
click at [1385, 98] on div "Partial Invoice" at bounding box center [1419, 98] width 113 height 18
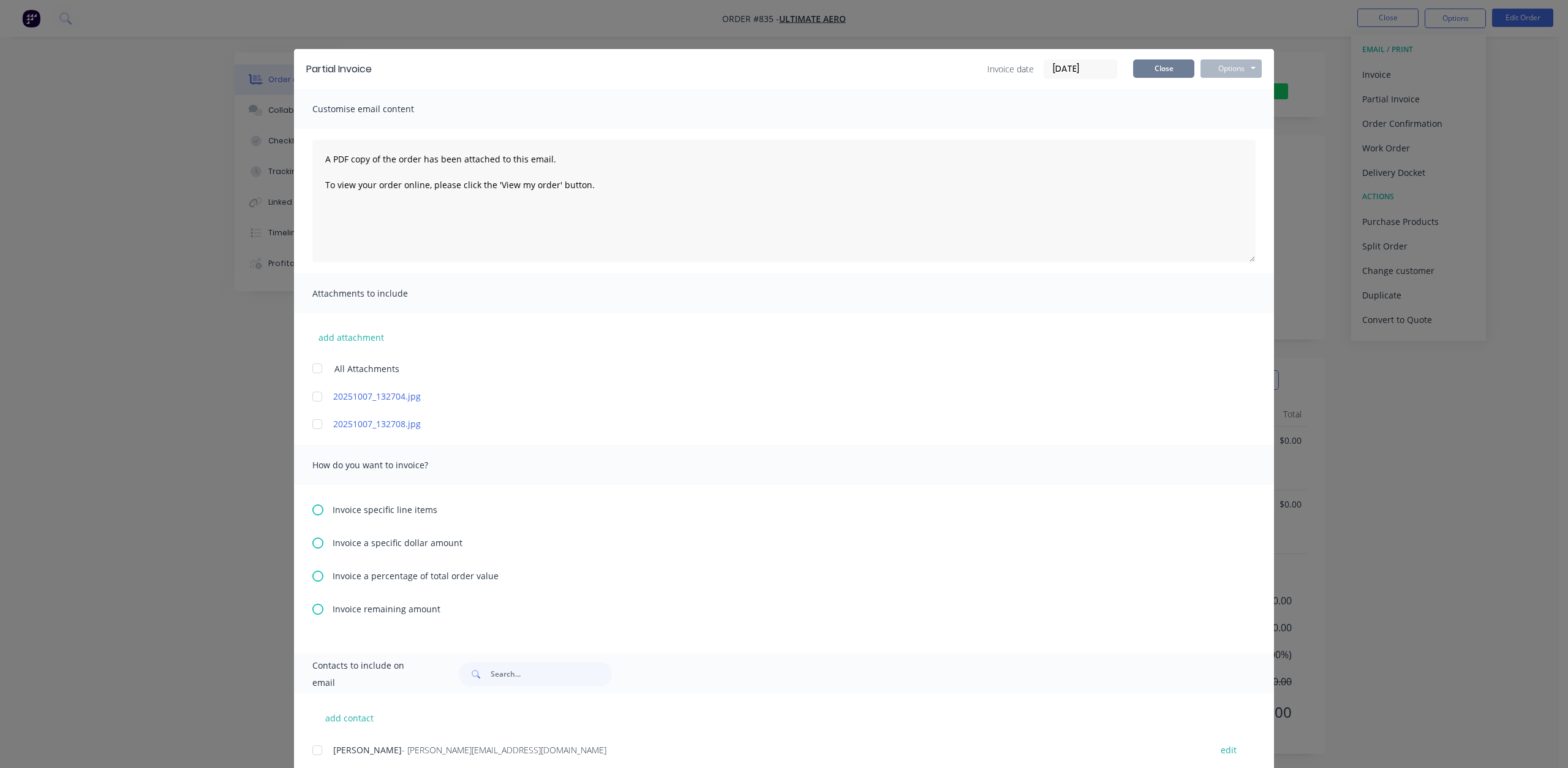
click at [1156, 71] on button "Close" at bounding box center [1164, 68] width 61 height 18
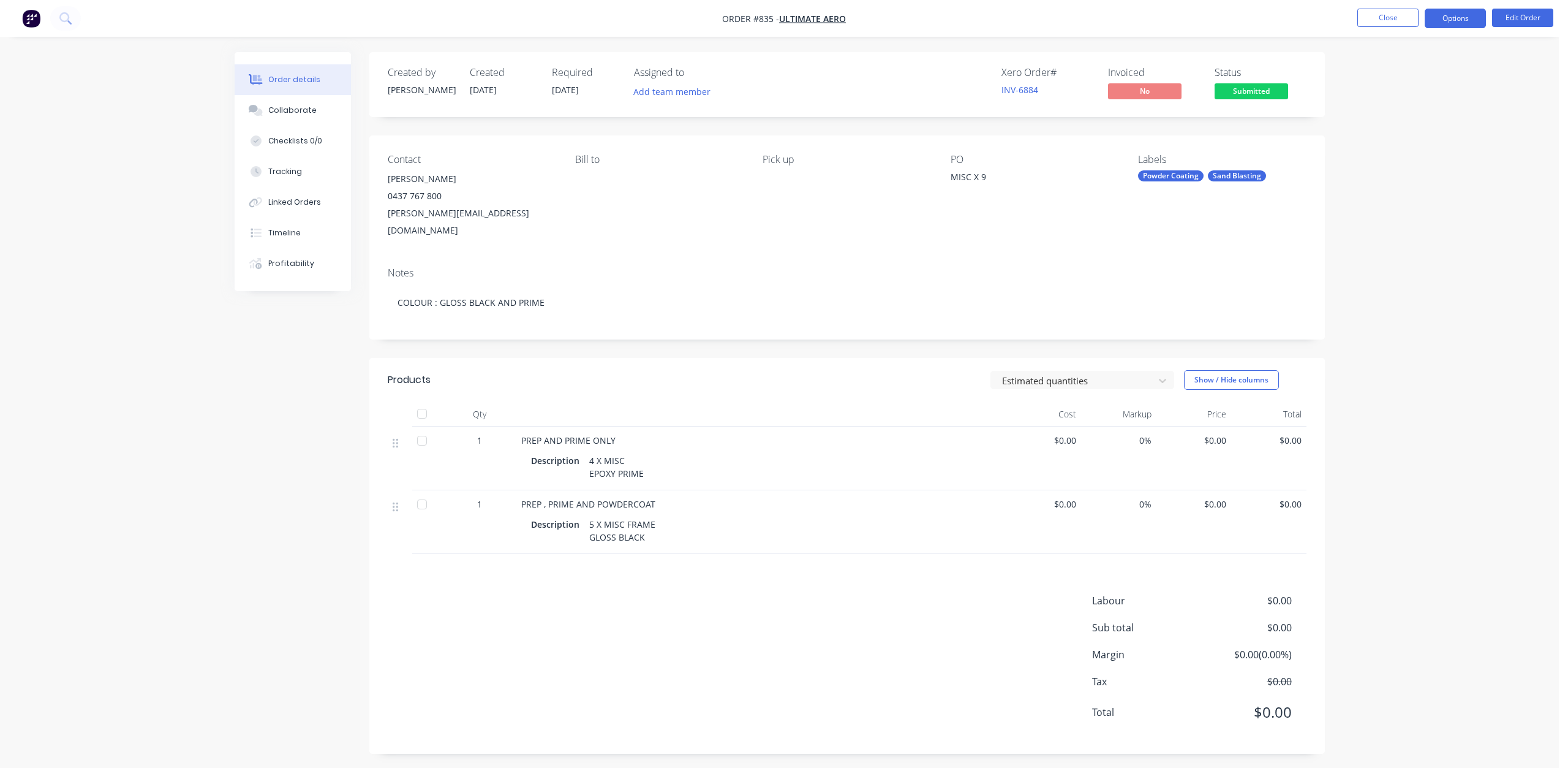
click at [1447, 14] on button "Options" at bounding box center [1455, 18] width 61 height 20
click at [1384, 148] on div "Work Order" at bounding box center [1419, 148] width 113 height 18
click at [1384, 118] on div "Without pricing" at bounding box center [1419, 123] width 113 height 18
click at [1385, 14] on button "Close" at bounding box center [1388, 17] width 61 height 18
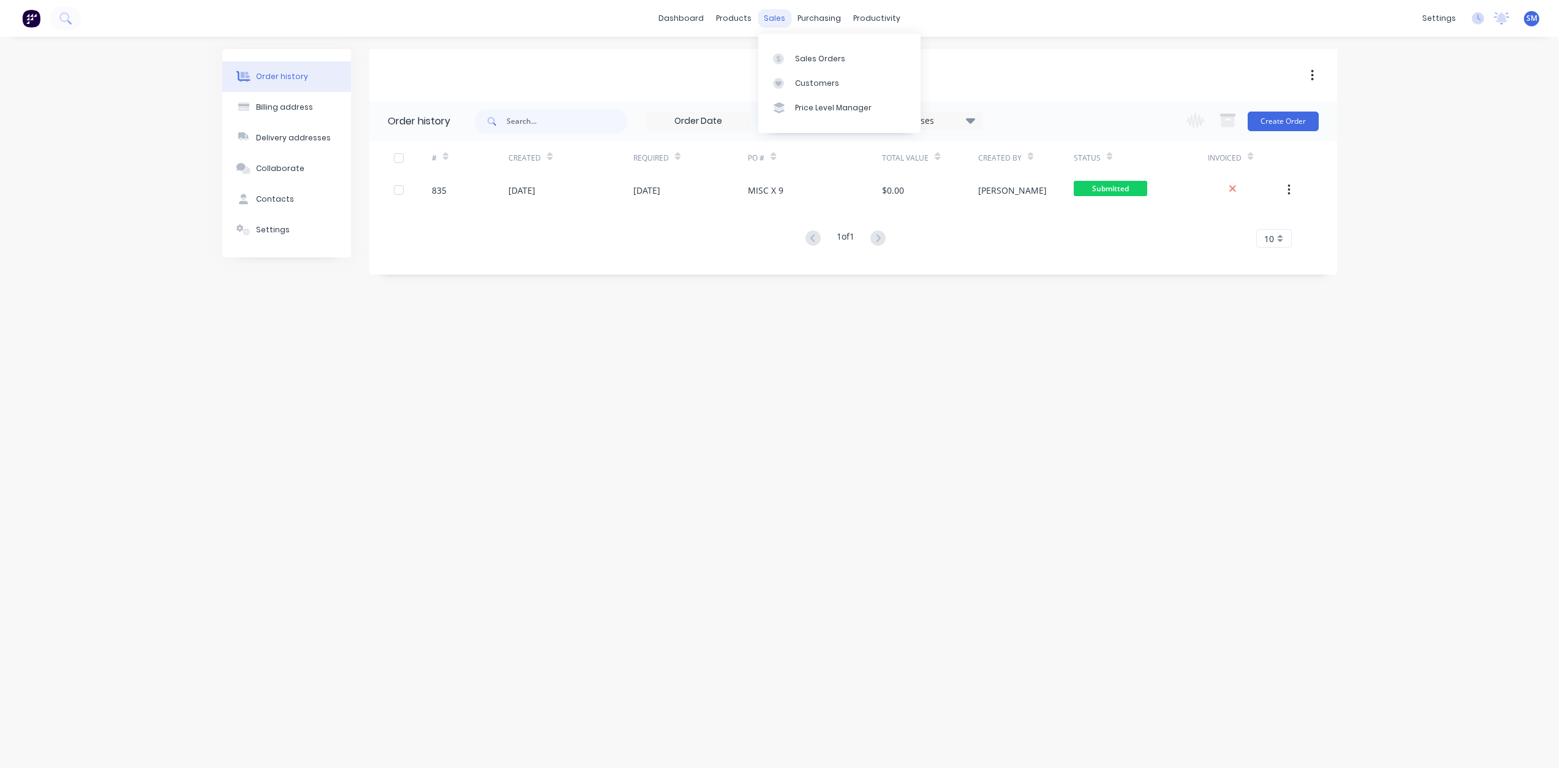
click at [772, 18] on div "sales" at bounding box center [774, 18] width 33 height 18
click at [802, 77] on div "Customers" at bounding box center [817, 83] width 44 height 11
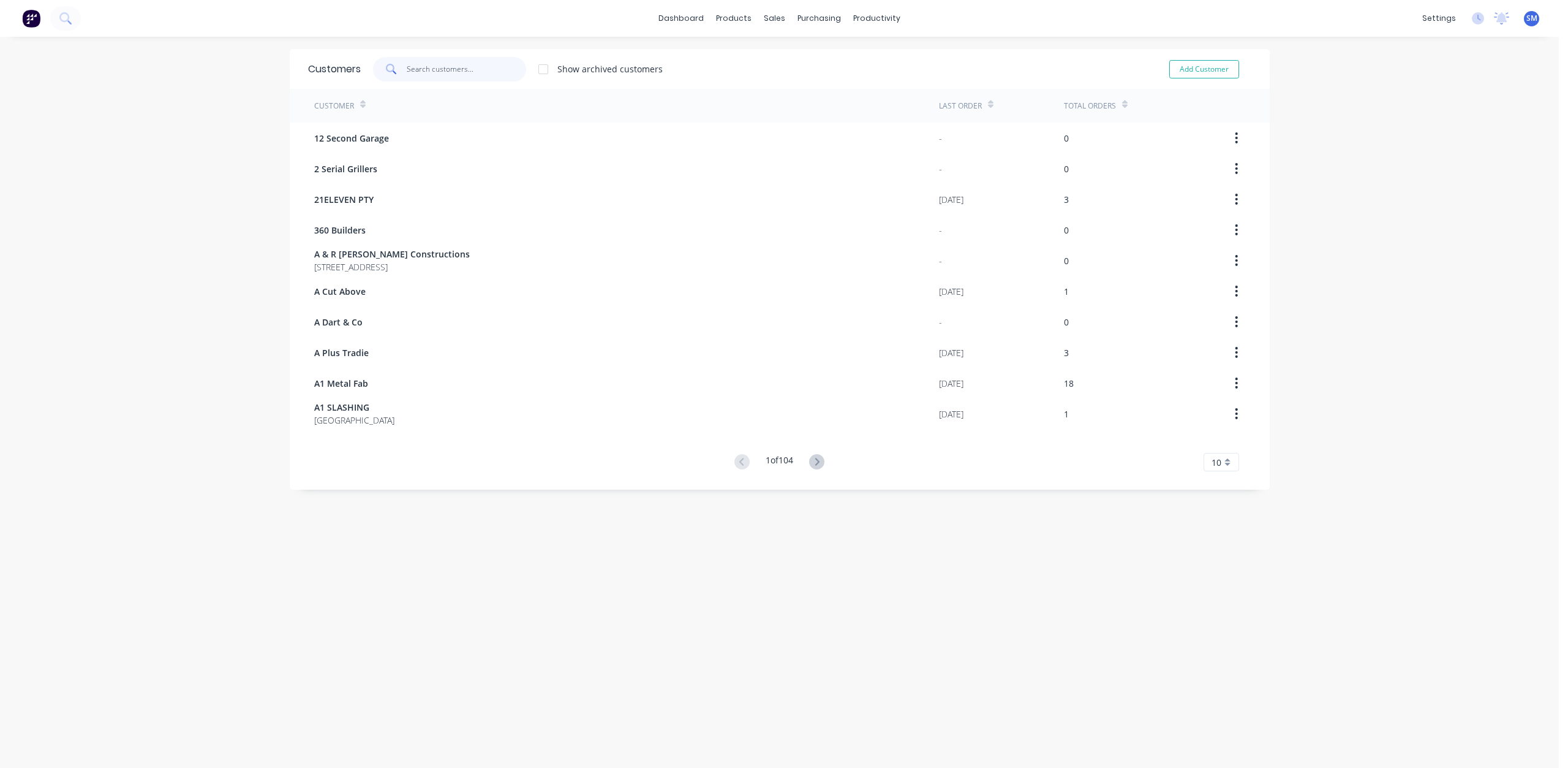
click at [421, 76] on input "text" at bounding box center [466, 70] width 119 height 25
type input "TBM"
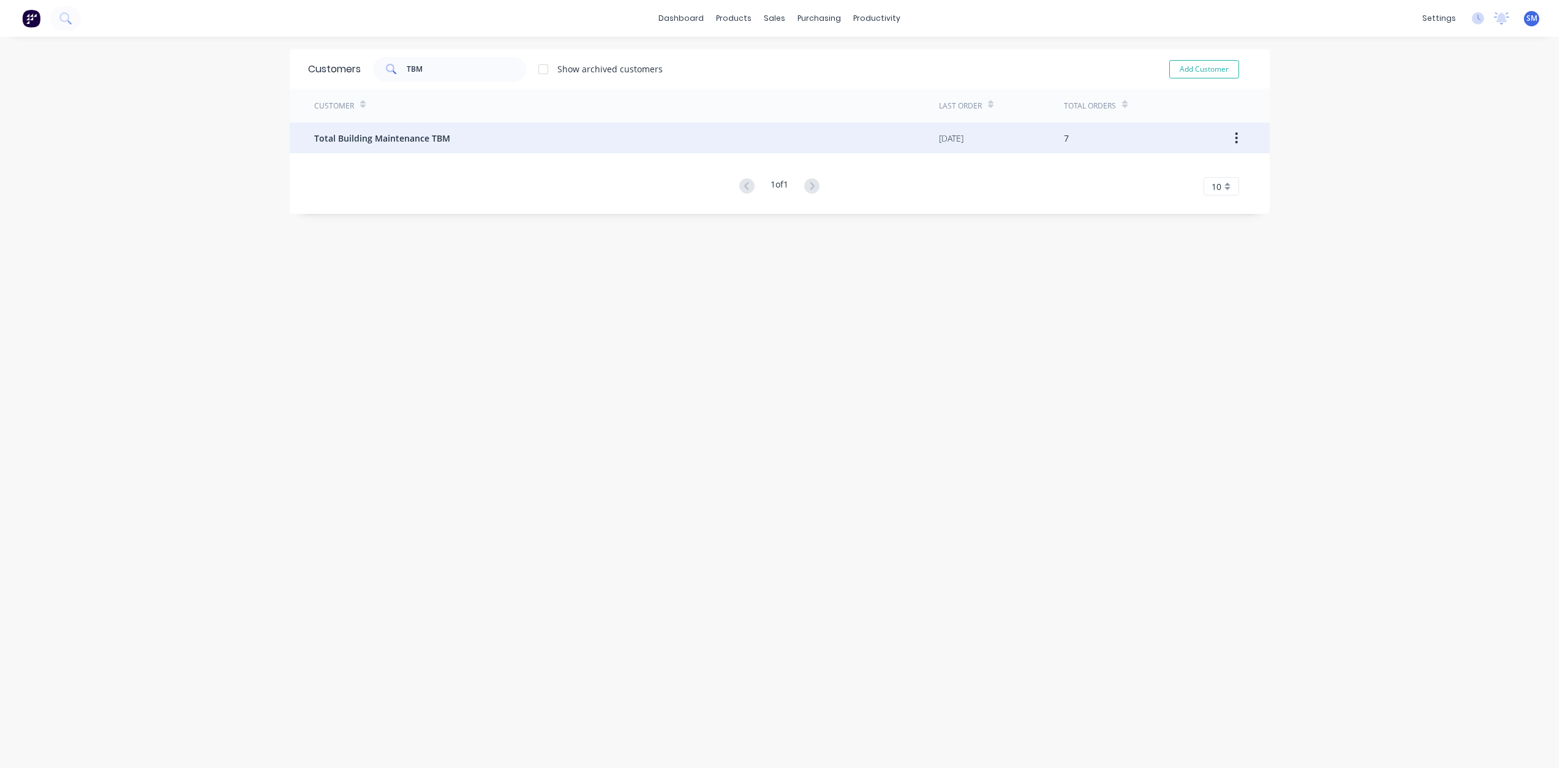
click at [402, 138] on span "Total Building Maintenance TBM" at bounding box center [382, 138] width 136 height 12
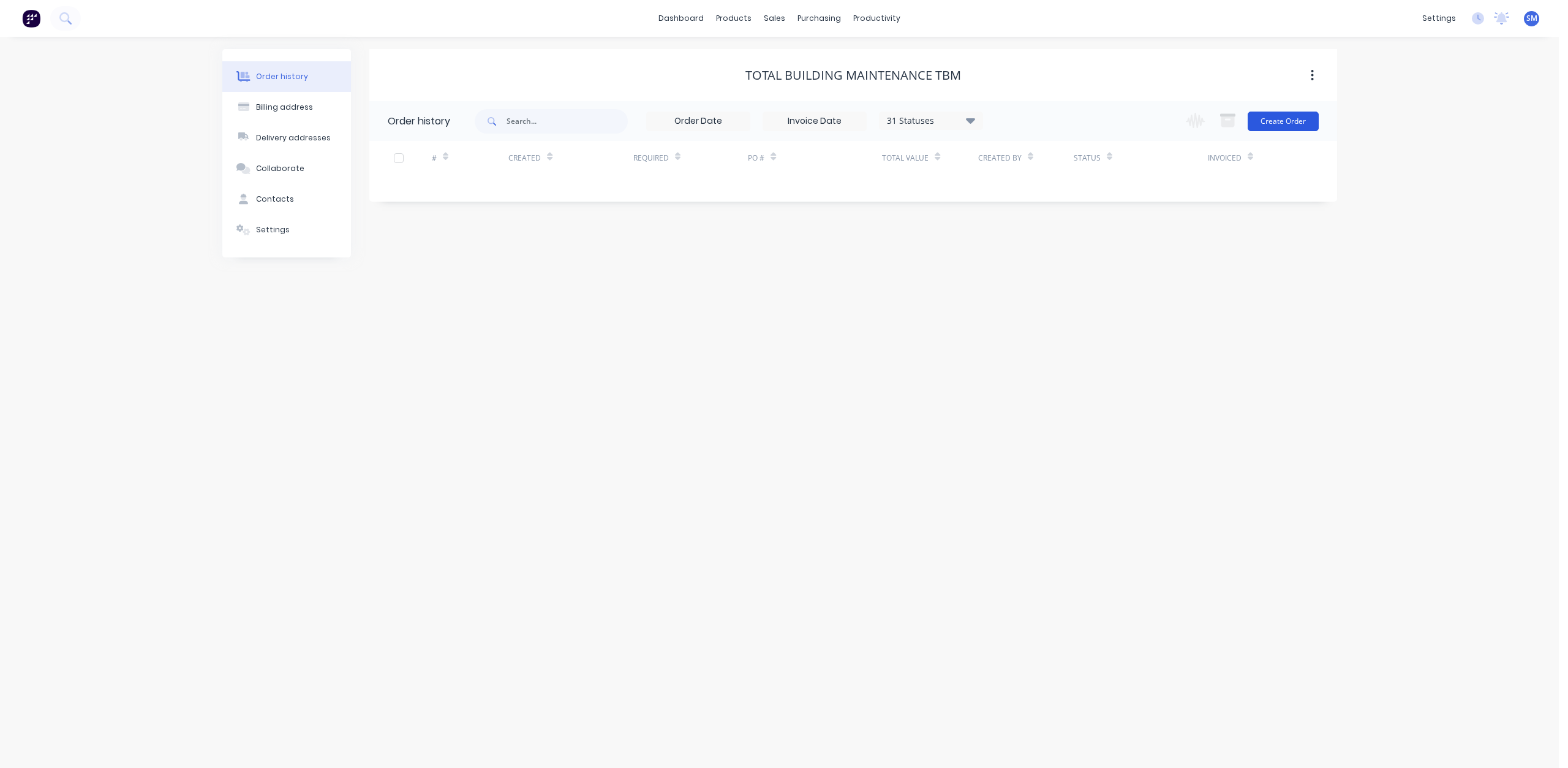
click at [1276, 124] on button "Create Order" at bounding box center [1283, 121] width 71 height 20
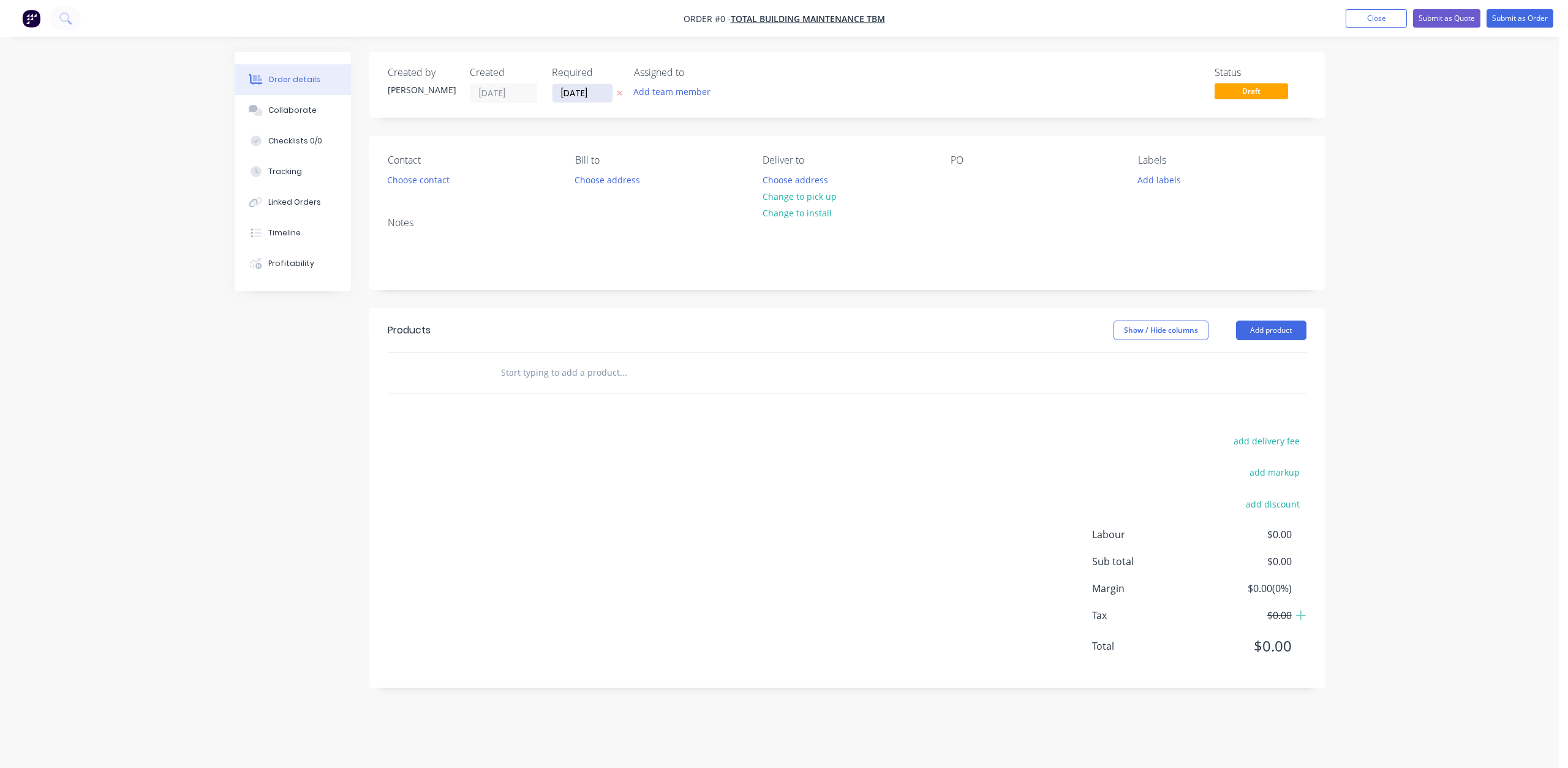
click at [574, 95] on input "[DATE]" at bounding box center [583, 93] width 60 height 18
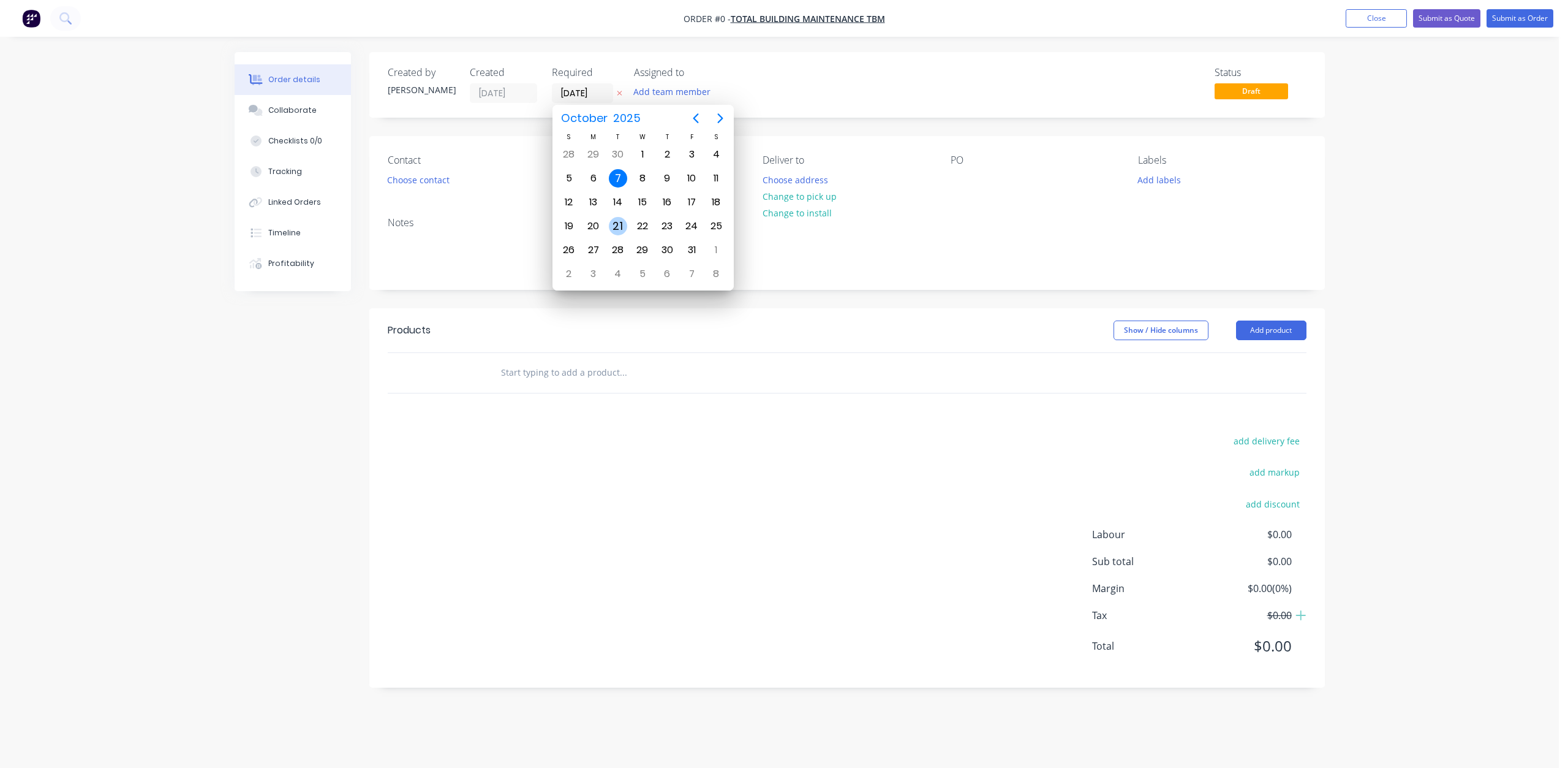
click at [621, 225] on div "21" at bounding box center [618, 225] width 18 height 18
type input "[DATE]"
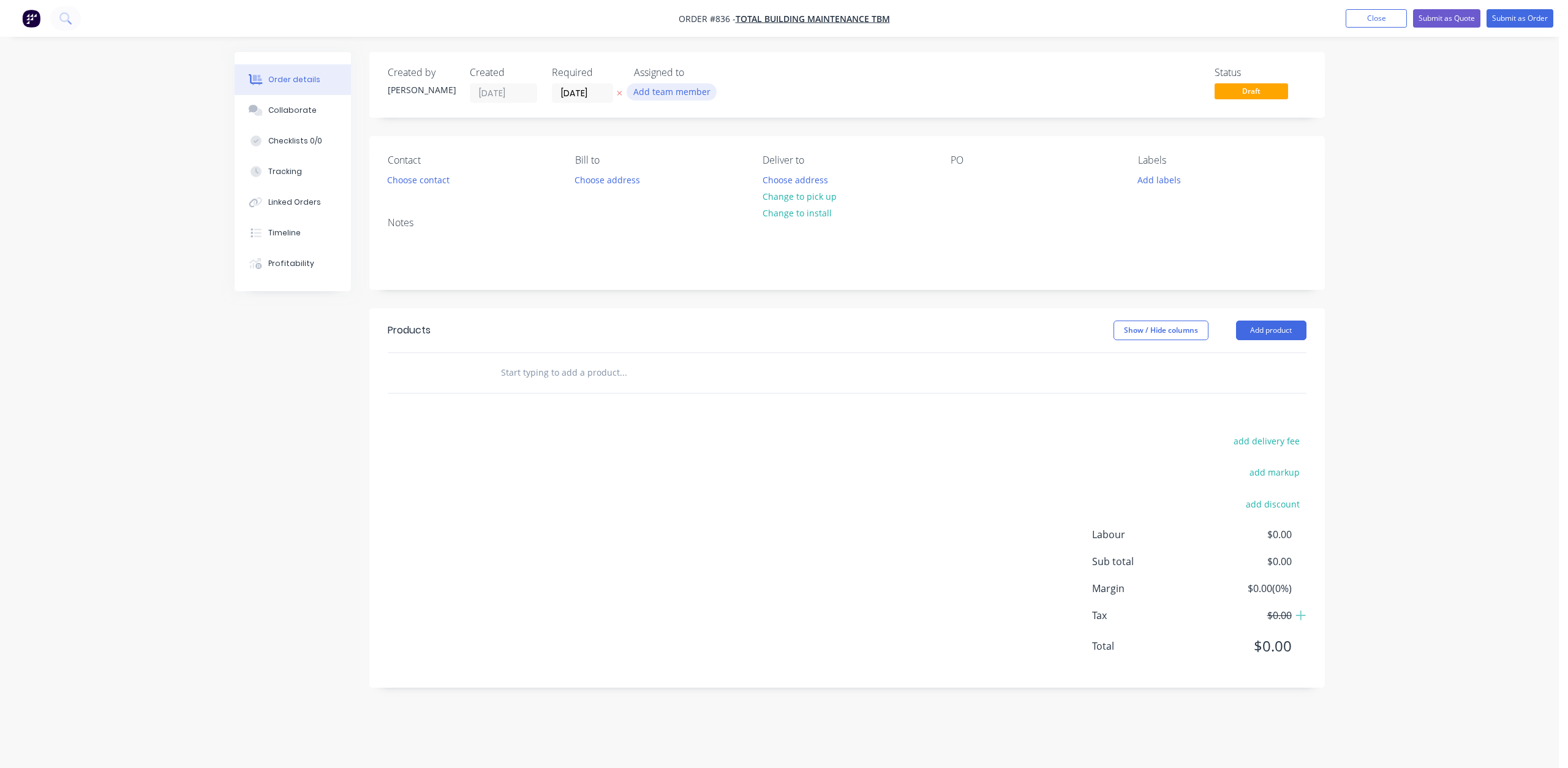
click at [667, 90] on button "Add team member" at bounding box center [671, 91] width 90 height 16
click at [955, 199] on div "Contact Choose contact [PERSON_NAME] to Choose address Deliver to Choose addres…" at bounding box center [847, 171] width 956 height 71
click at [1153, 177] on button "Add labels" at bounding box center [1159, 179] width 56 height 16
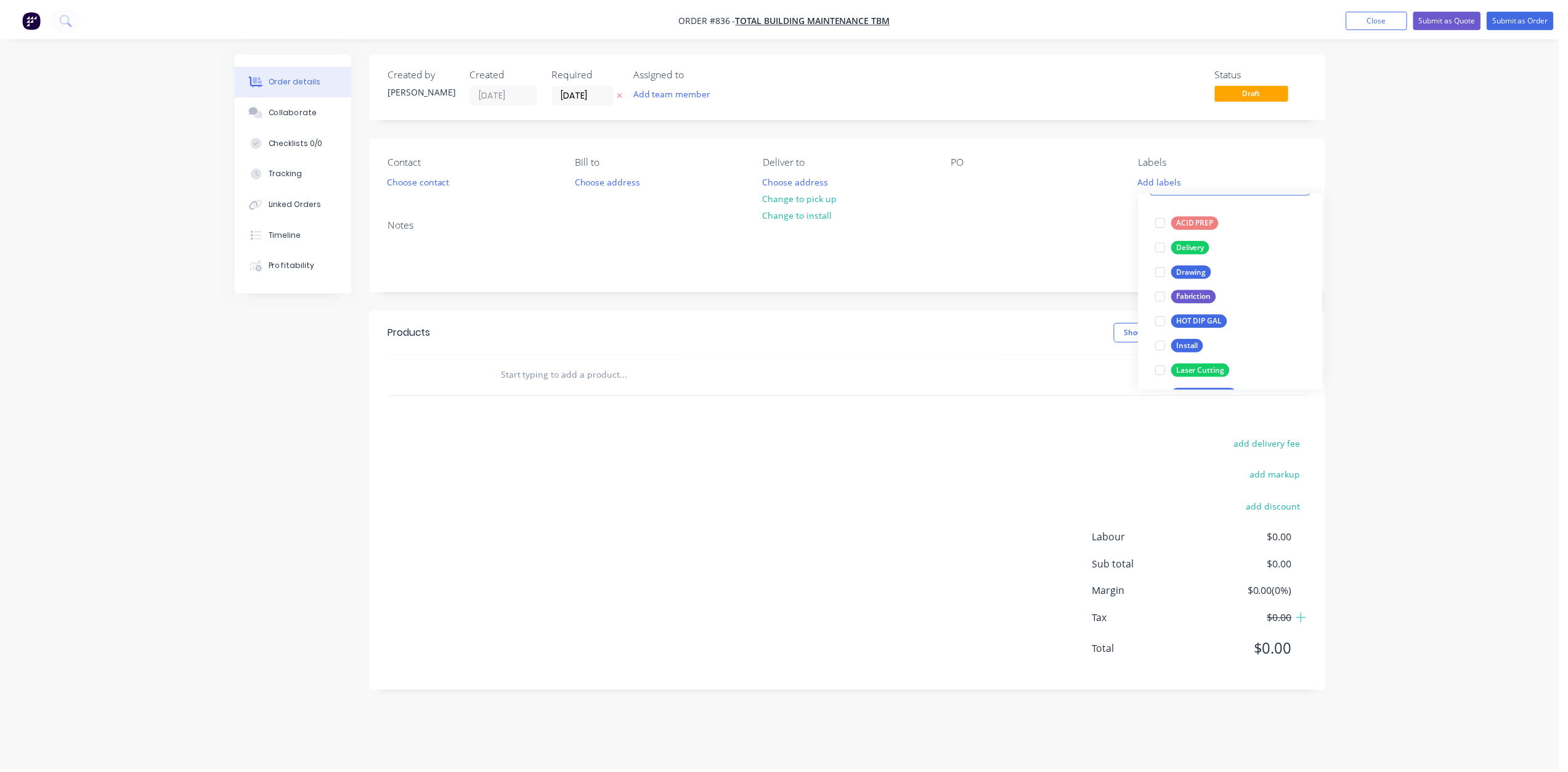
scroll to position [61, 0]
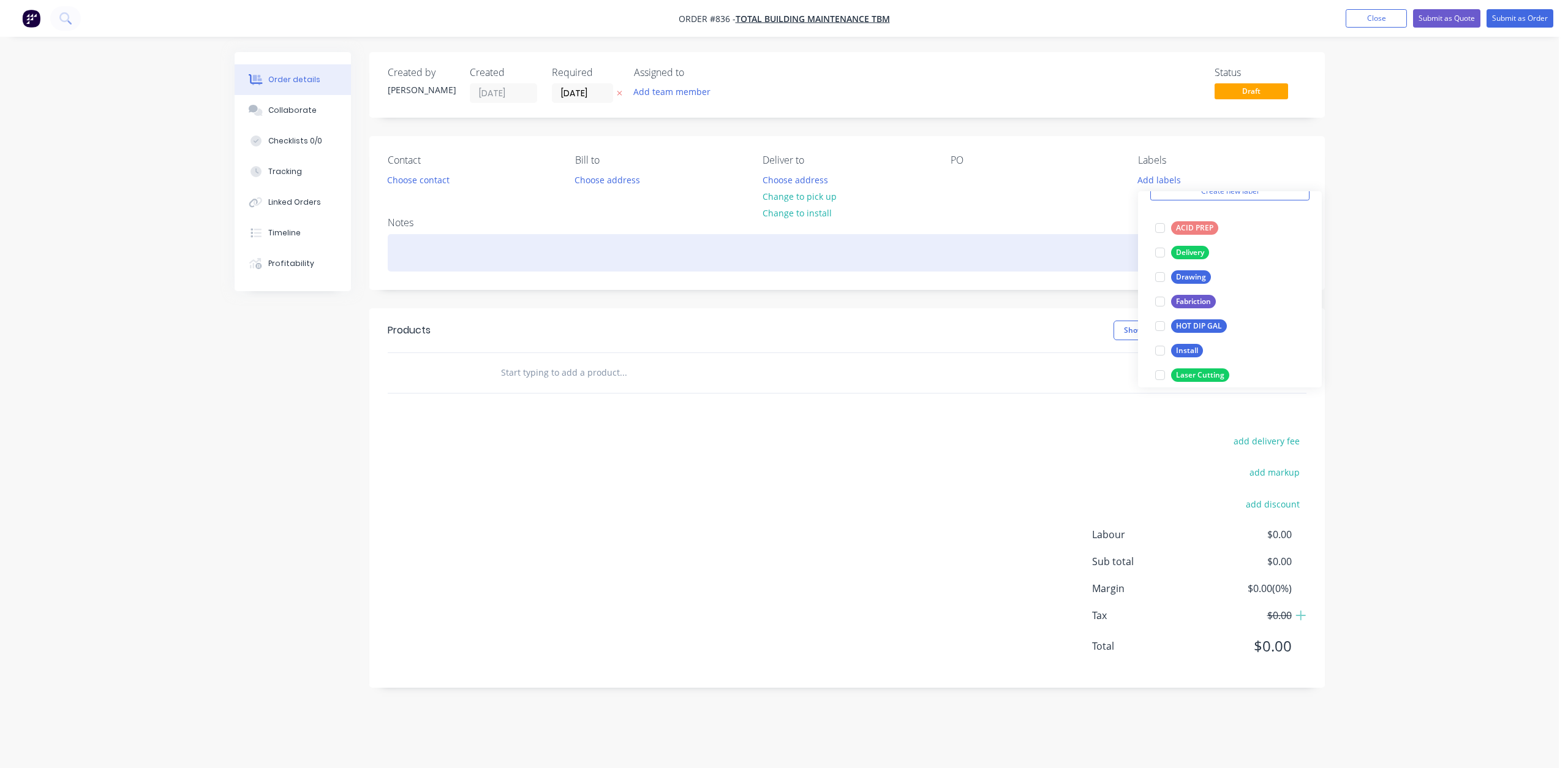
drag, startPoint x: 1161, startPoint y: 301, endPoint x: 1070, endPoint y: 267, distance: 97.1
click at [1160, 301] on div at bounding box center [1160, 302] width 25 height 25
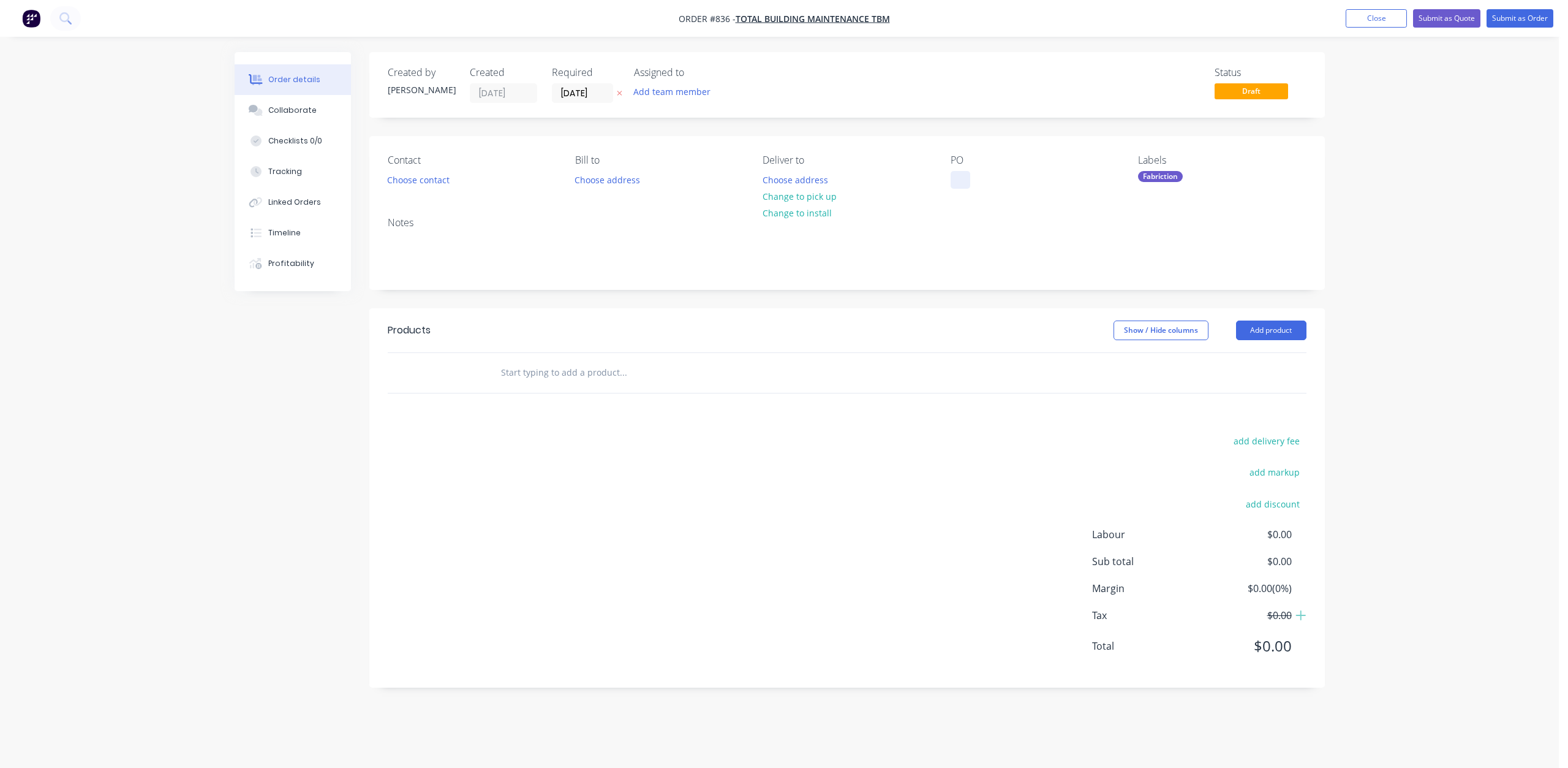
click at [956, 179] on div at bounding box center [961, 180] width 20 height 18
click at [398, 181] on button "Choose contact" at bounding box center [417, 179] width 75 height 16
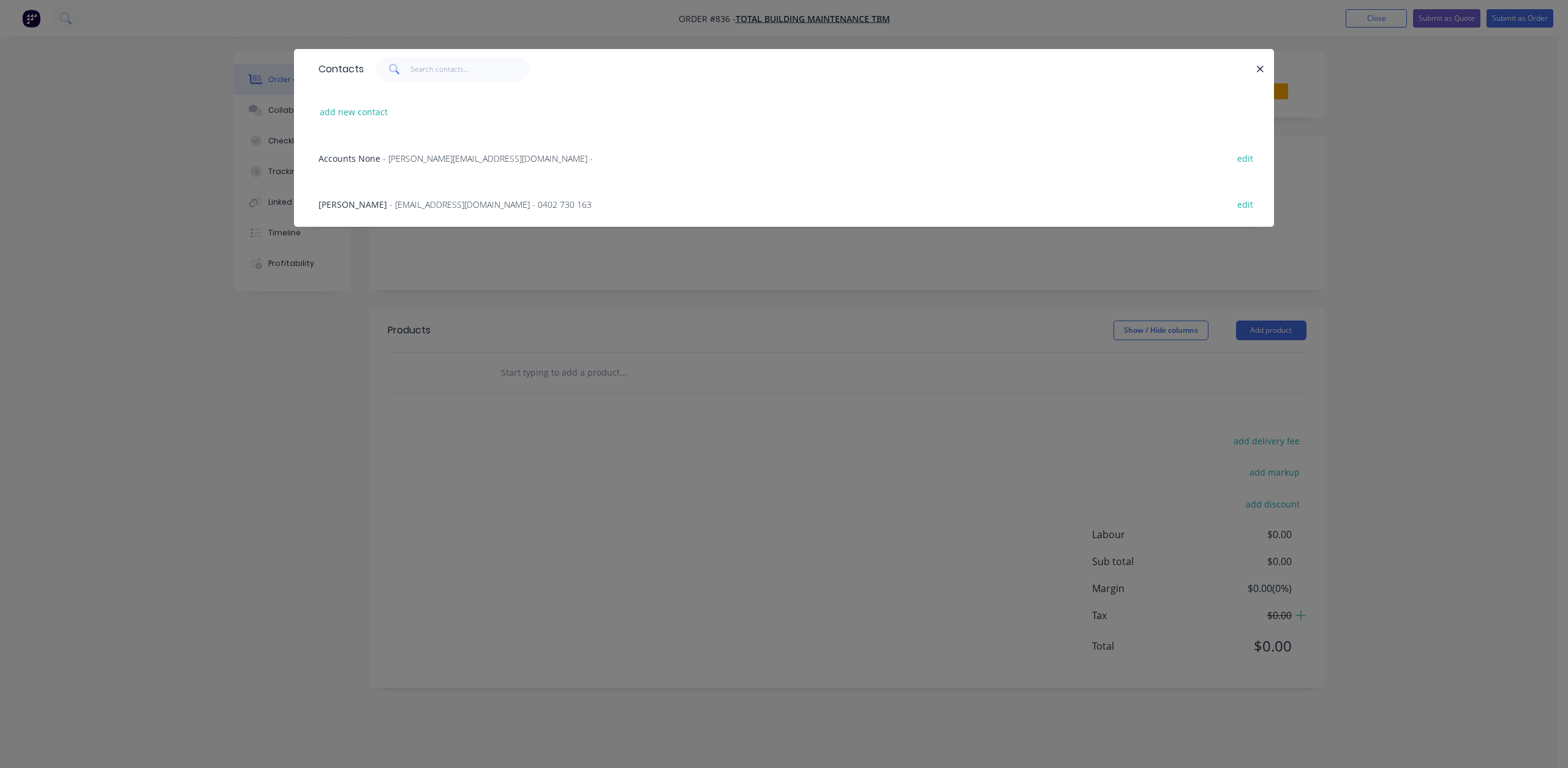
click at [399, 159] on span "- [PERSON_NAME][EMAIL_ADDRESS][DOMAIN_NAME] -" at bounding box center [488, 159] width 210 height 11
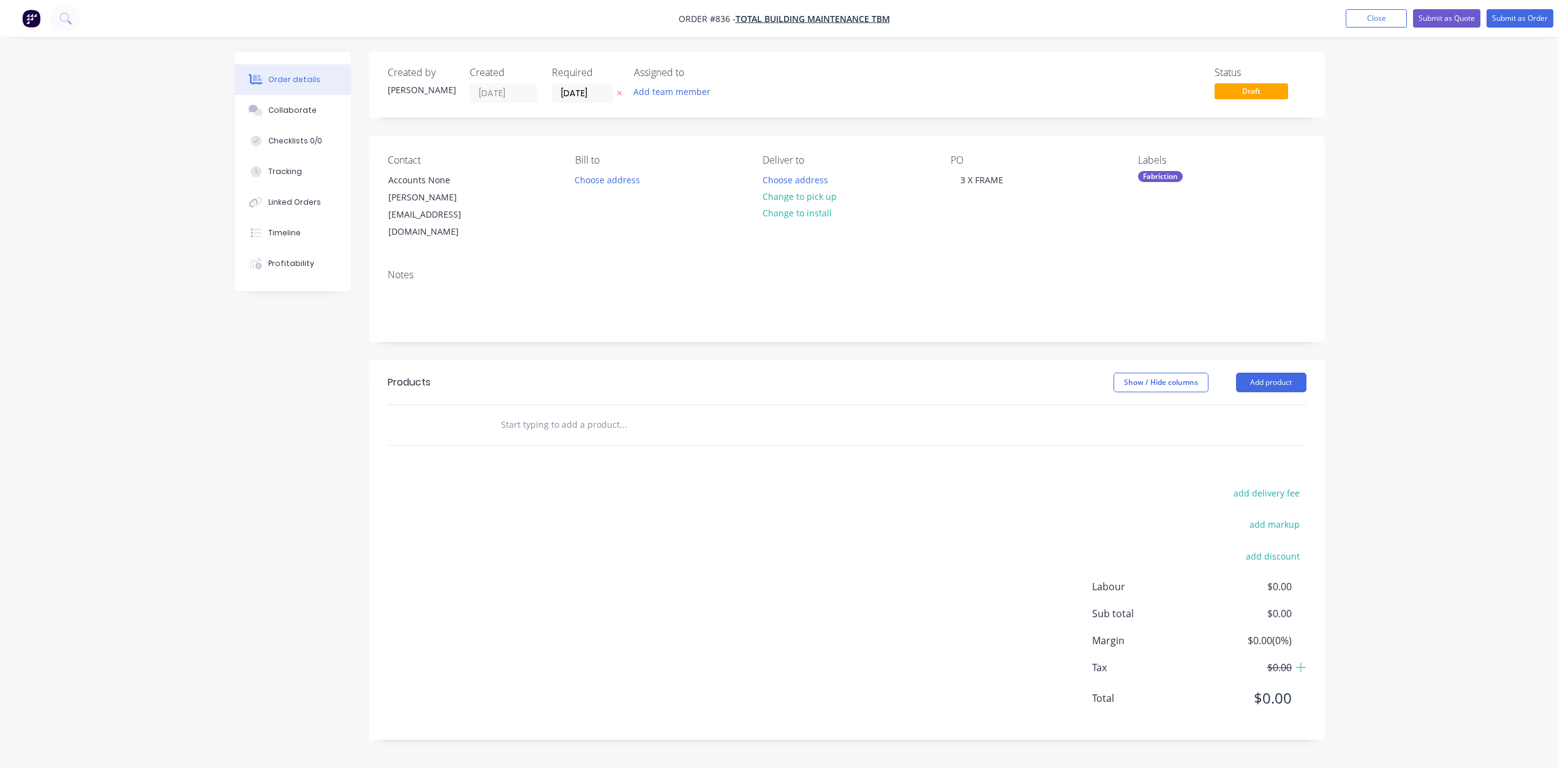
click at [517, 413] on input "text" at bounding box center [623, 425] width 245 height 25
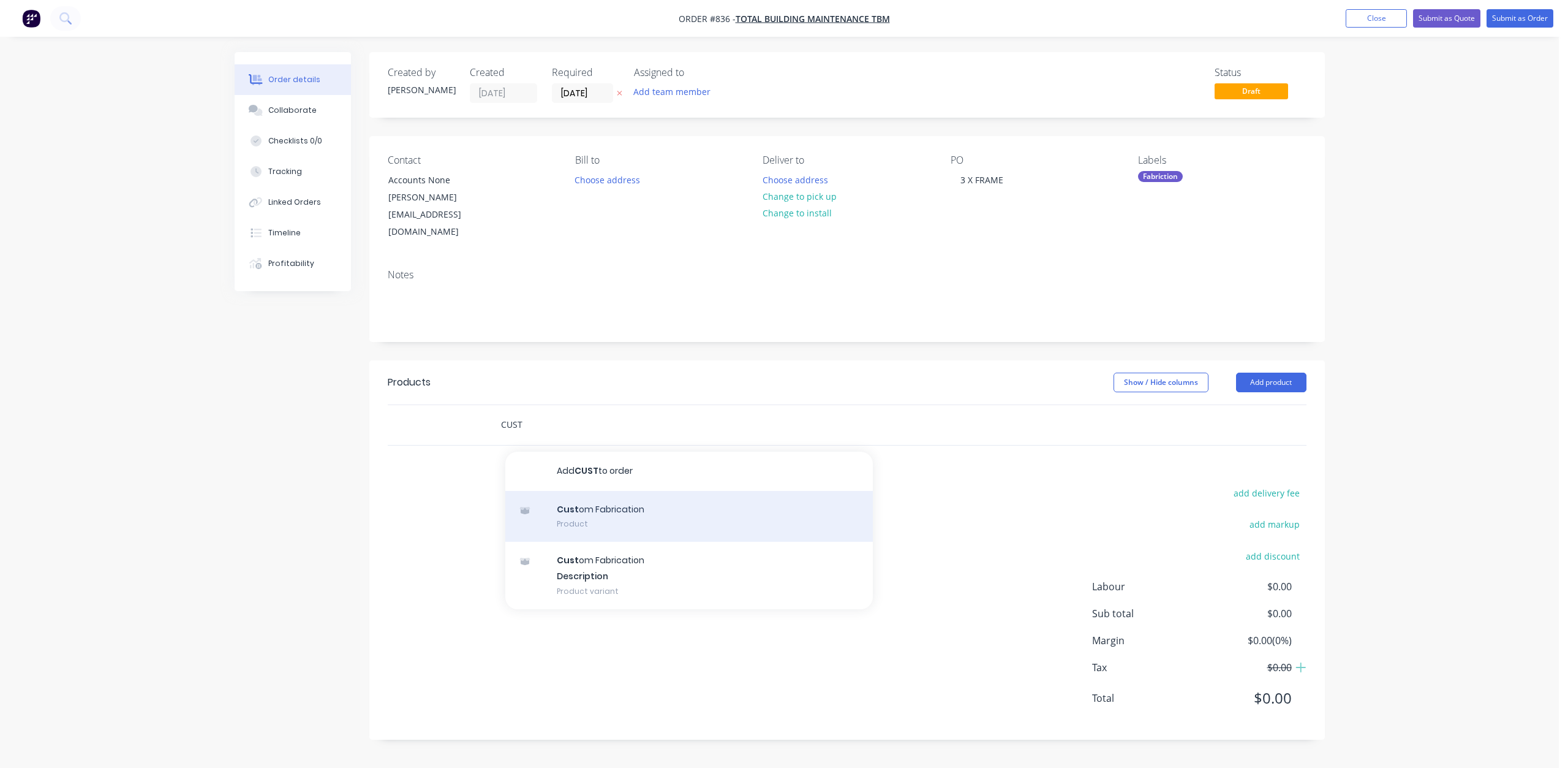
type input "CUST"
click at [595, 491] on div "Cust om Fabrication Product" at bounding box center [689, 517] width 368 height 52
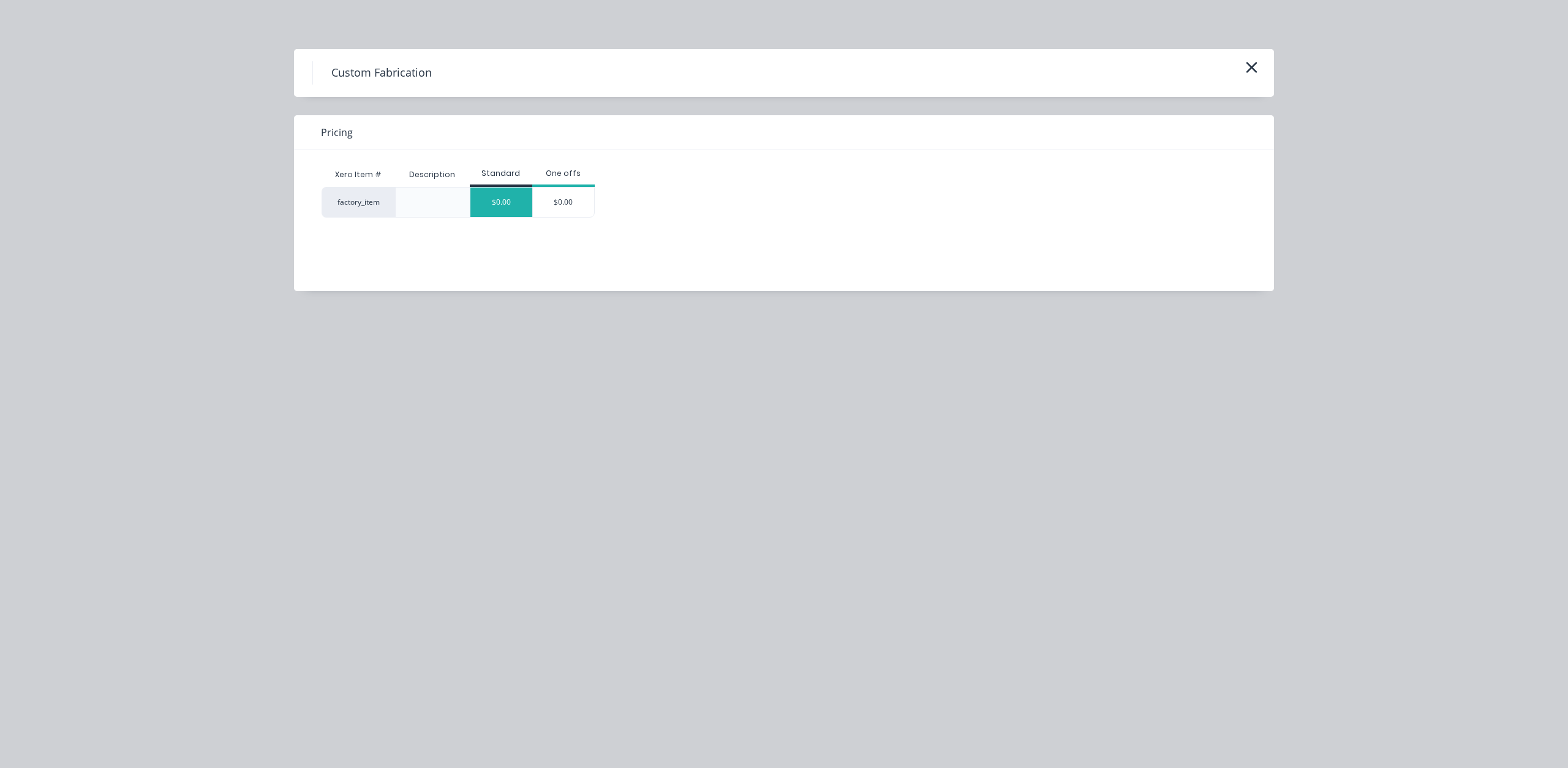
drag, startPoint x: 505, startPoint y: 211, endPoint x: 512, endPoint y: 216, distance: 8.6
click at [505, 211] on div "$0.00" at bounding box center [501, 202] width 62 height 30
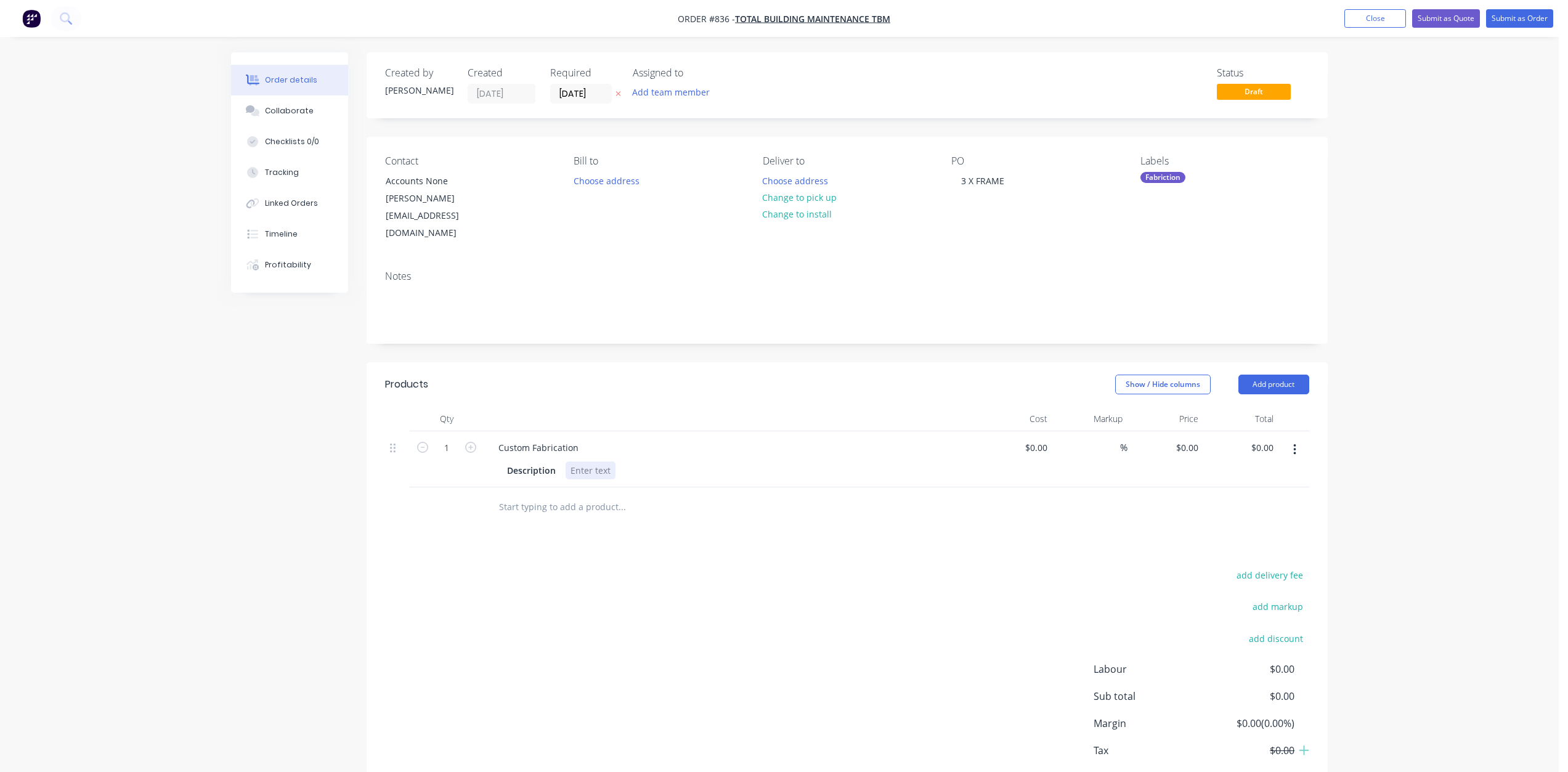
click at [582, 461] on div at bounding box center [591, 470] width 50 height 18
click at [583, 461] on div "REAIR" at bounding box center [582, 470] width 34 height 18
drag, startPoint x: 577, startPoint y: 437, endPoint x: 591, endPoint y: 449, distance: 18.4
click at [580, 461] on div "REAIR" at bounding box center [582, 470] width 34 height 18
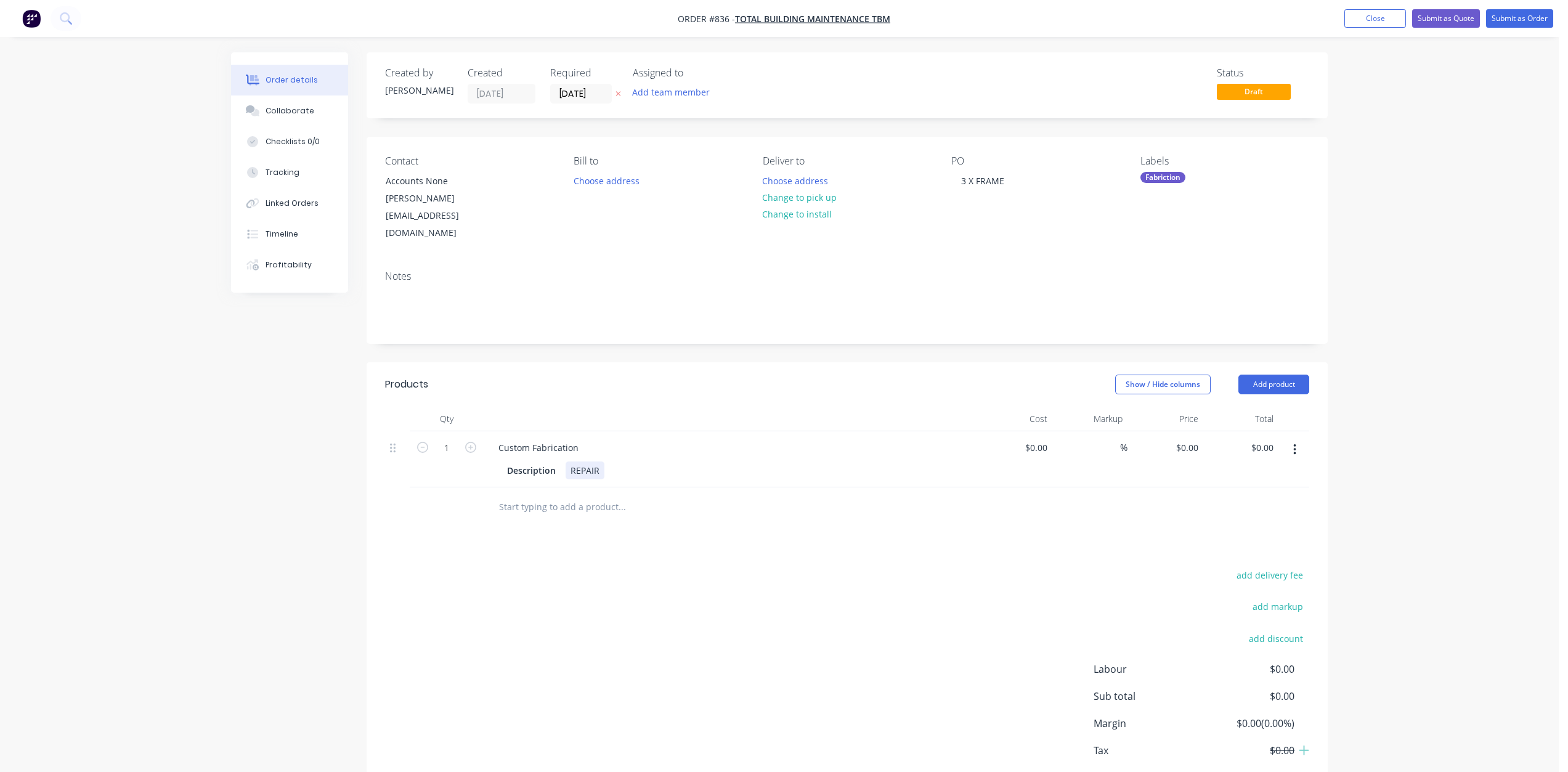
click at [606, 461] on div "Description REPAIR" at bounding box center [728, 470] width 451 height 18
click at [984, 431] on div "$0.00 $0.00" at bounding box center [1014, 459] width 76 height 56
drag, startPoint x: 789, startPoint y: 197, endPoint x: 891, endPoint y: 204, distance: 102.2
click at [791, 198] on button "Change to pick up" at bounding box center [799, 197] width 87 height 16
click at [1514, 14] on button "Submit as Order" at bounding box center [1519, 18] width 67 height 18
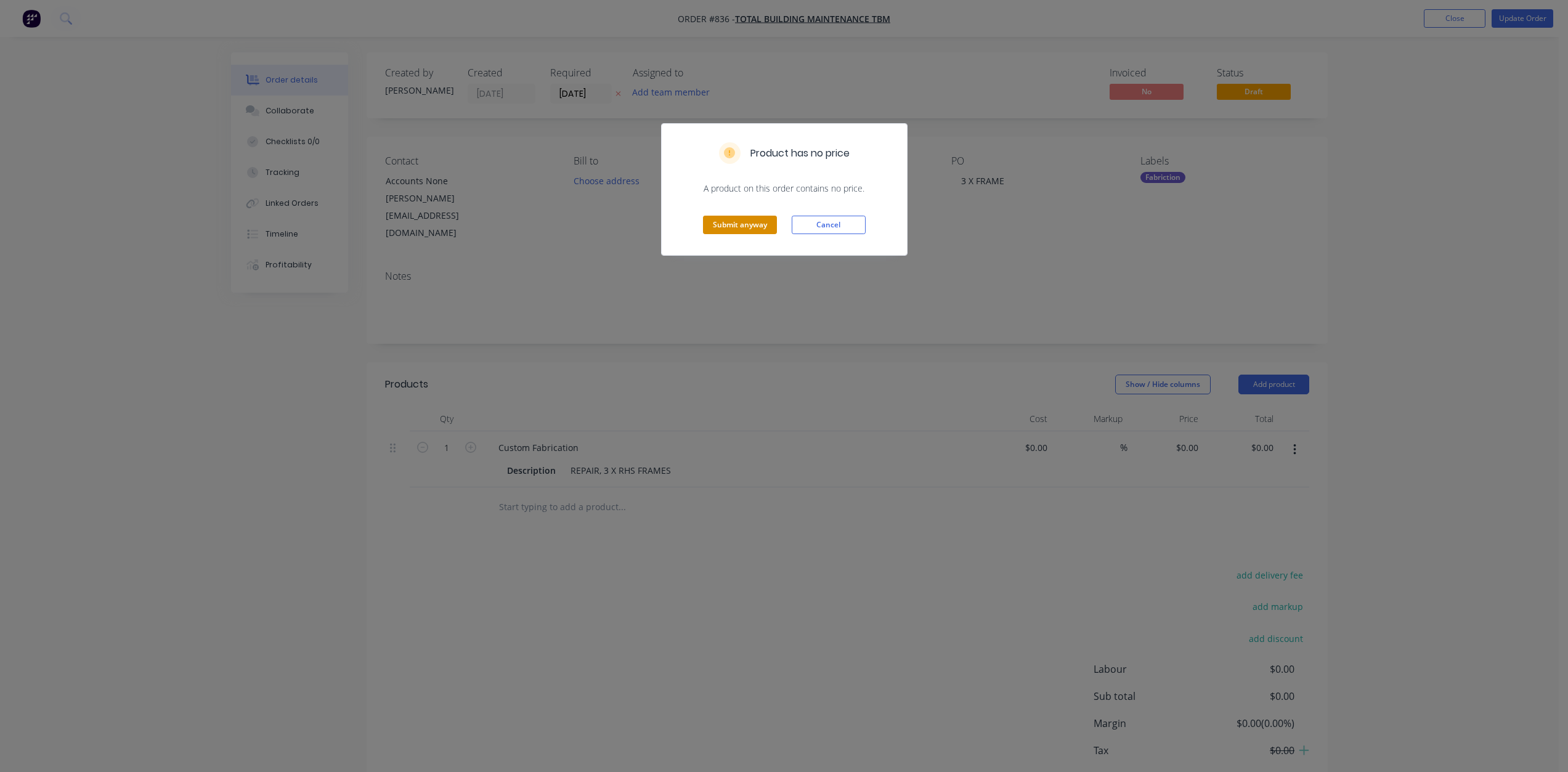
click at [726, 219] on button "Submit anyway" at bounding box center [739, 225] width 74 height 18
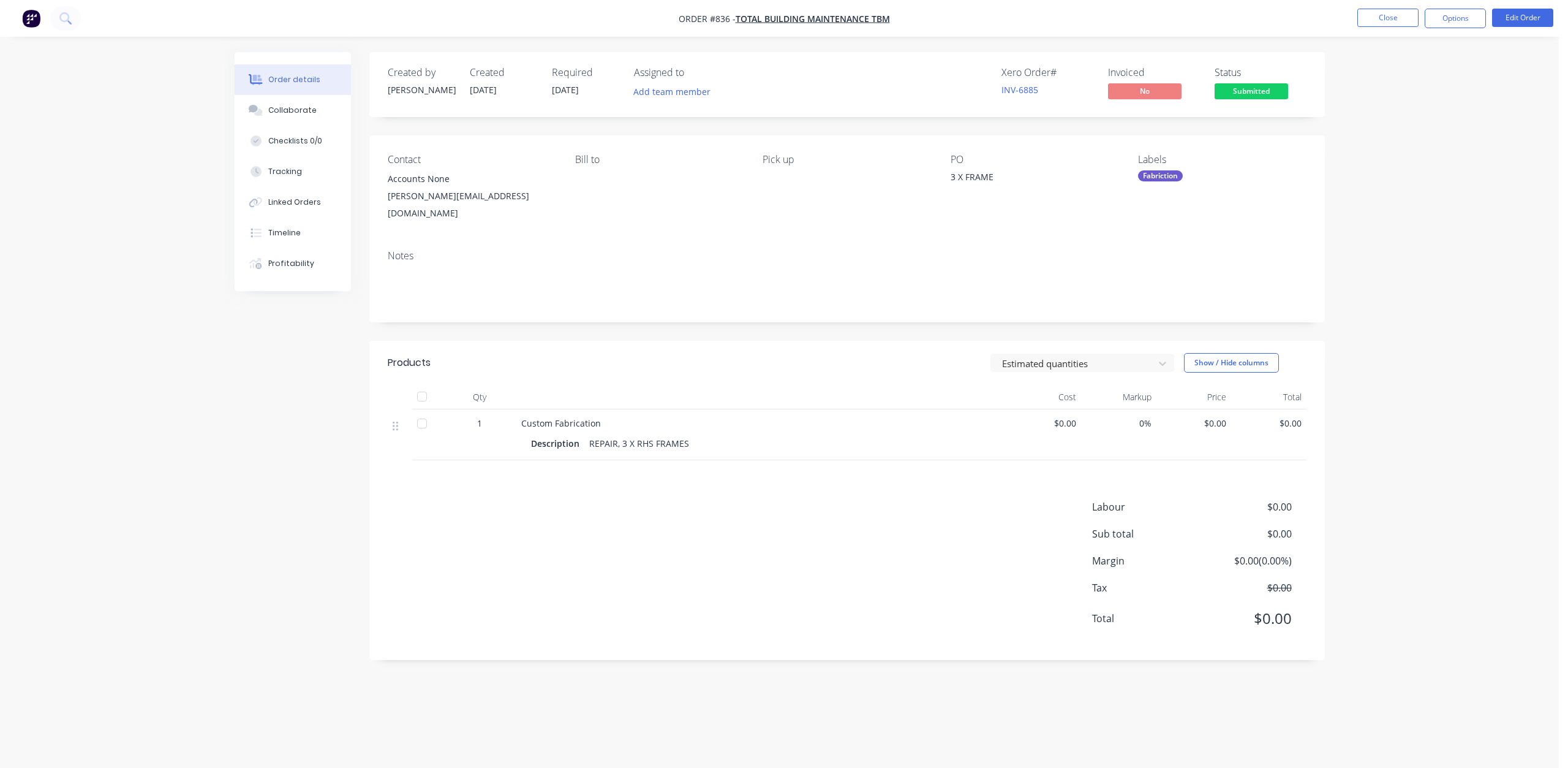
click at [1460, 21] on button "Options" at bounding box center [1455, 18] width 61 height 20
click at [1375, 144] on div "Work Order" at bounding box center [1419, 148] width 113 height 18
click at [1387, 127] on div "Without pricing" at bounding box center [1419, 123] width 113 height 18
click at [1385, 12] on button "Close" at bounding box center [1388, 17] width 61 height 18
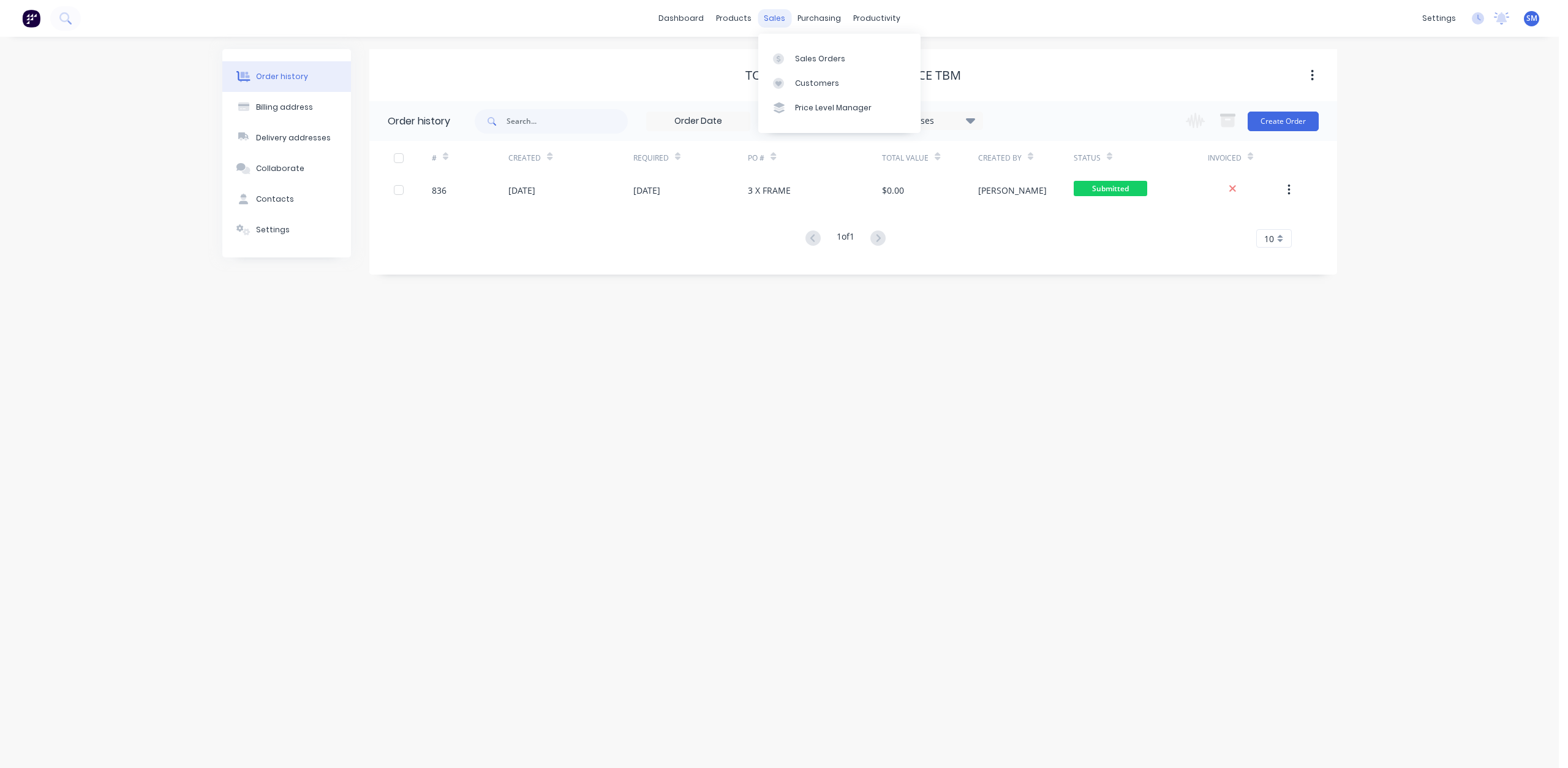
click at [773, 16] on div "sales" at bounding box center [774, 18] width 33 height 18
click at [796, 57] on div "Sales Orders" at bounding box center [820, 59] width 51 height 11
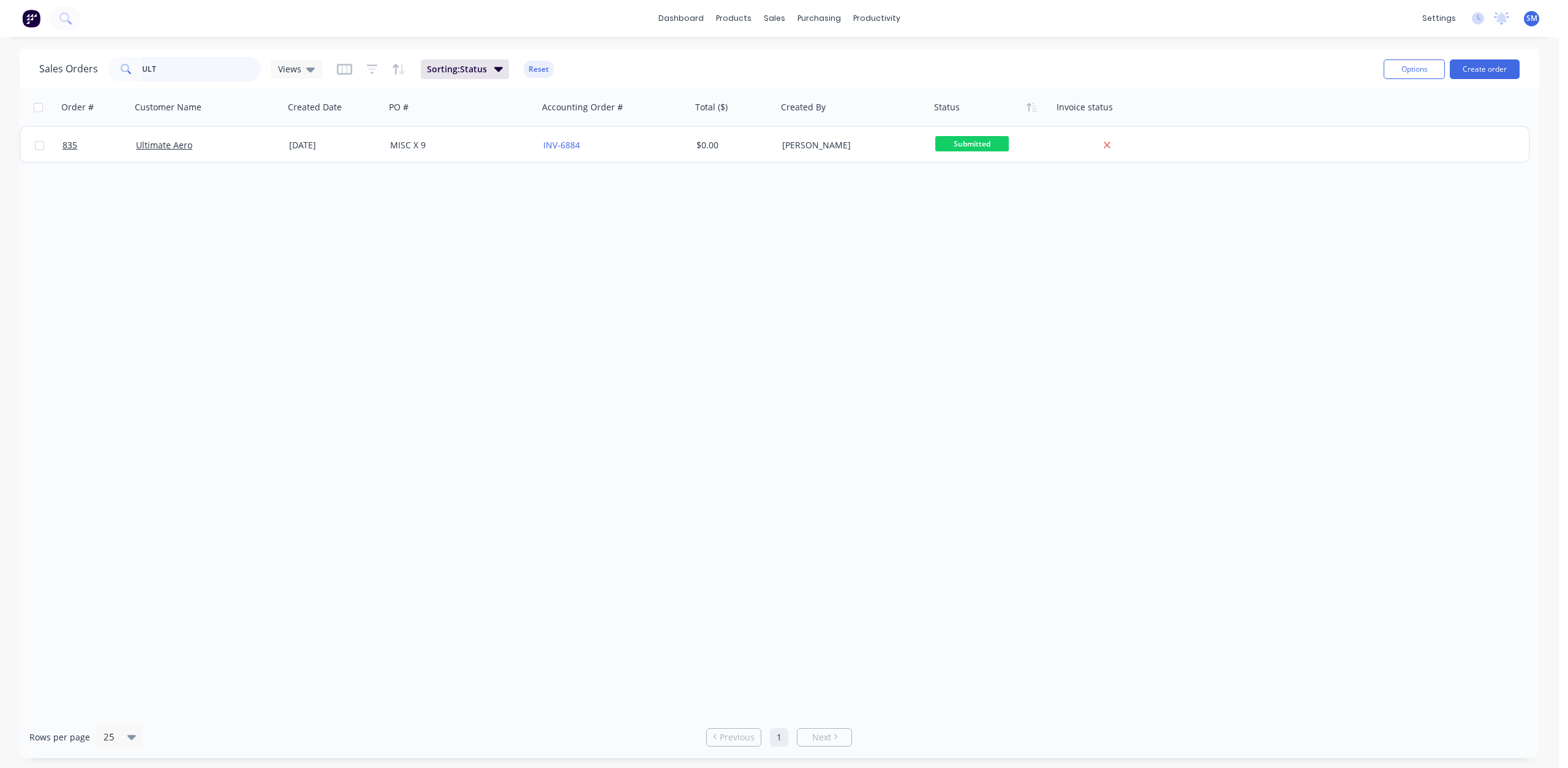
drag, startPoint x: 153, startPoint y: 64, endPoint x: 71, endPoint y: 65, distance: 82.0
click at [71, 65] on div "Sales Orders ULT Views" at bounding box center [180, 70] width 283 height 25
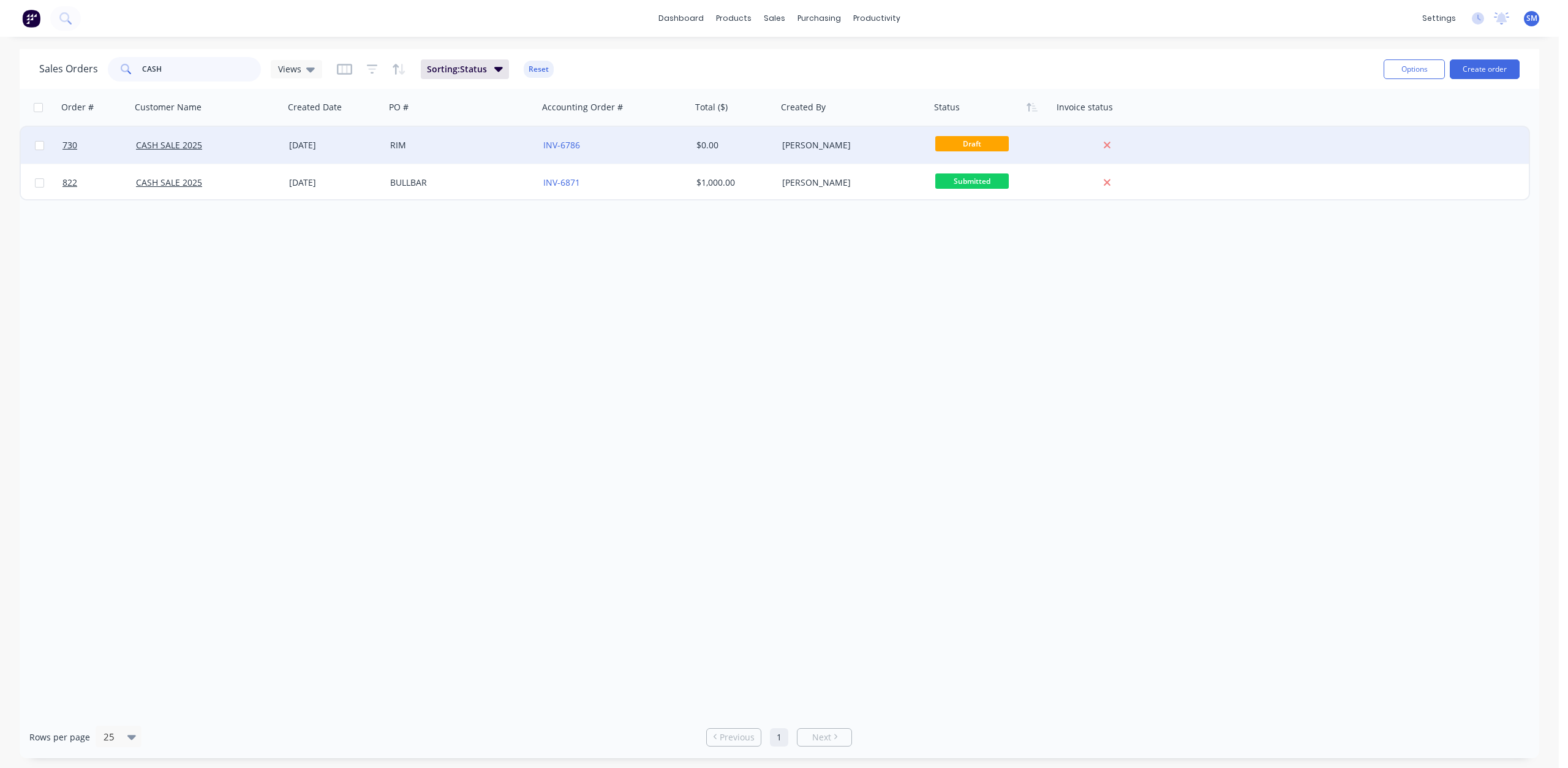
type input "CASH"
click at [341, 149] on div "[DATE]" at bounding box center [335, 145] width 92 height 12
